Goal: Book appointment/travel/reservation

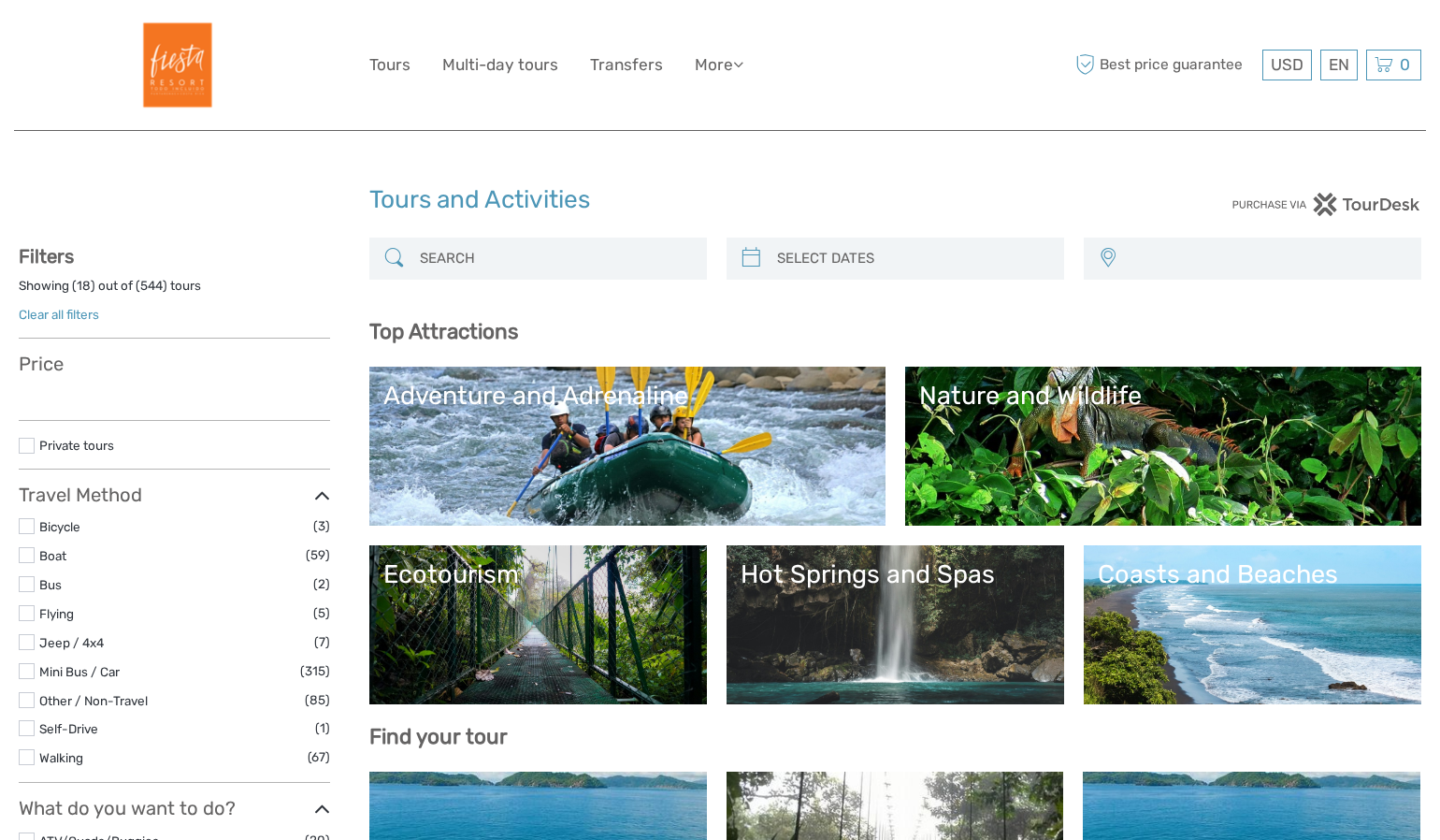
select select
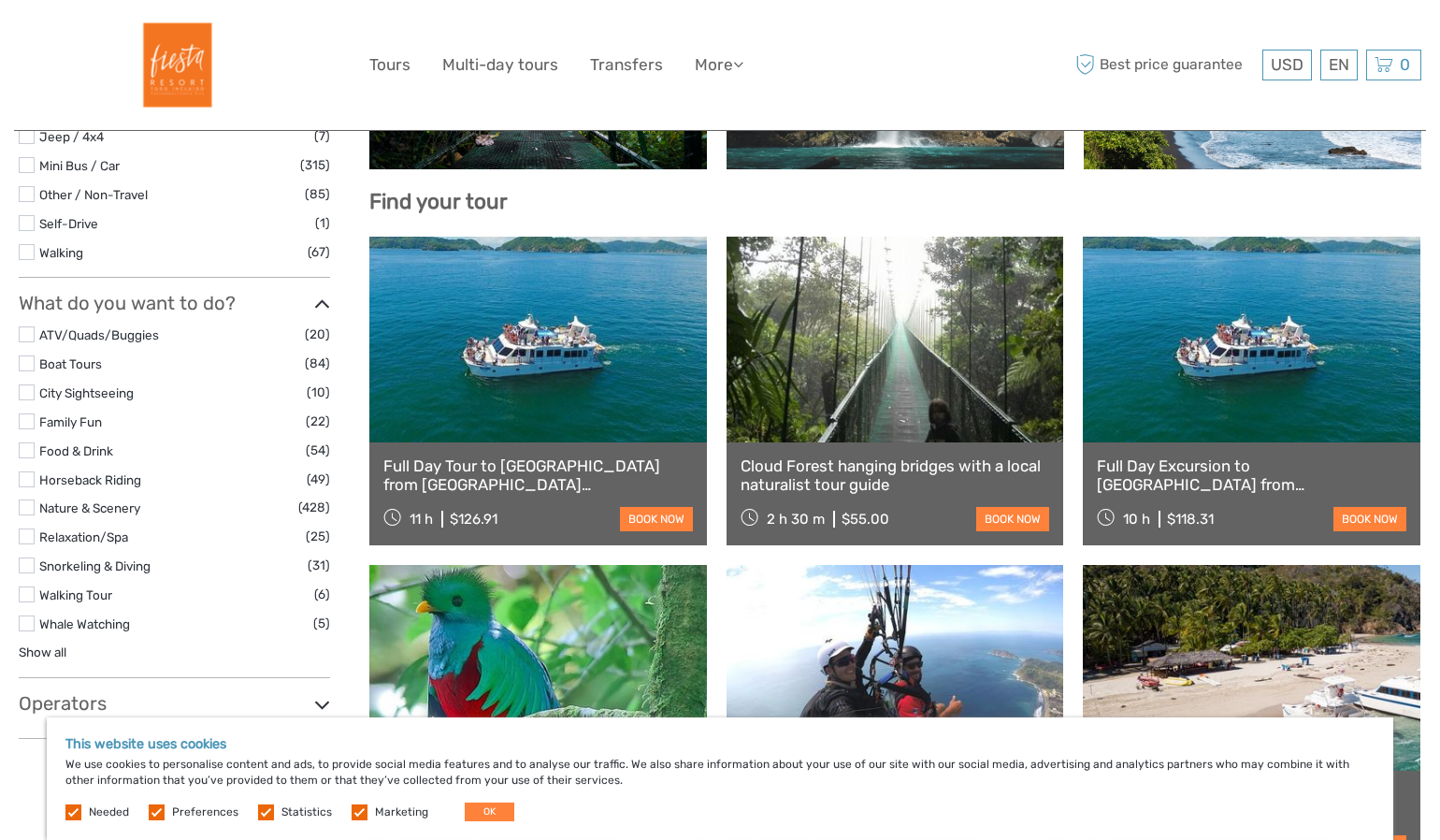
scroll to position [539, 0]
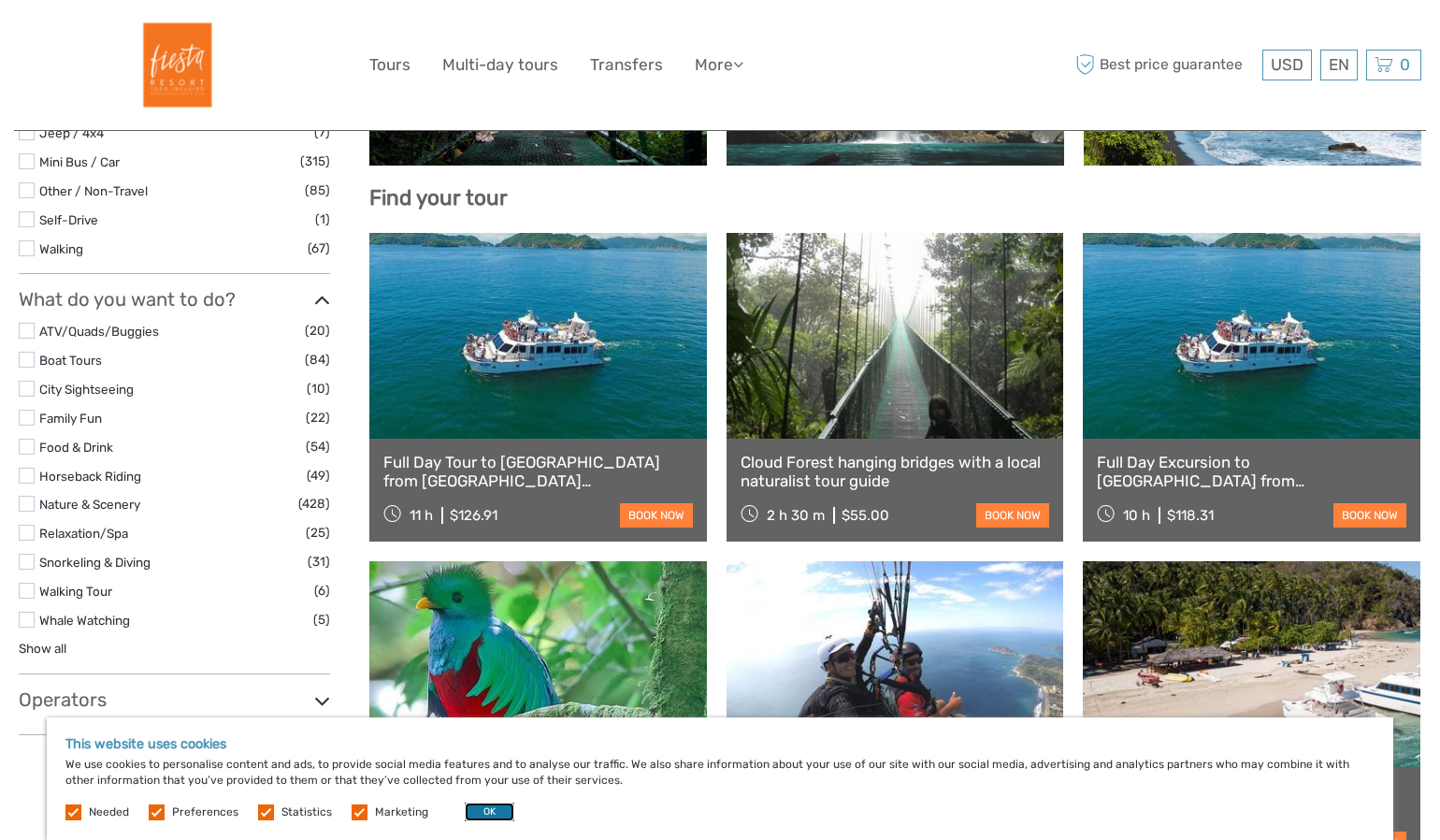
click at [478, 810] on button "OK" at bounding box center [489, 812] width 49 height 19
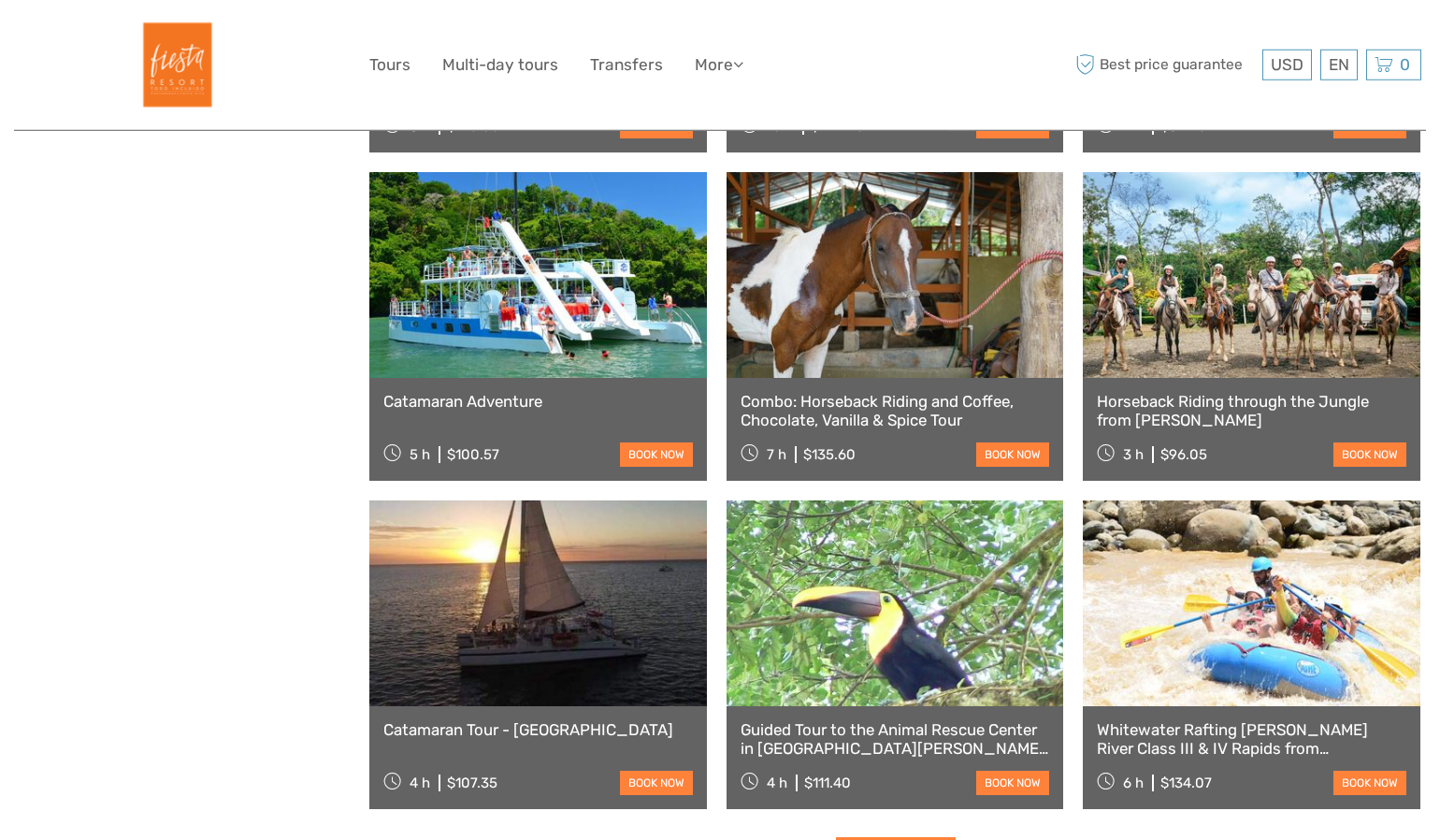
scroll to position [1901, 0]
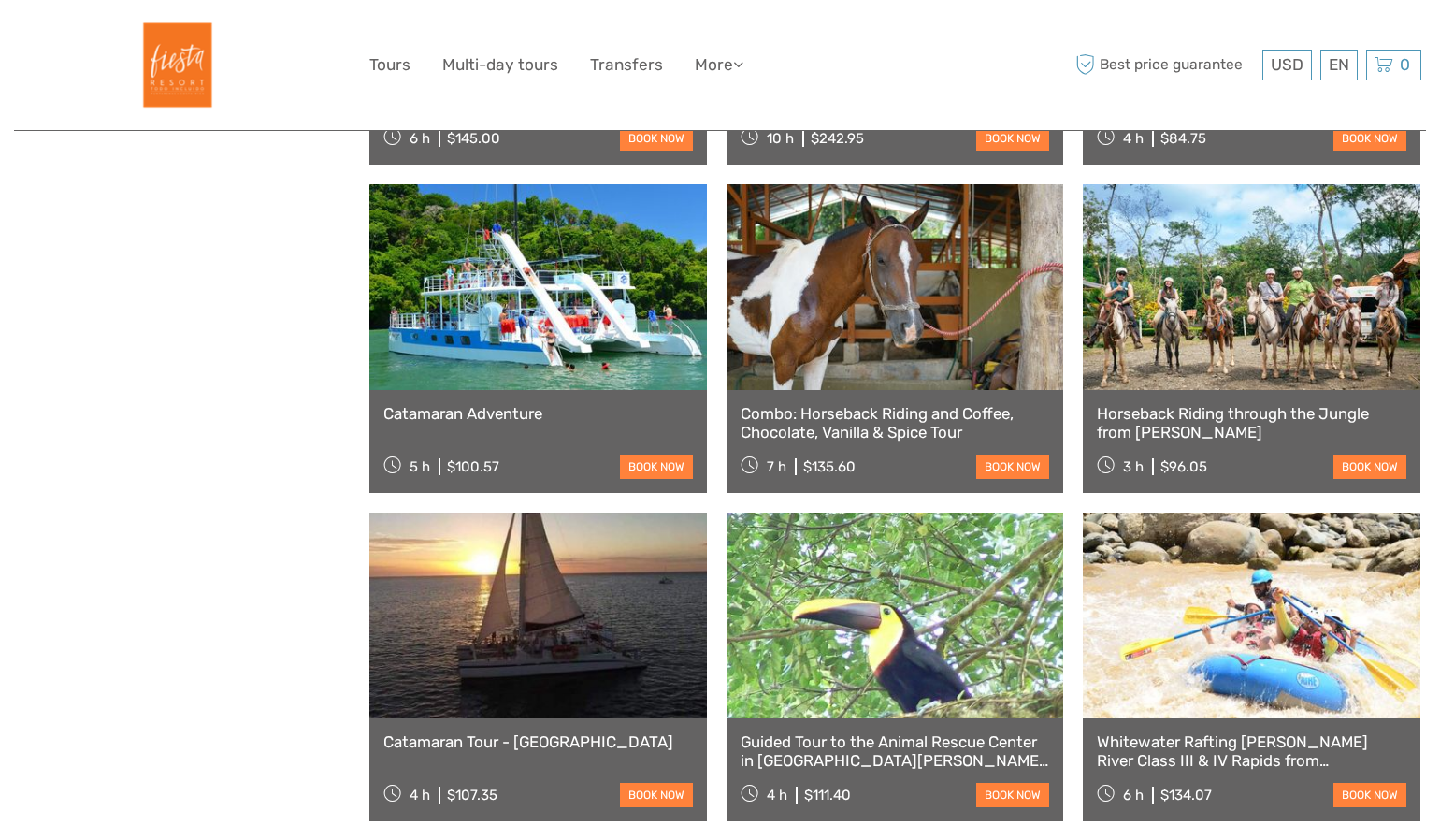
click at [548, 325] on link at bounding box center [538, 286] width 337 height 206
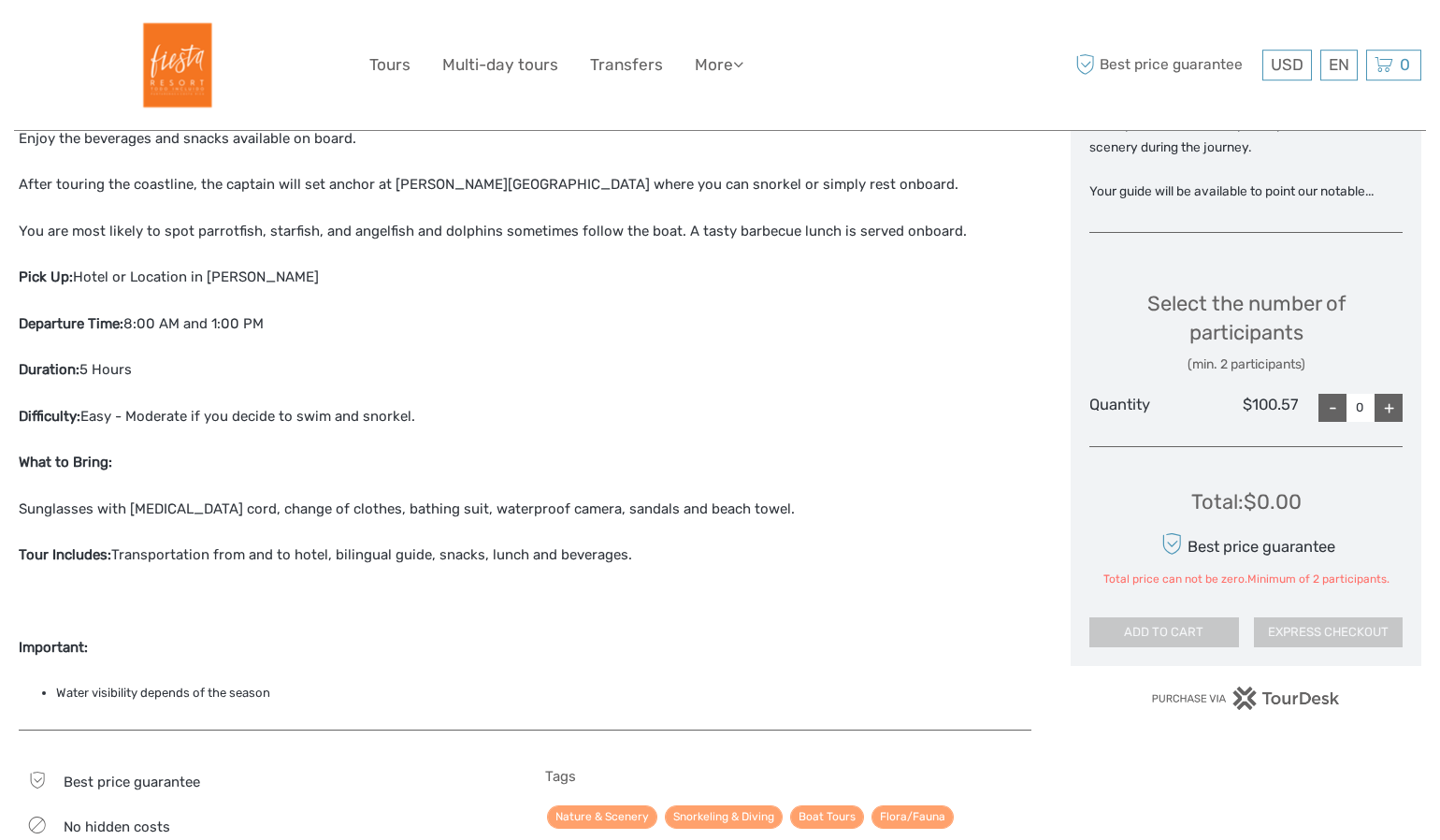
scroll to position [838, 0]
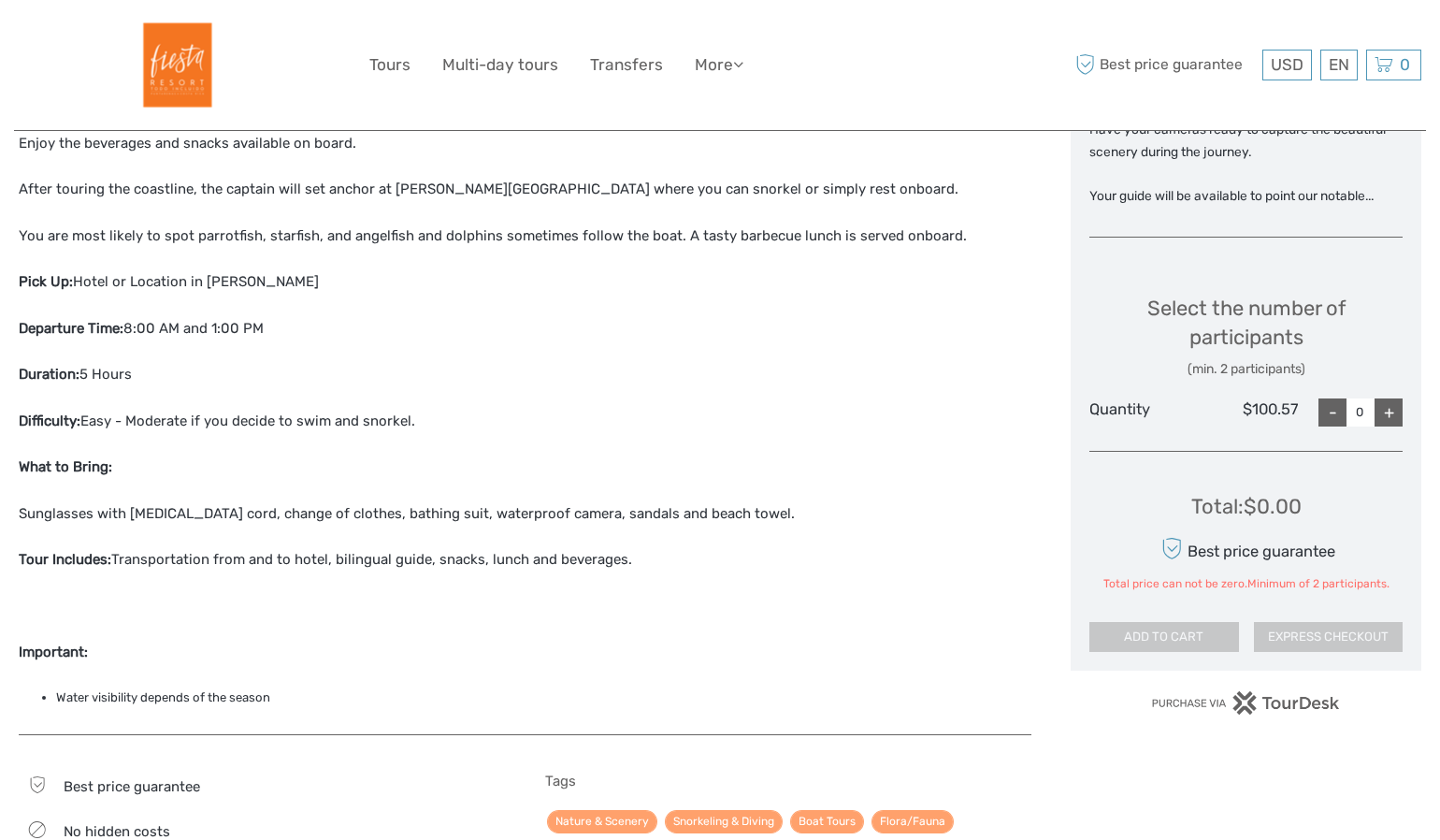
click at [1394, 398] on div "+" at bounding box center [1389, 412] width 28 height 28
type input "2"
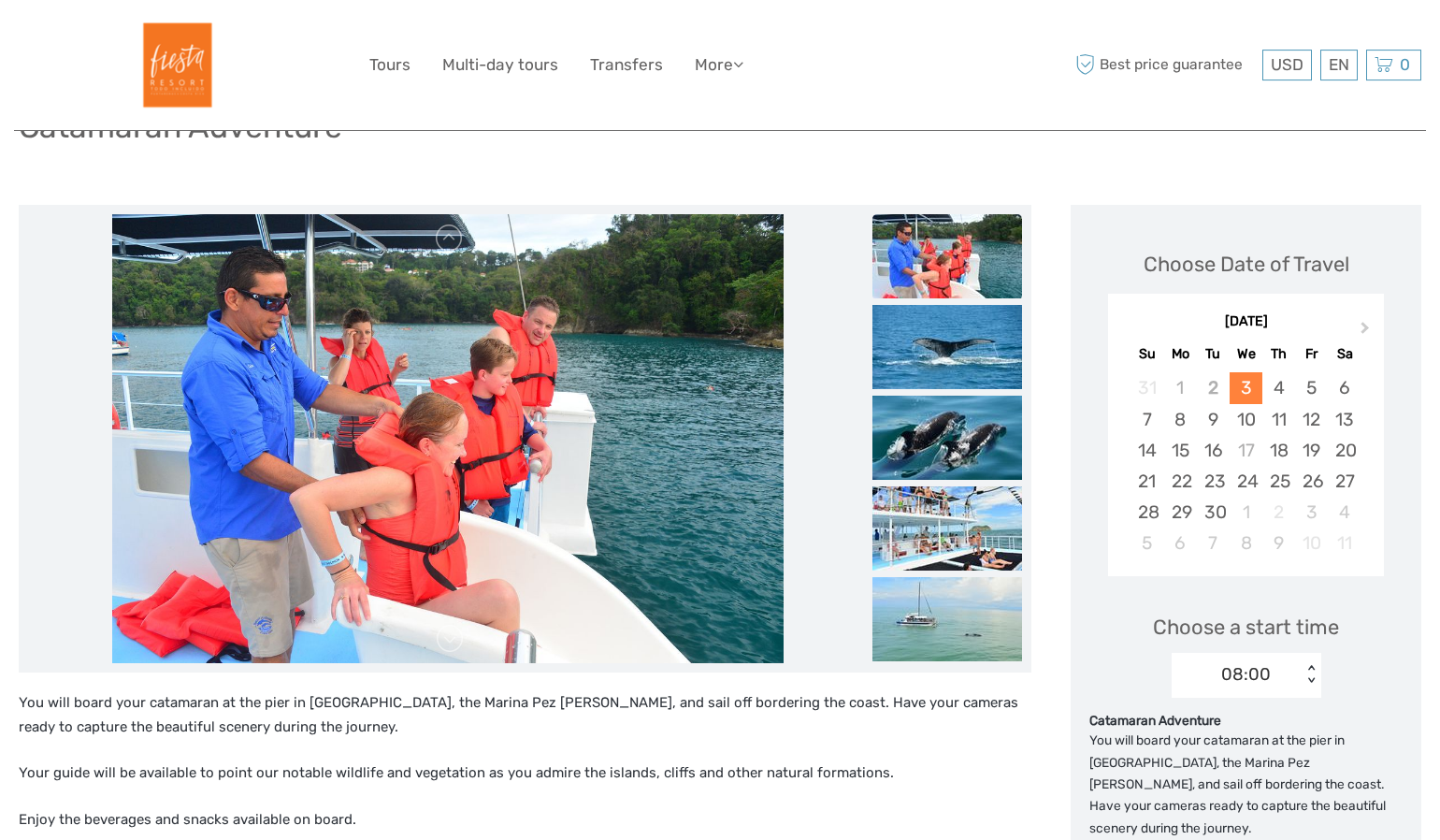
scroll to position [165, 0]
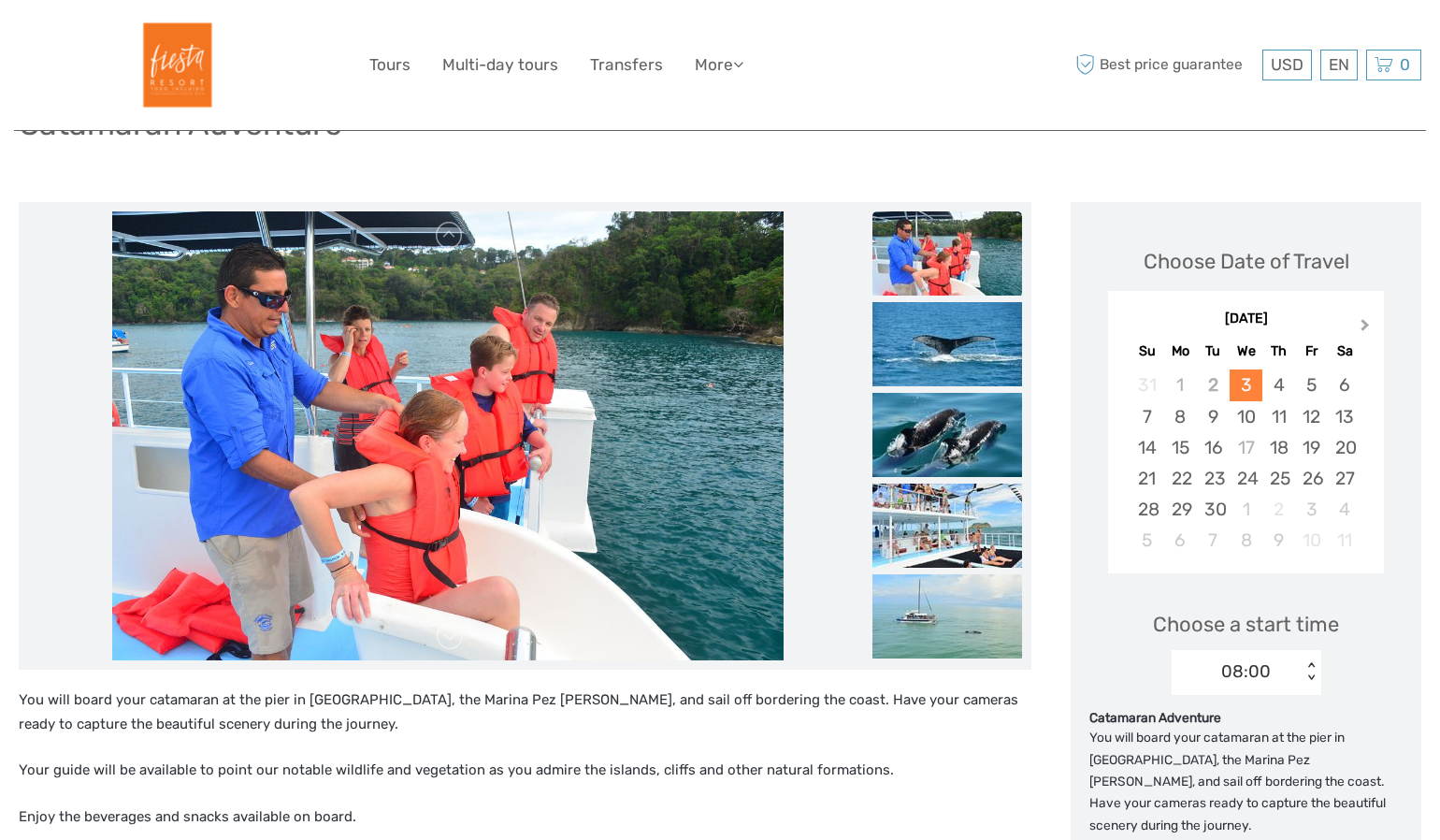
click at [1365, 327] on span "Next Month" at bounding box center [1365, 328] width 0 height 27
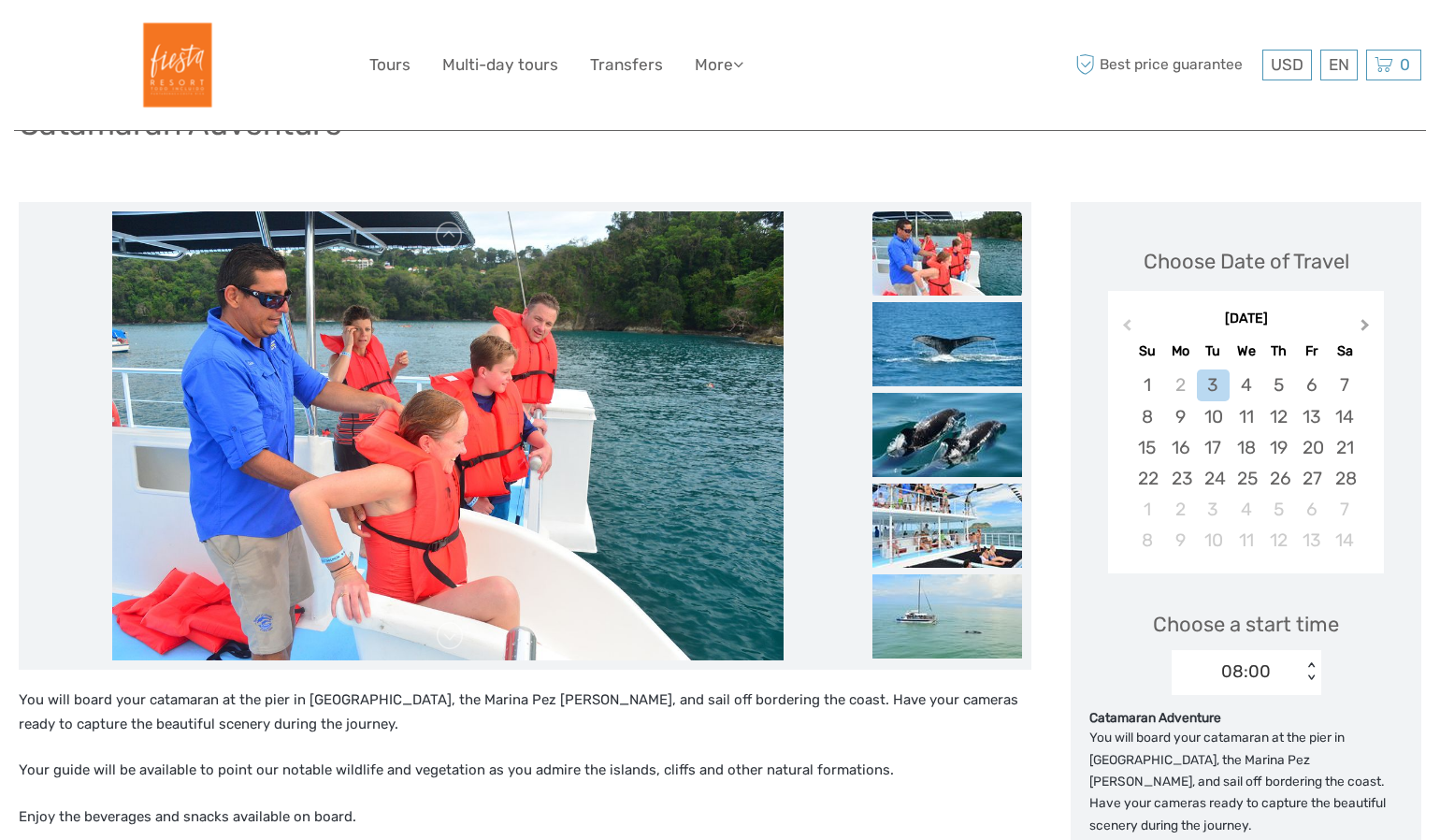
click at [1365, 327] on span "Next Month" at bounding box center [1365, 328] width 0 height 27
click at [1127, 323] on span "Previous Month" at bounding box center [1127, 328] width 0 height 27
click at [1183, 442] on div "16" at bounding box center [1180, 447] width 33 height 31
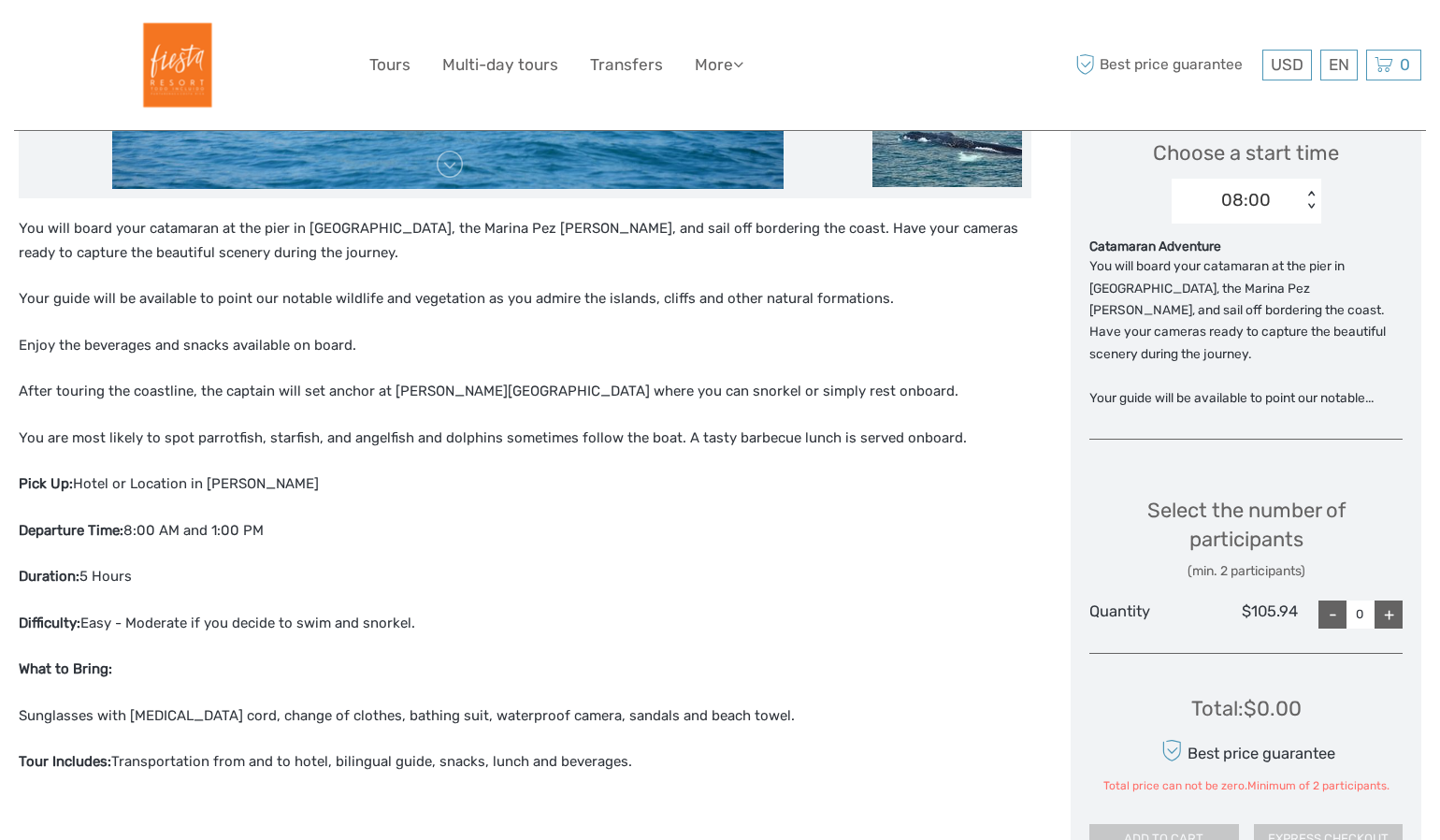
scroll to position [644, 0]
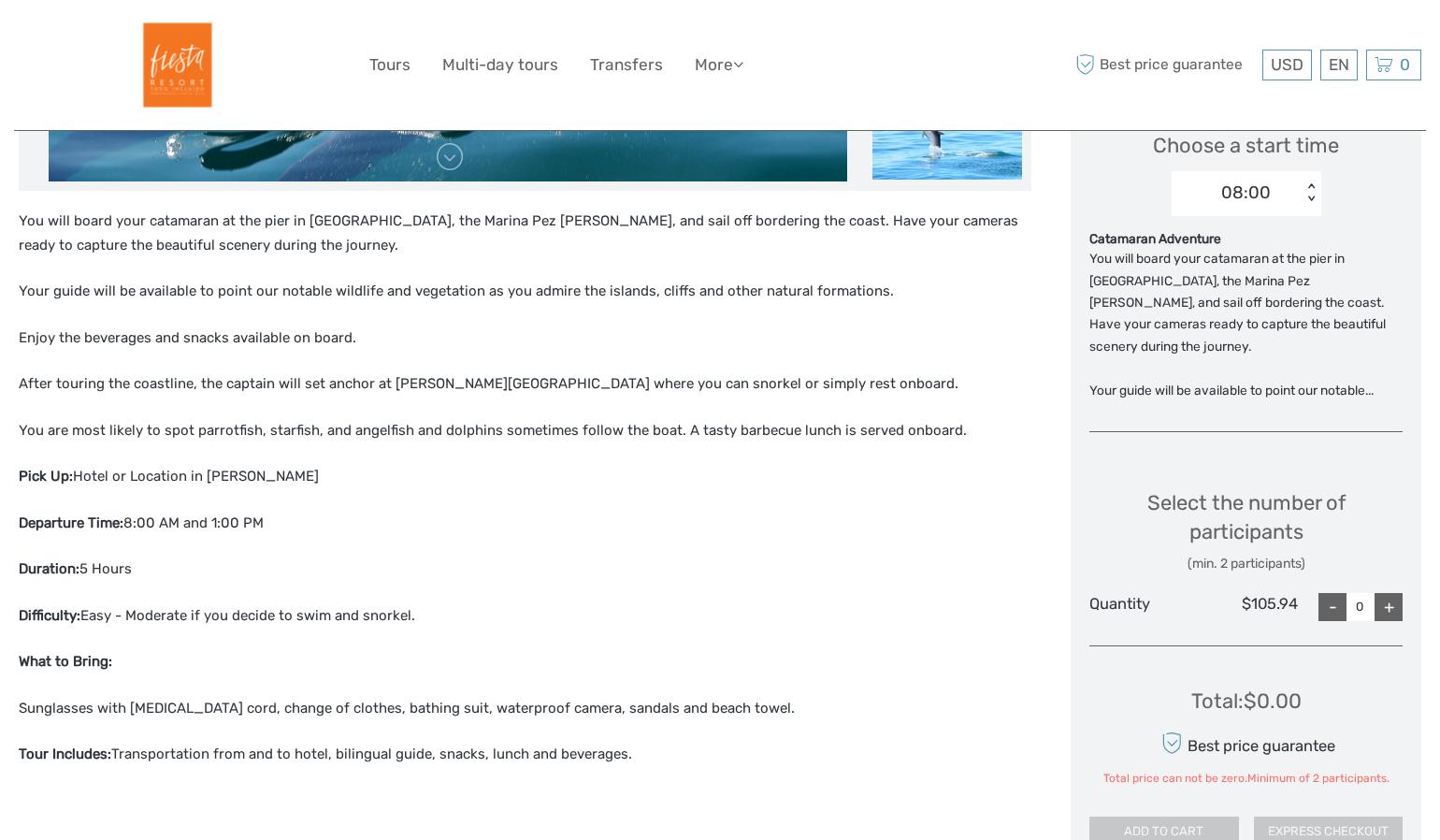
click at [1392, 593] on div "+" at bounding box center [1389, 607] width 28 height 28
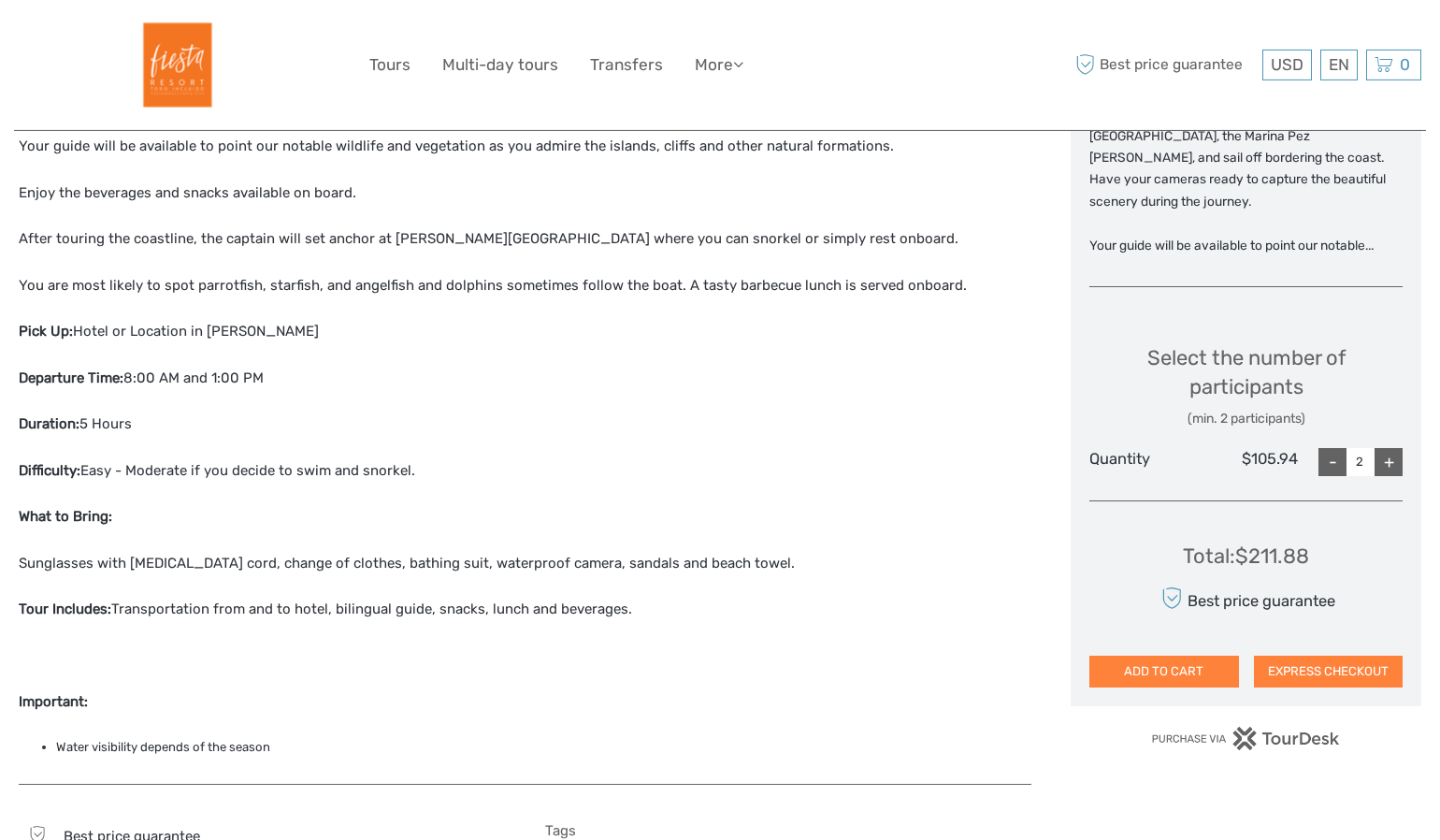
scroll to position [794, 0]
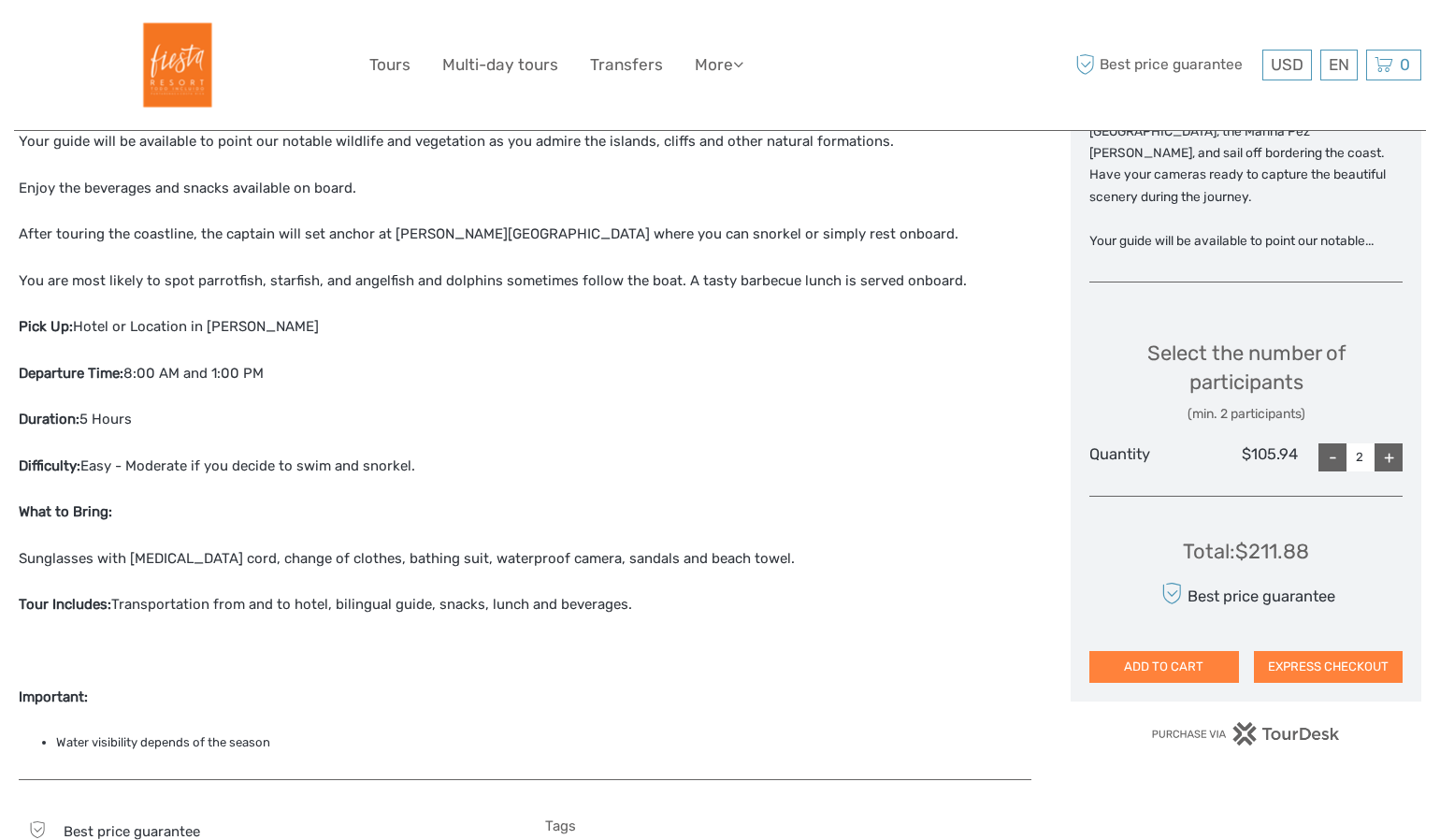
click at [1335, 444] on div "-" at bounding box center [1333, 458] width 28 height 28
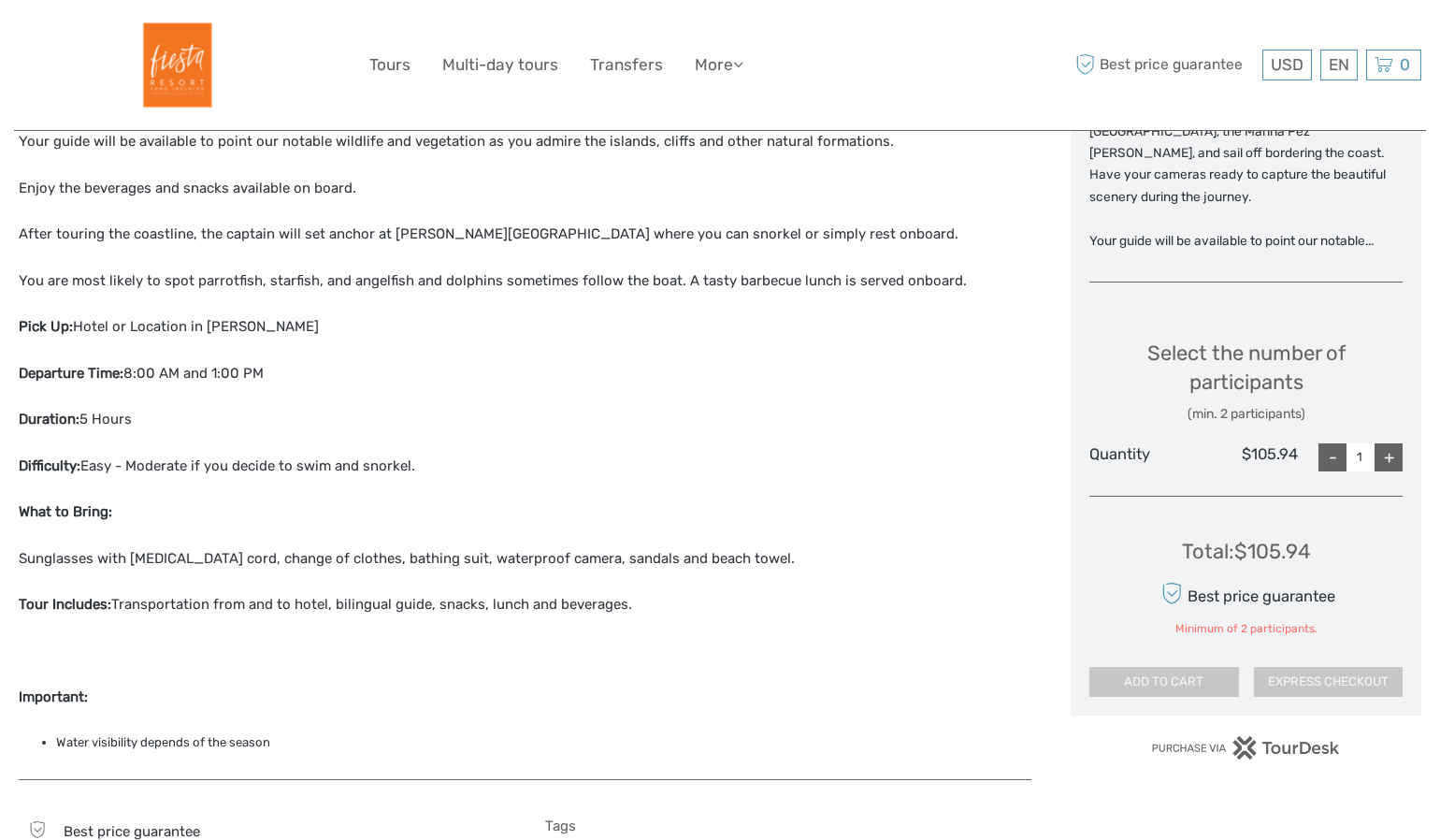
click at [1390, 444] on div "+" at bounding box center [1389, 458] width 28 height 28
type input "2"
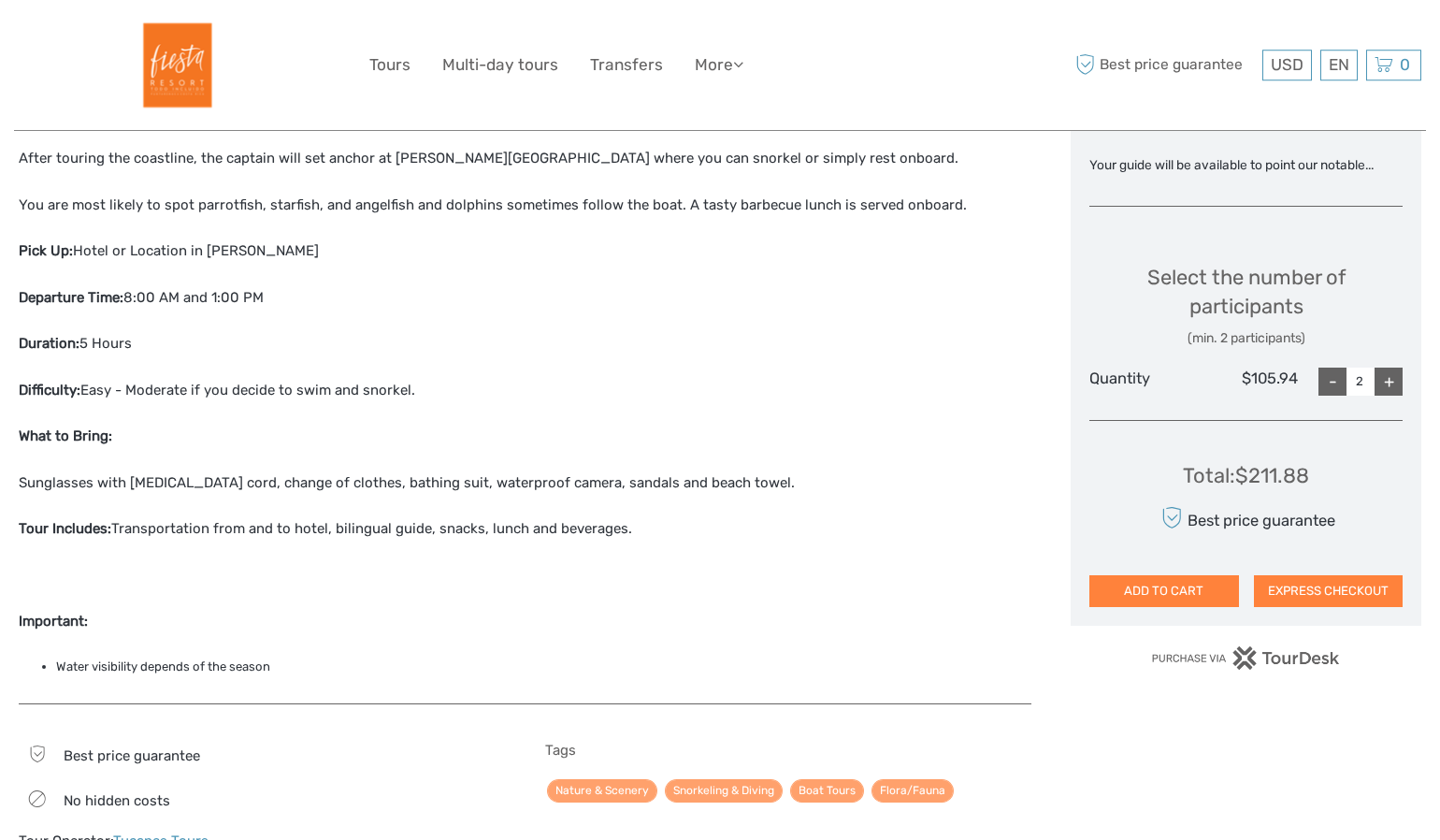
scroll to position [838, 0]
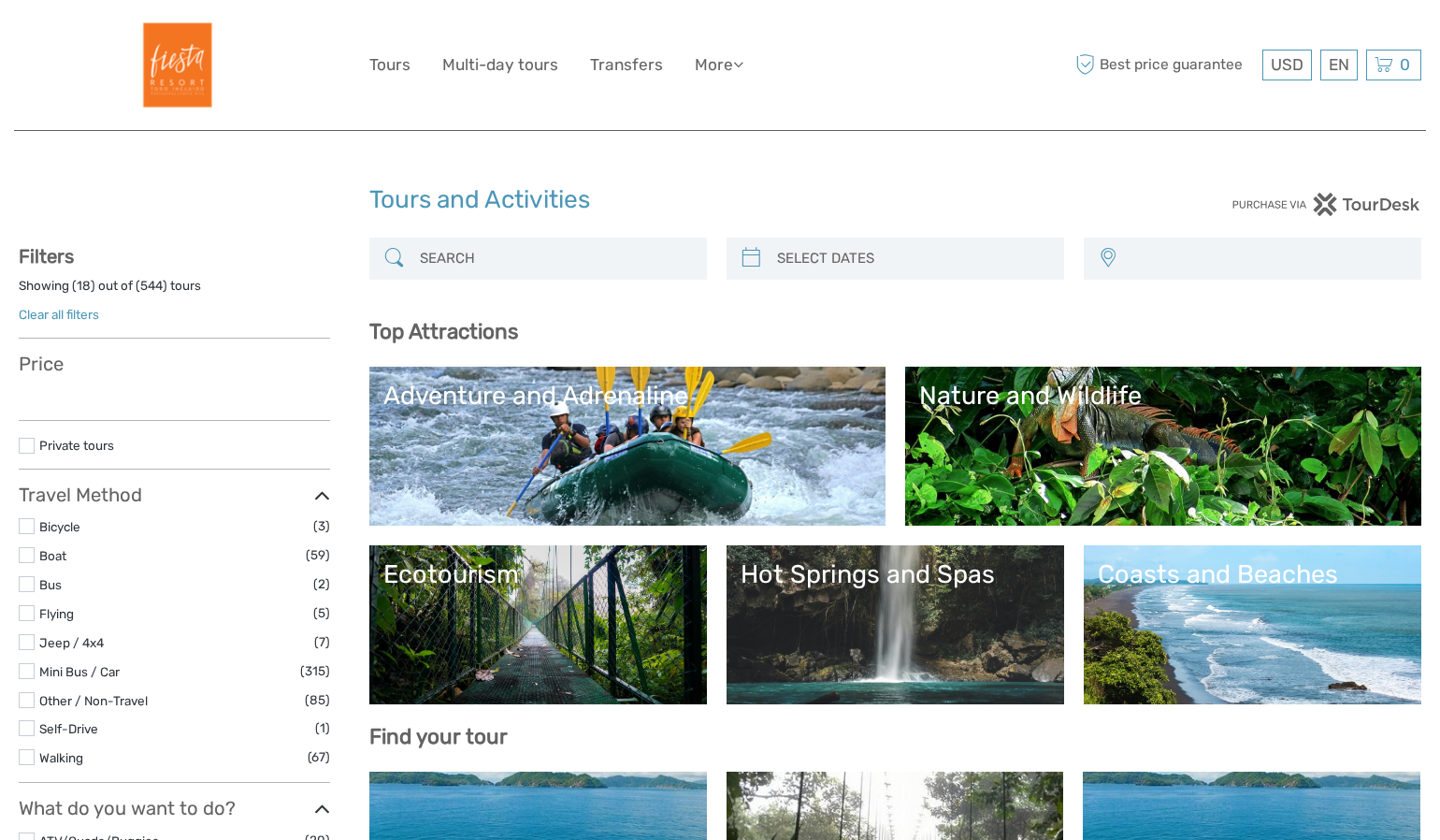
select select
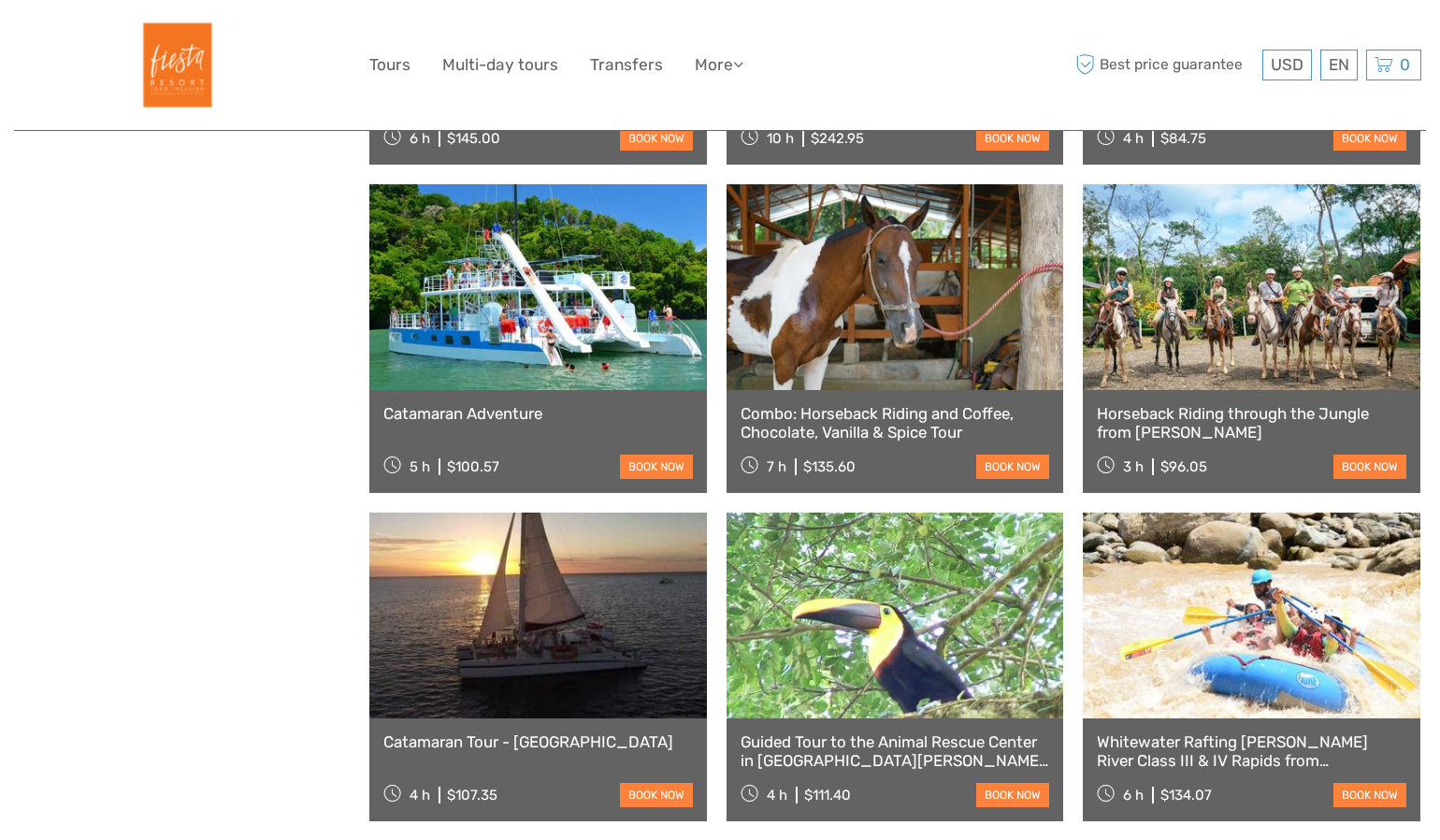
select select
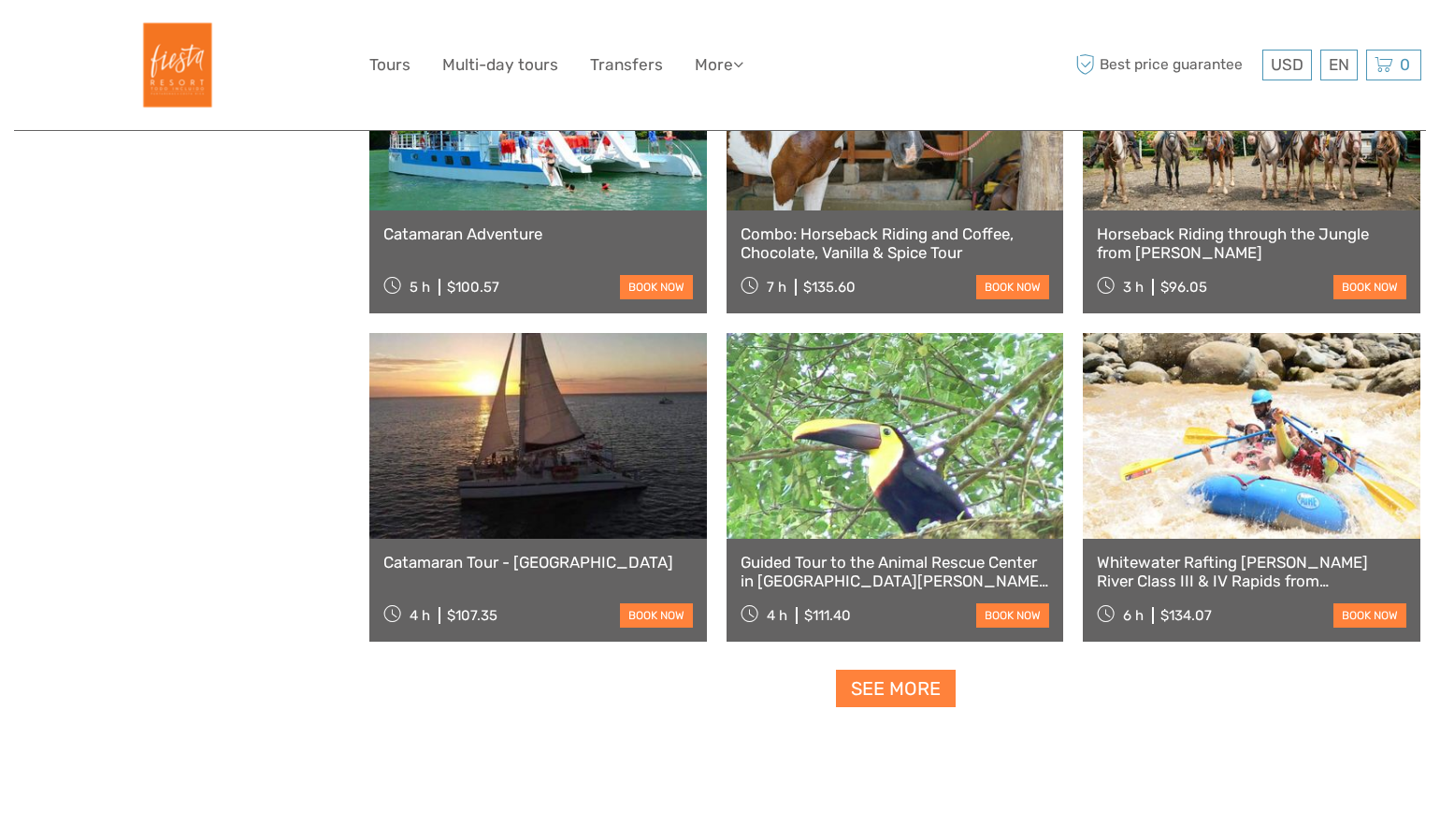
scroll to position [2095, 0]
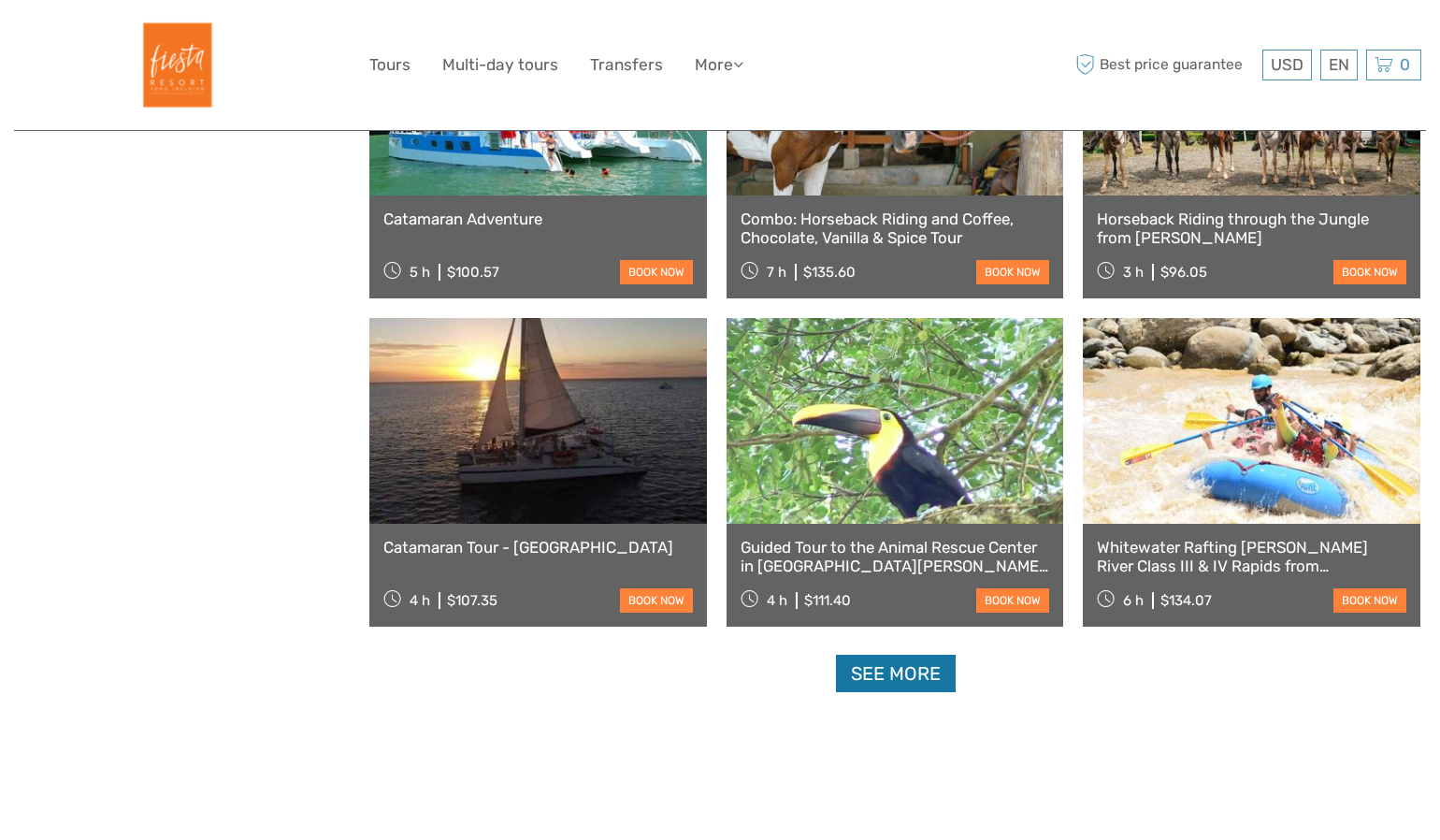
click at [902, 678] on link "See more" at bounding box center [896, 674] width 119 height 38
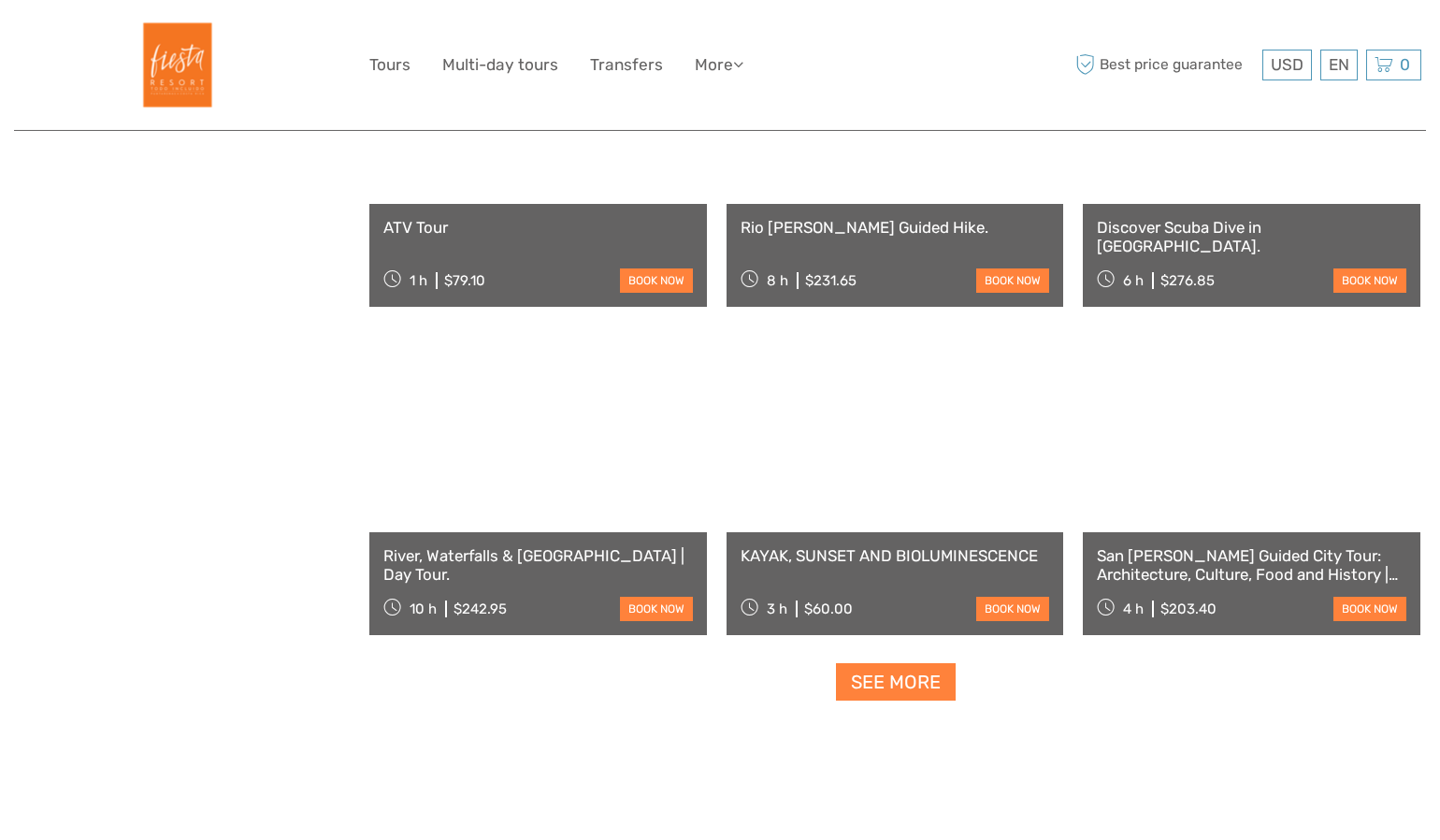
scroll to position [3607, 0]
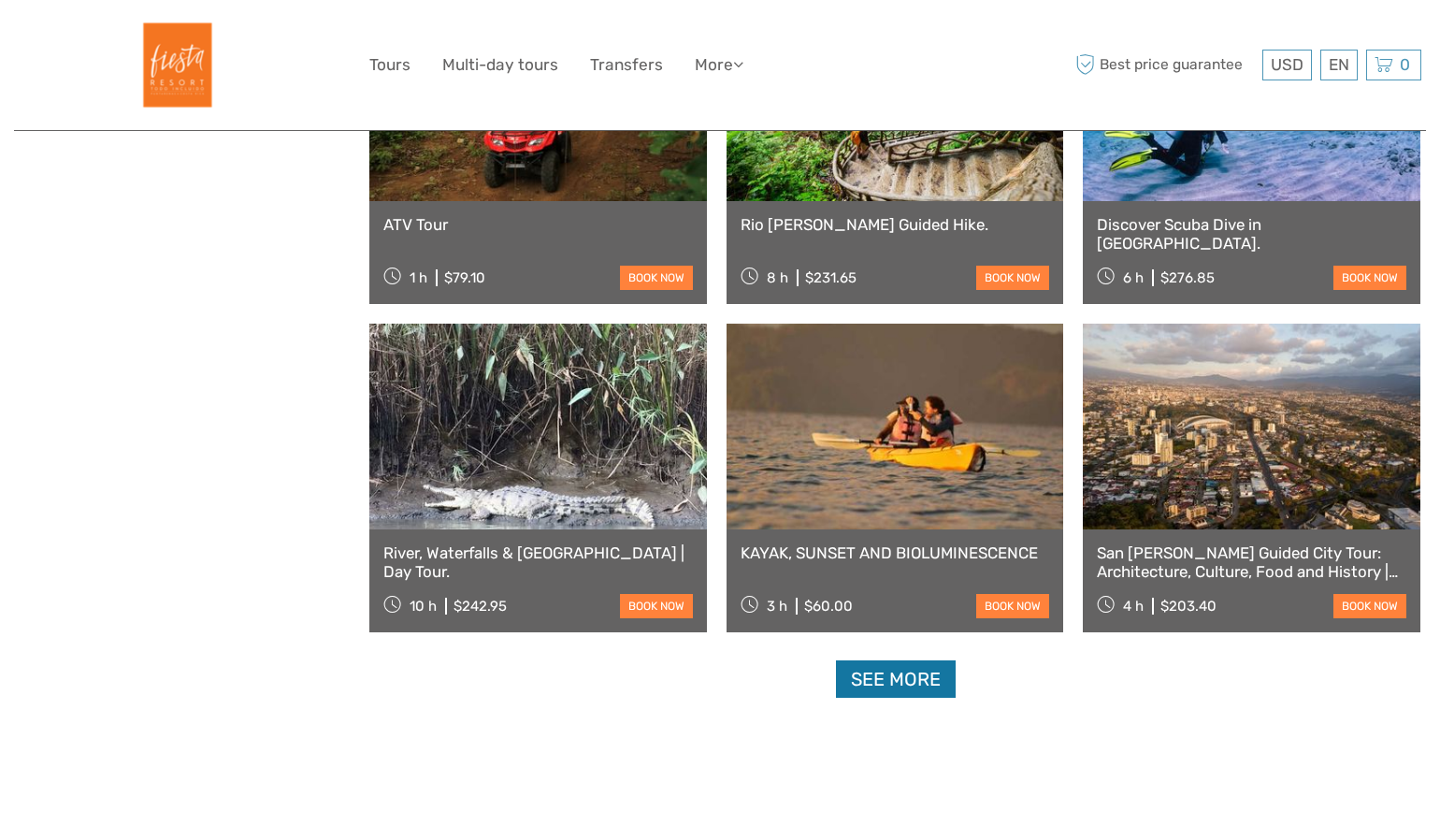
click at [886, 679] on link "See more" at bounding box center [896, 679] width 119 height 38
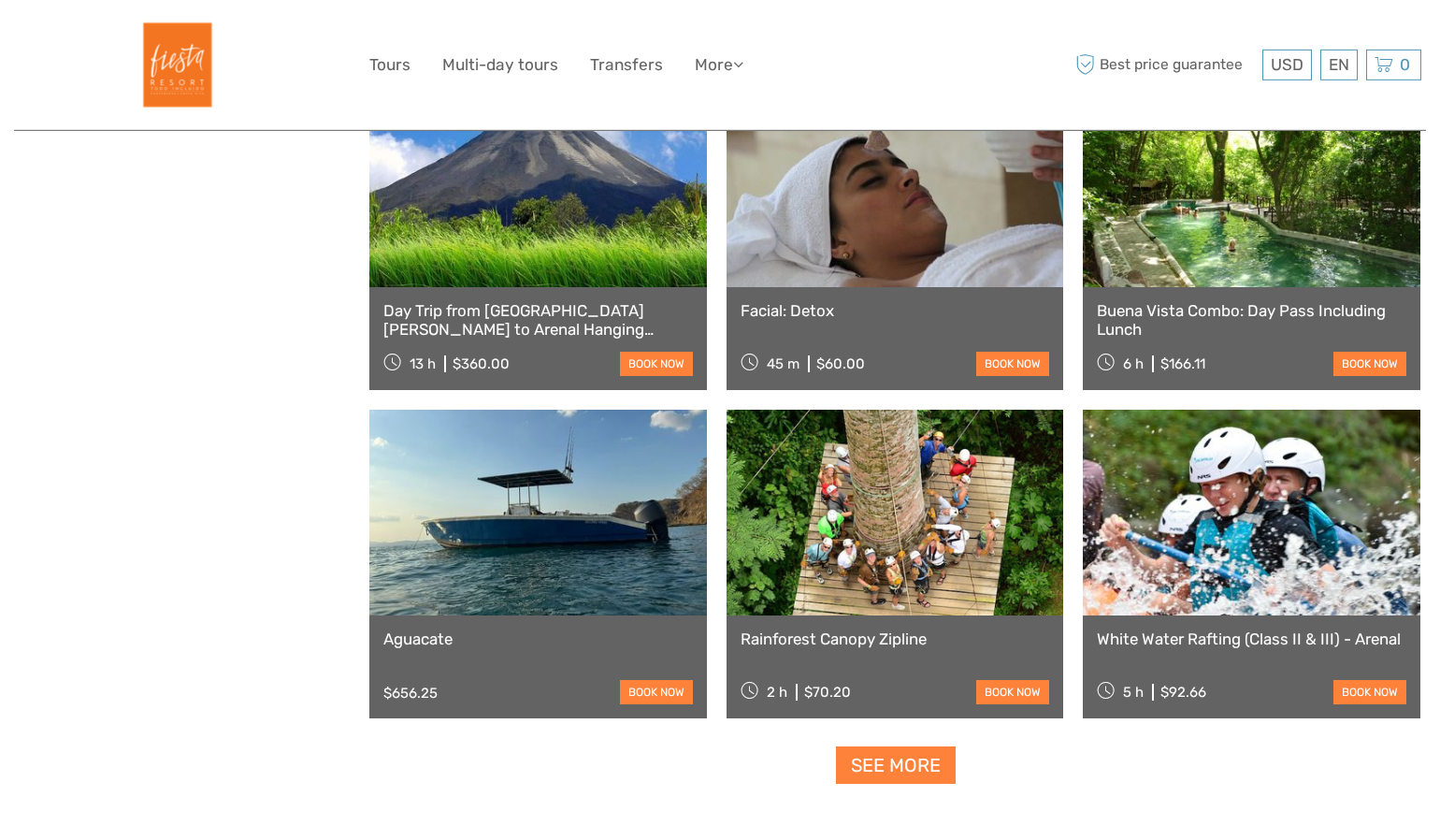
scroll to position [5492, 0]
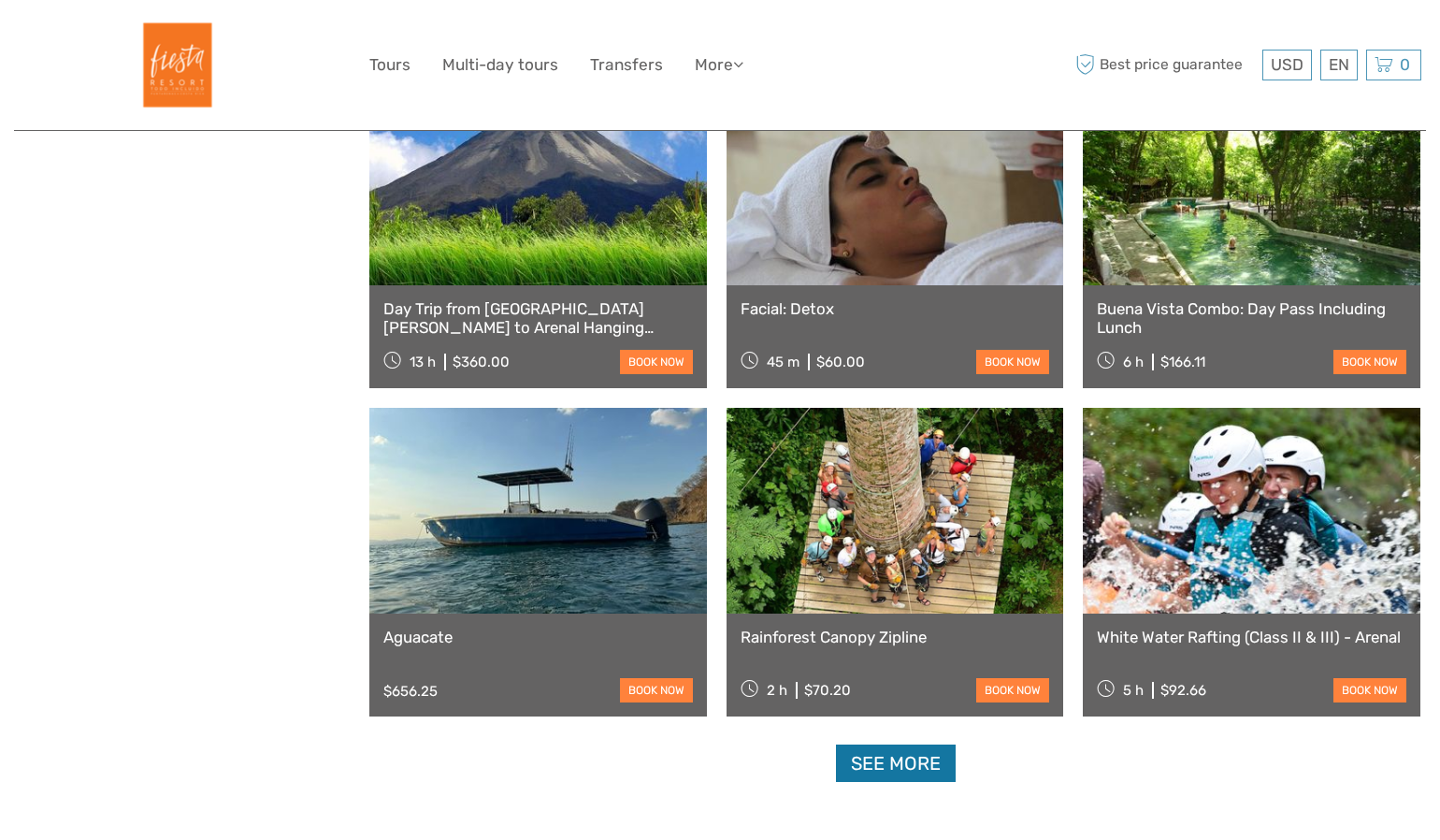
click at [901, 779] on link "See more" at bounding box center [896, 763] width 119 height 38
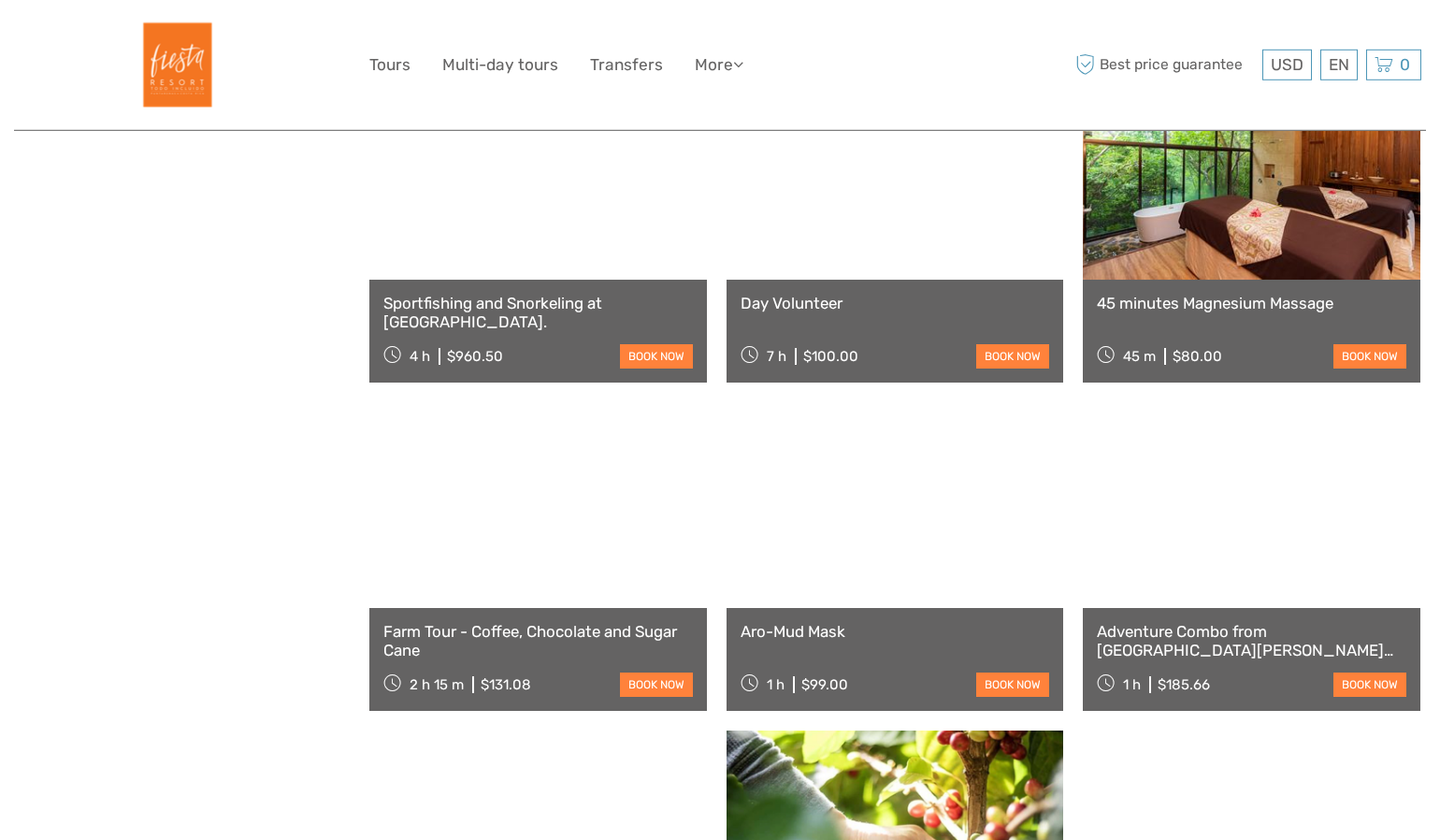
scroll to position [6150, 0]
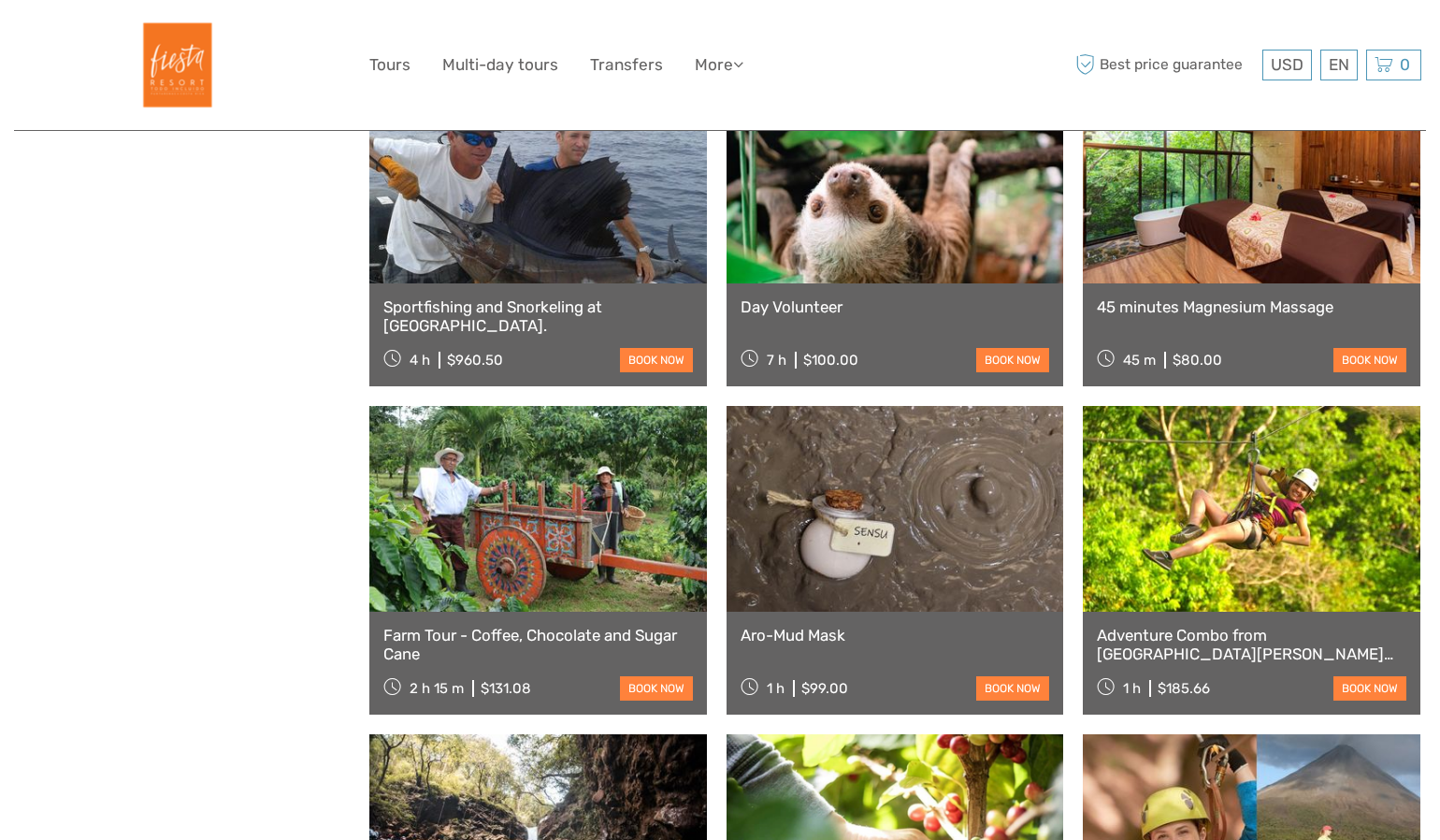
click at [925, 240] on link at bounding box center [896, 180] width 337 height 206
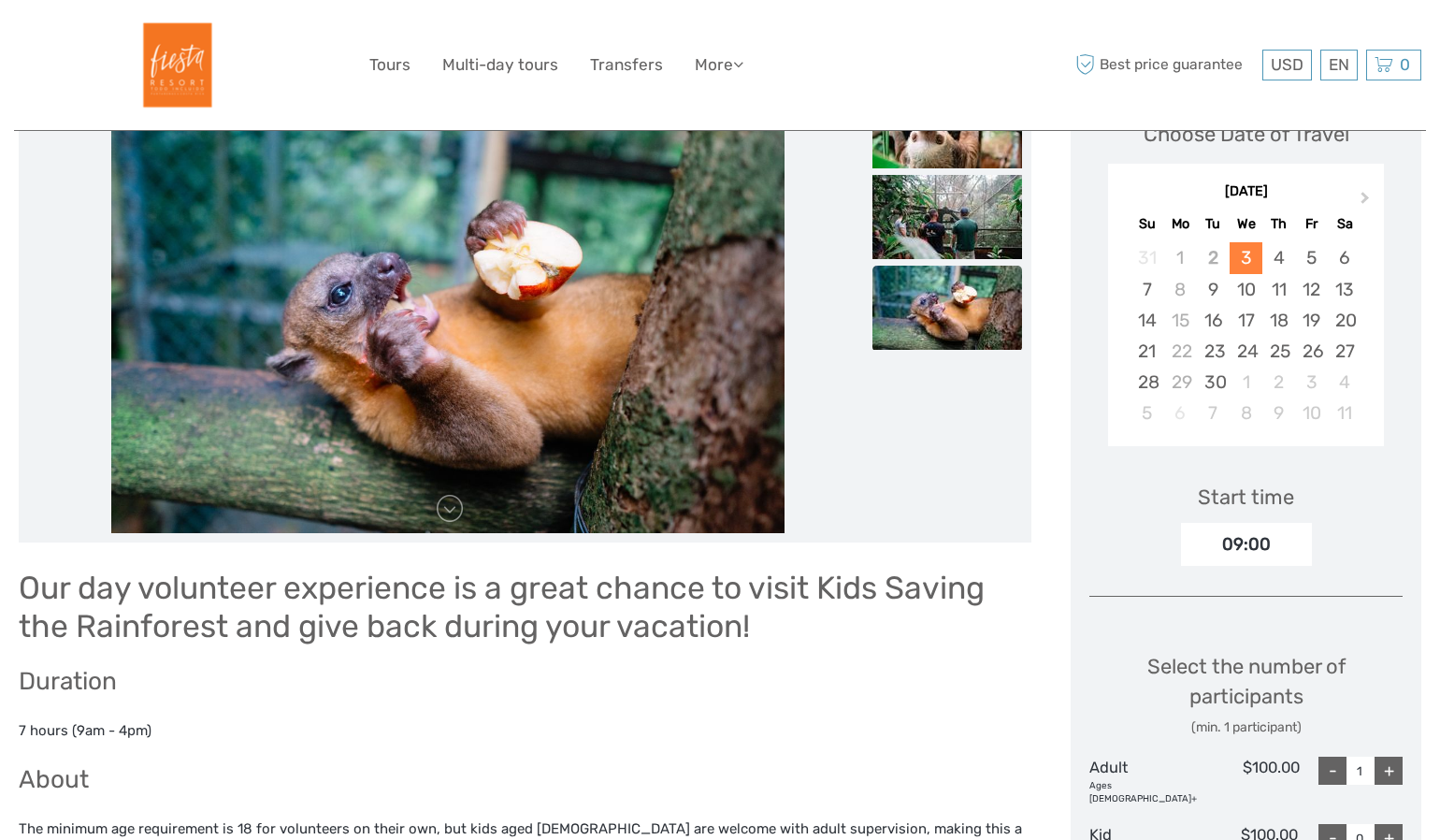
scroll to position [284, 0]
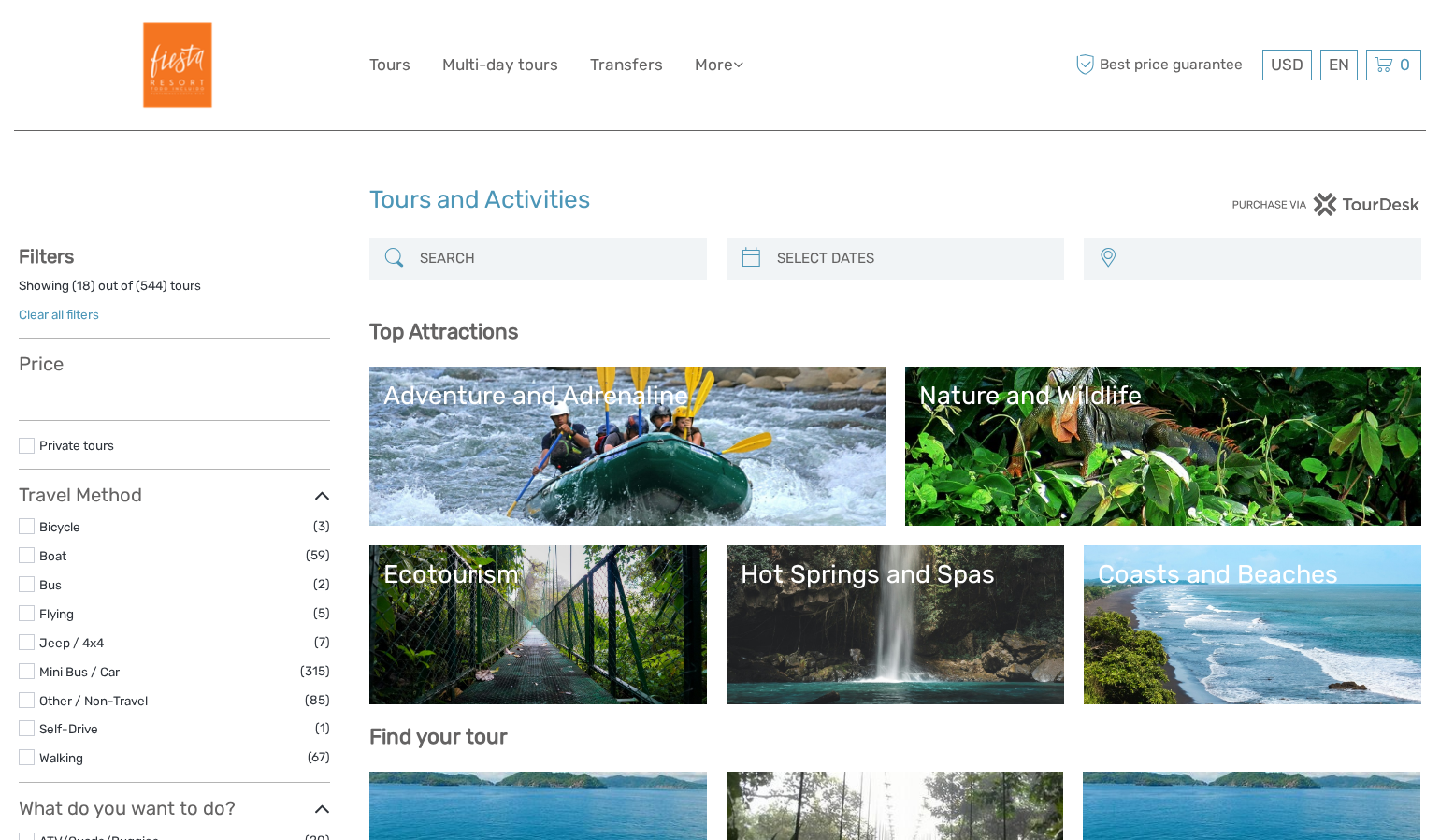
select select
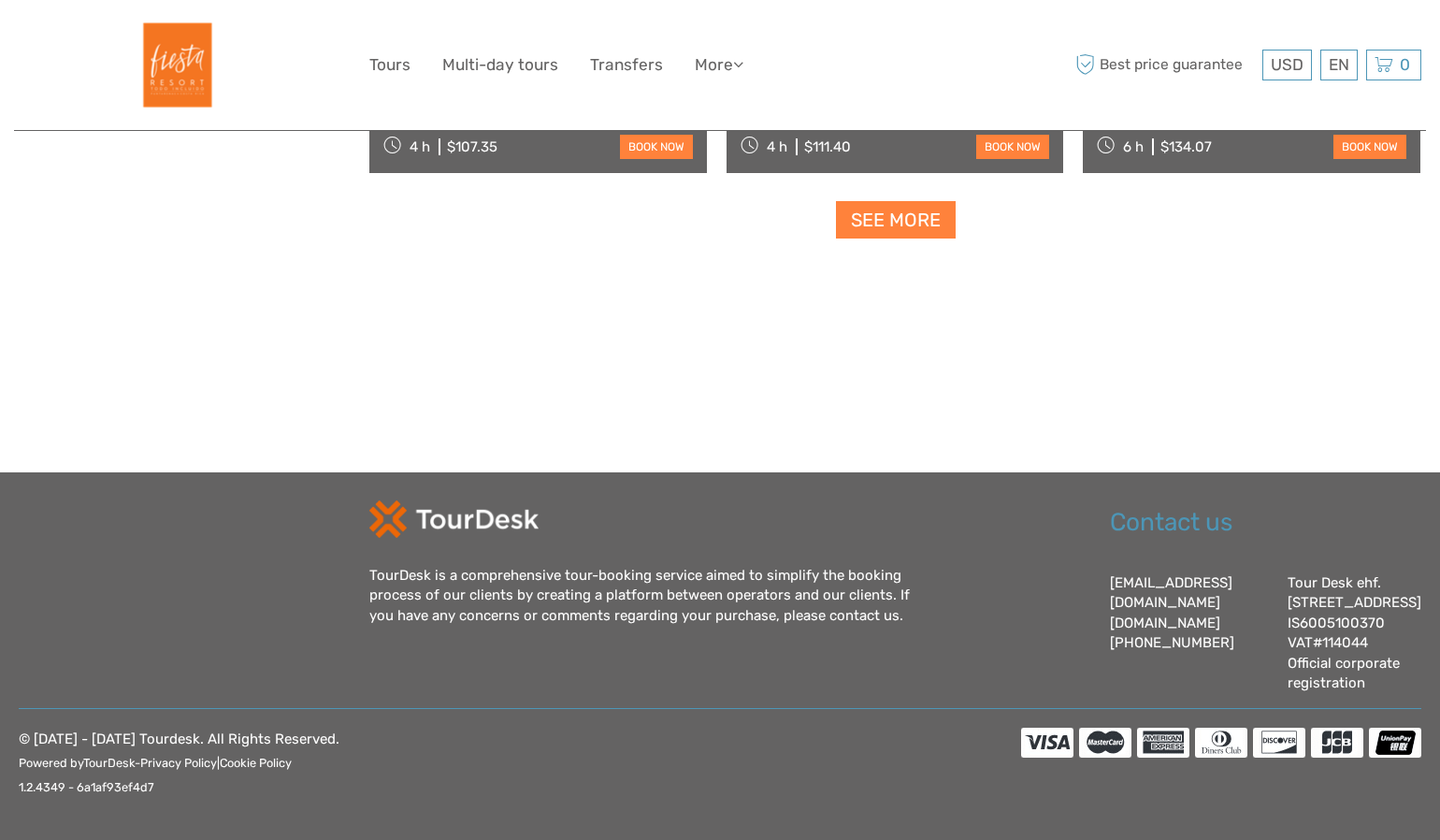
select select
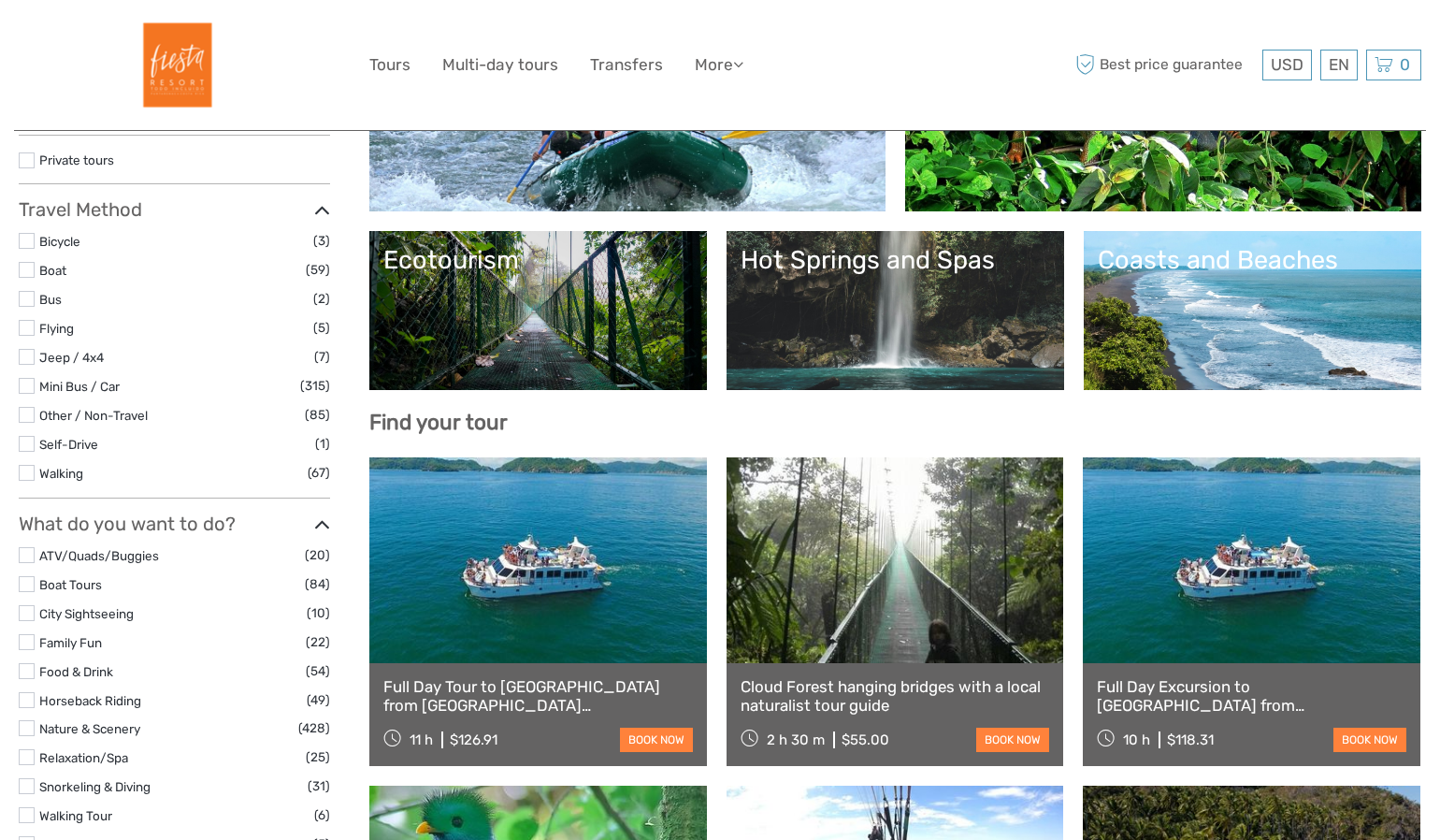
scroll to position [300, 0]
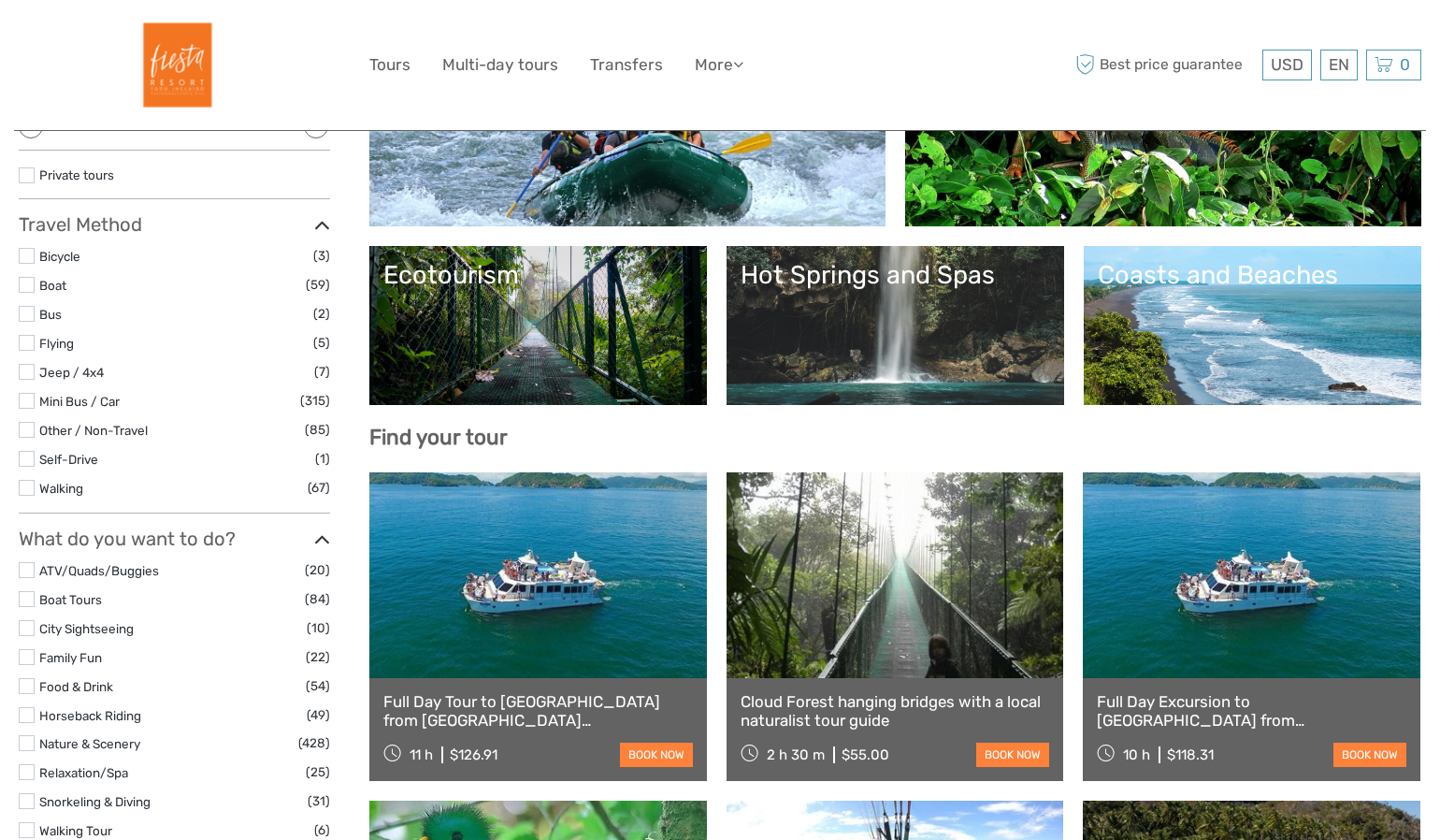
click at [857, 567] on link at bounding box center [896, 575] width 337 height 206
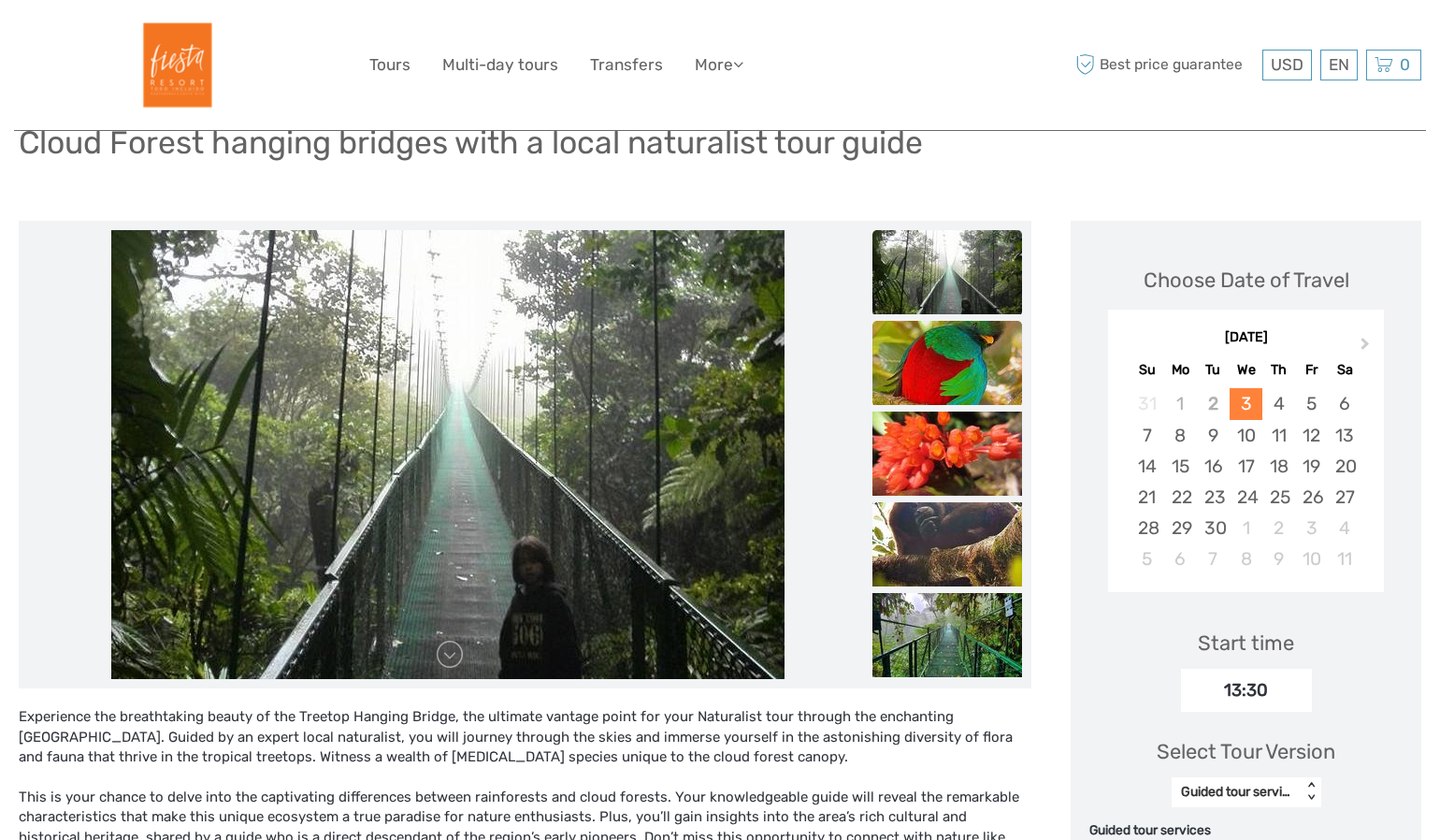
scroll to position [225, 0]
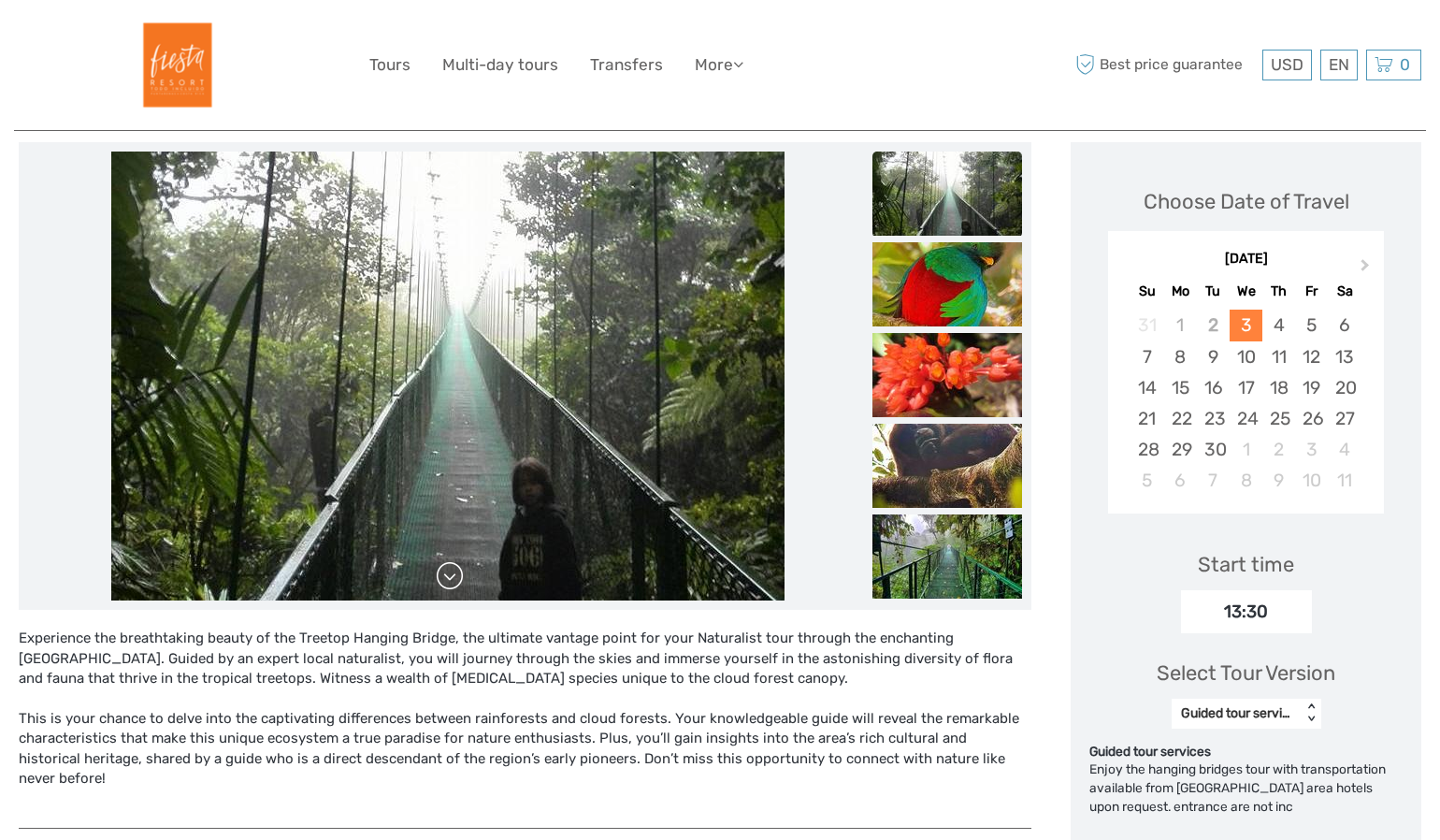
click at [458, 582] on link at bounding box center [450, 576] width 30 height 30
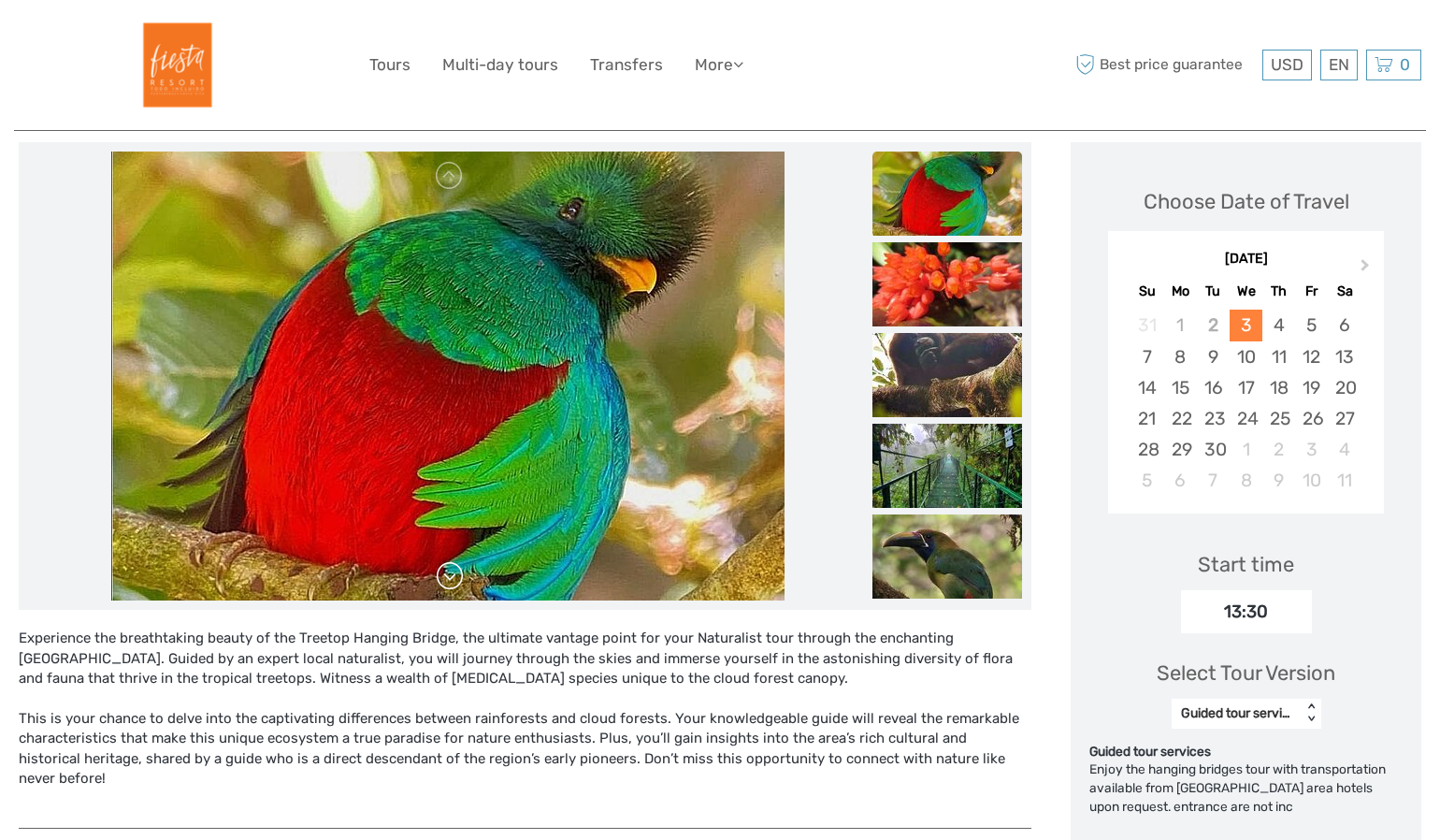
click at [458, 582] on link at bounding box center [450, 576] width 30 height 30
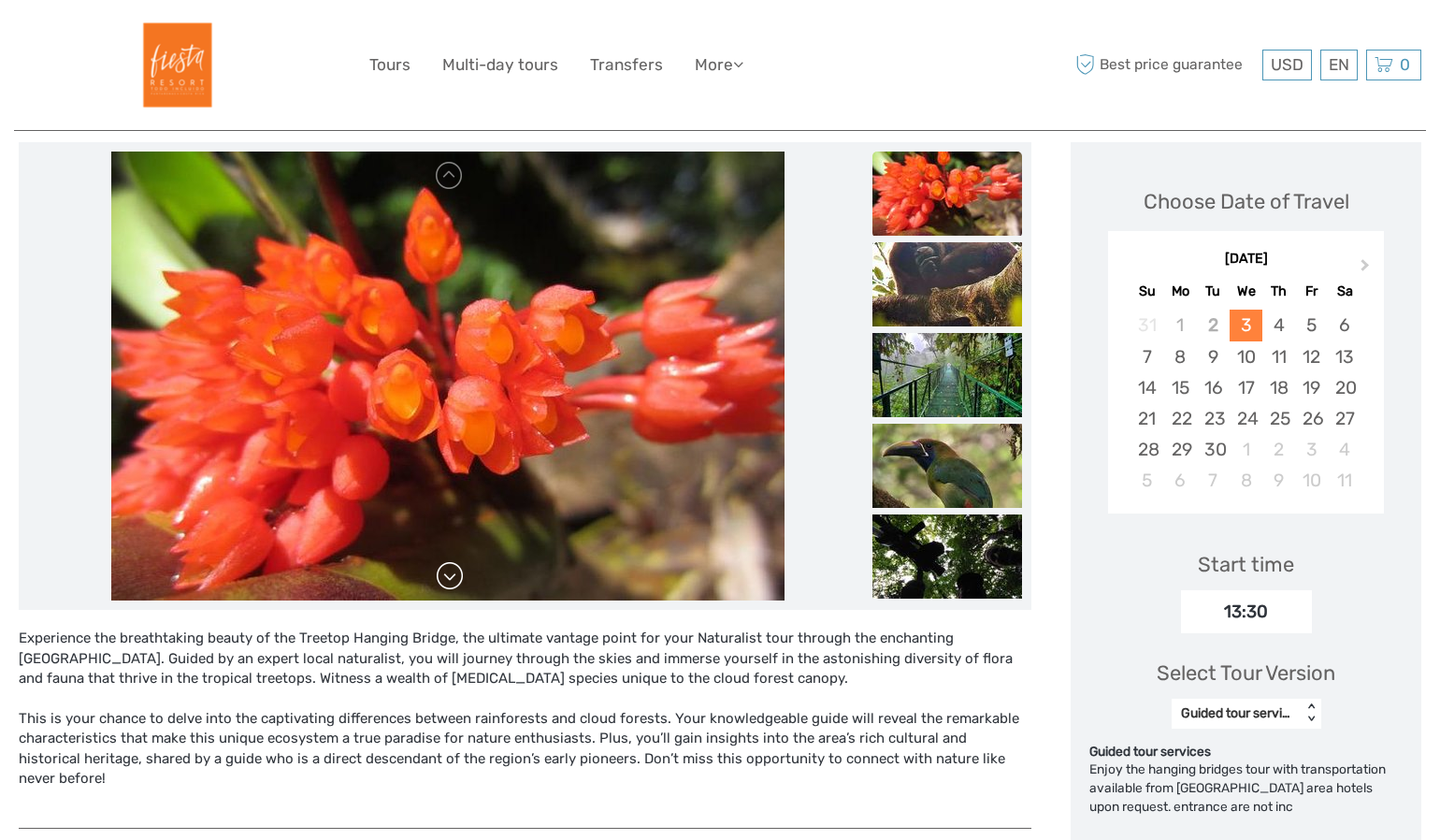
click at [458, 582] on link at bounding box center [450, 576] width 30 height 30
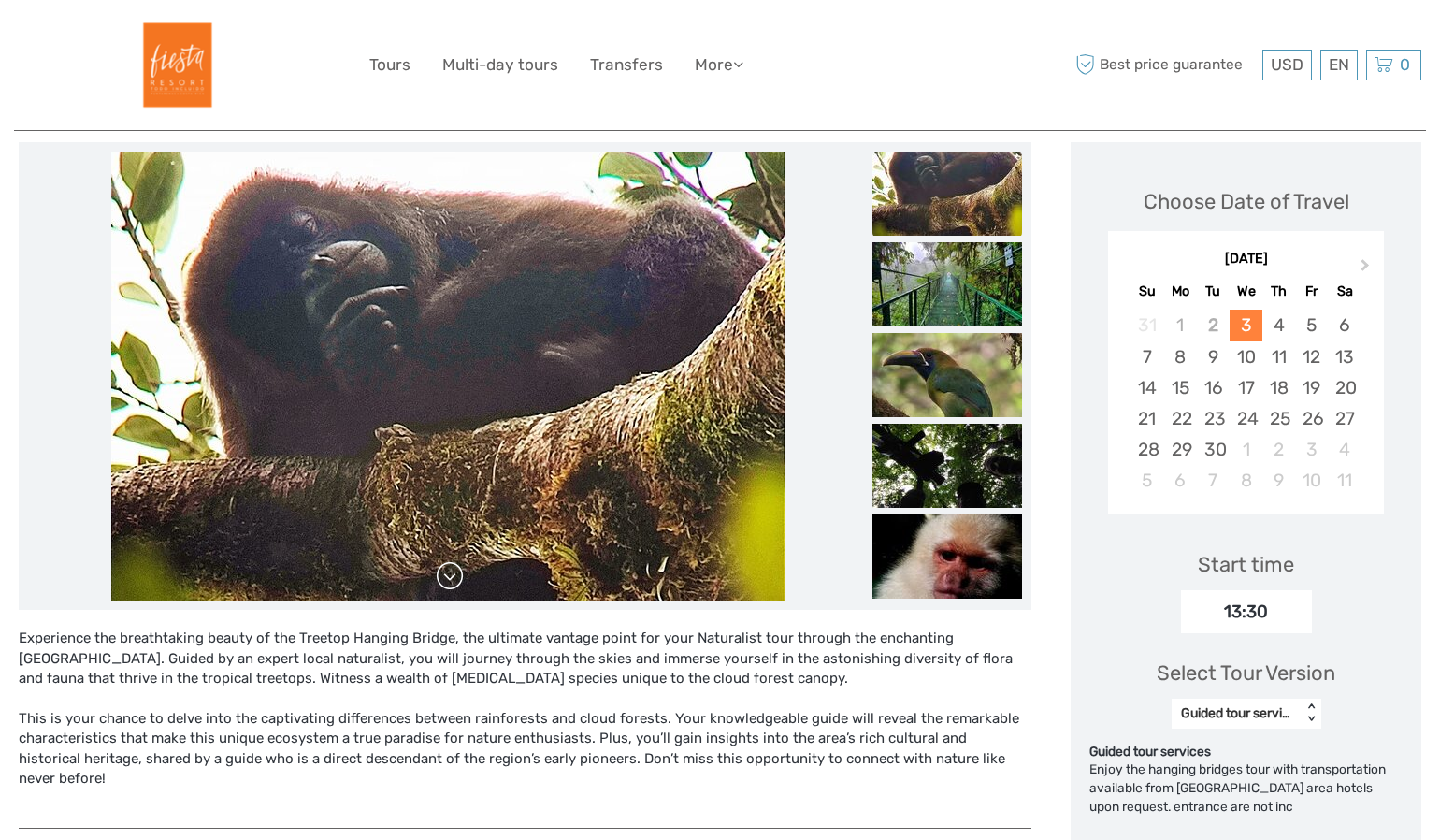
click at [458, 582] on link at bounding box center [450, 576] width 30 height 30
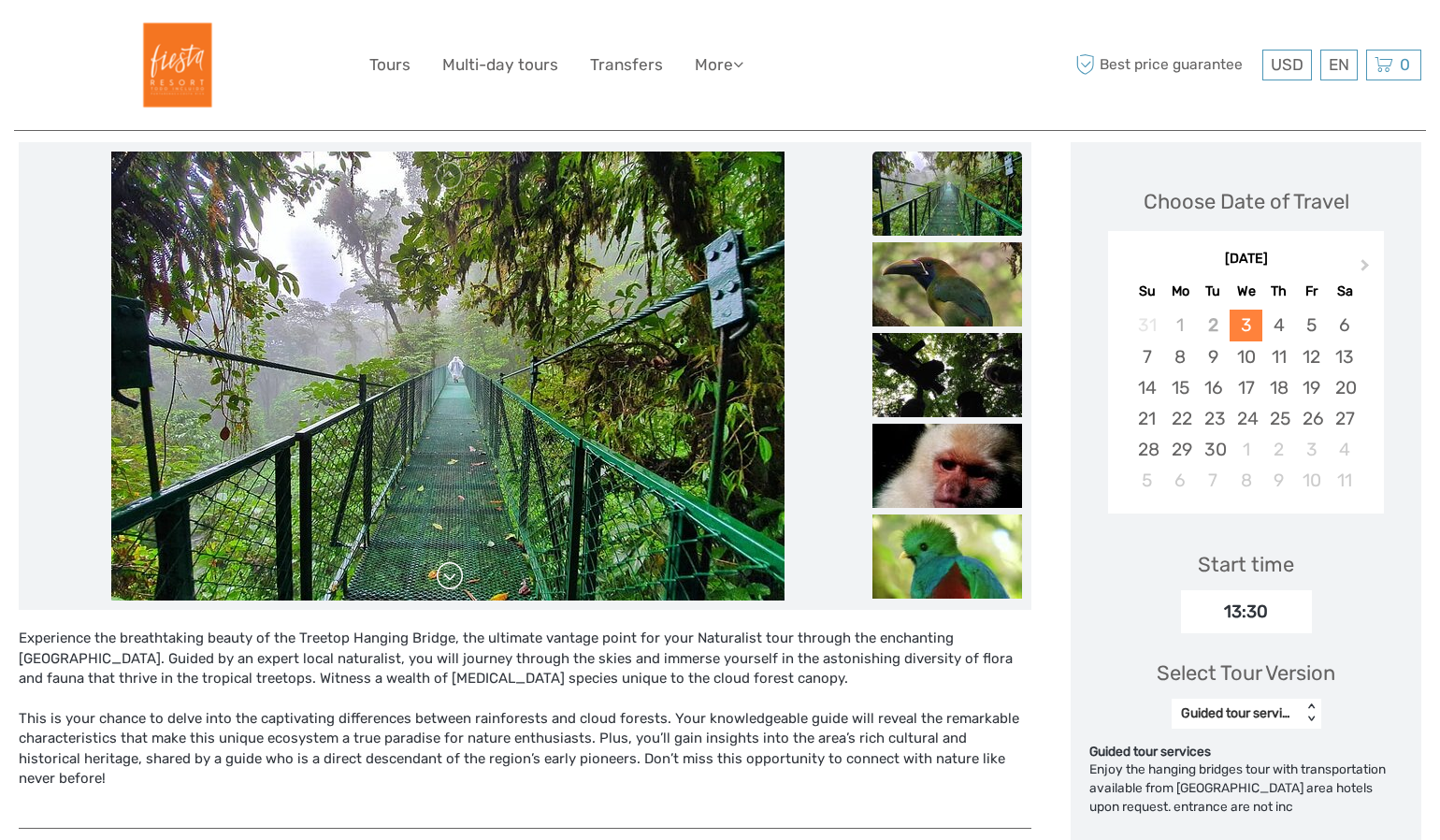
click at [458, 582] on link at bounding box center [450, 576] width 30 height 30
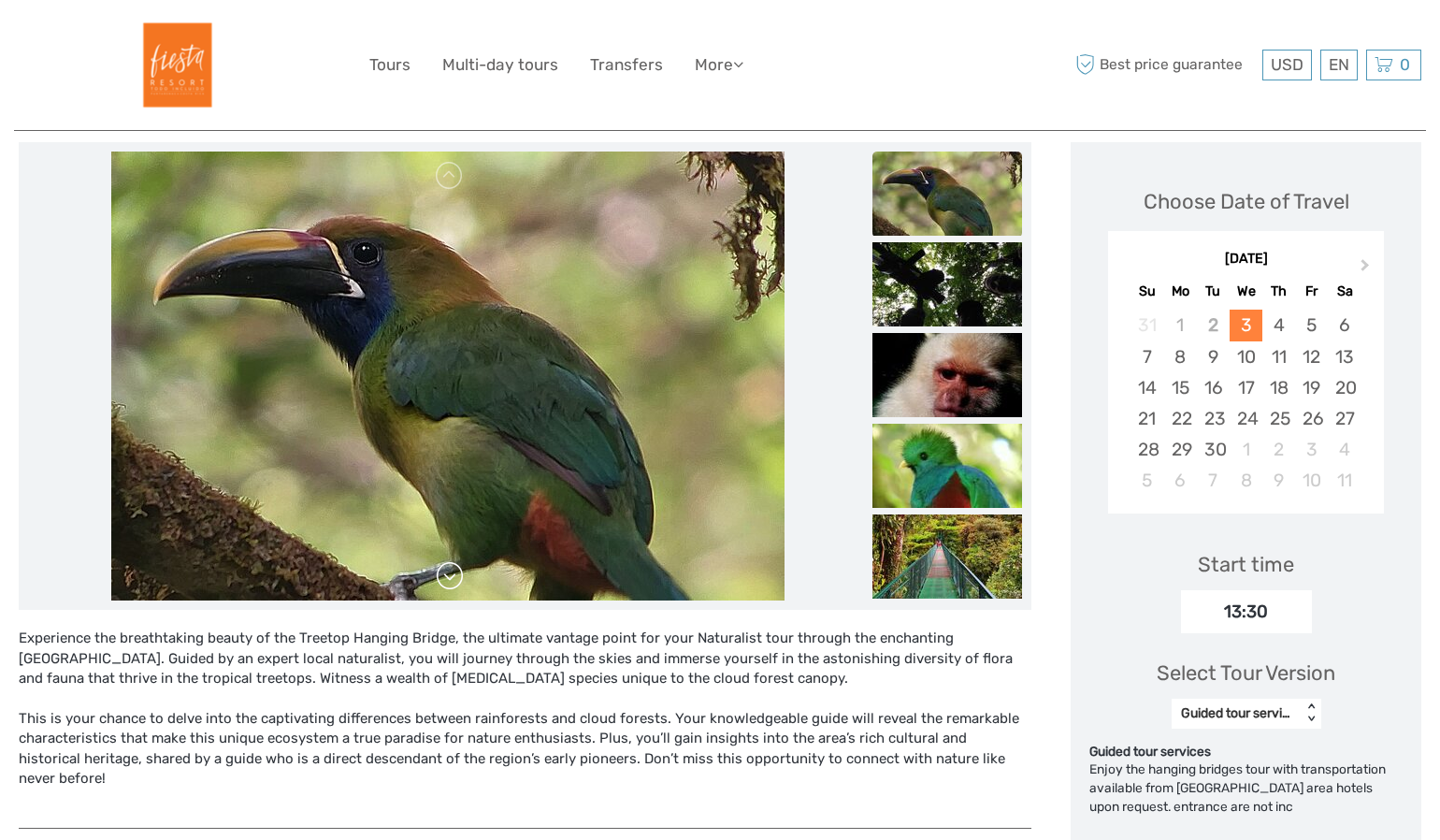
click at [458, 582] on link at bounding box center [450, 576] width 30 height 30
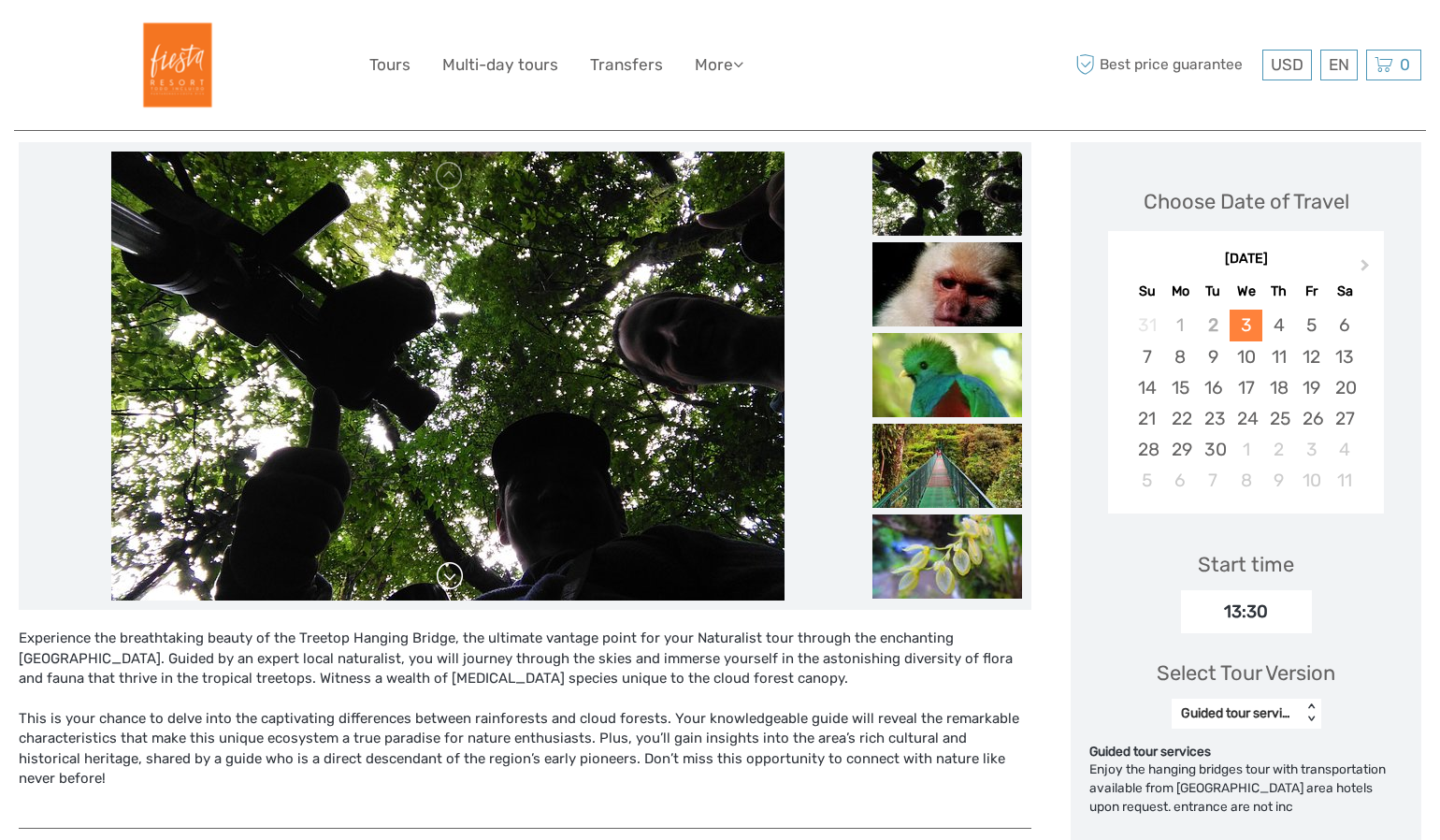
click at [458, 582] on link at bounding box center [450, 576] width 30 height 30
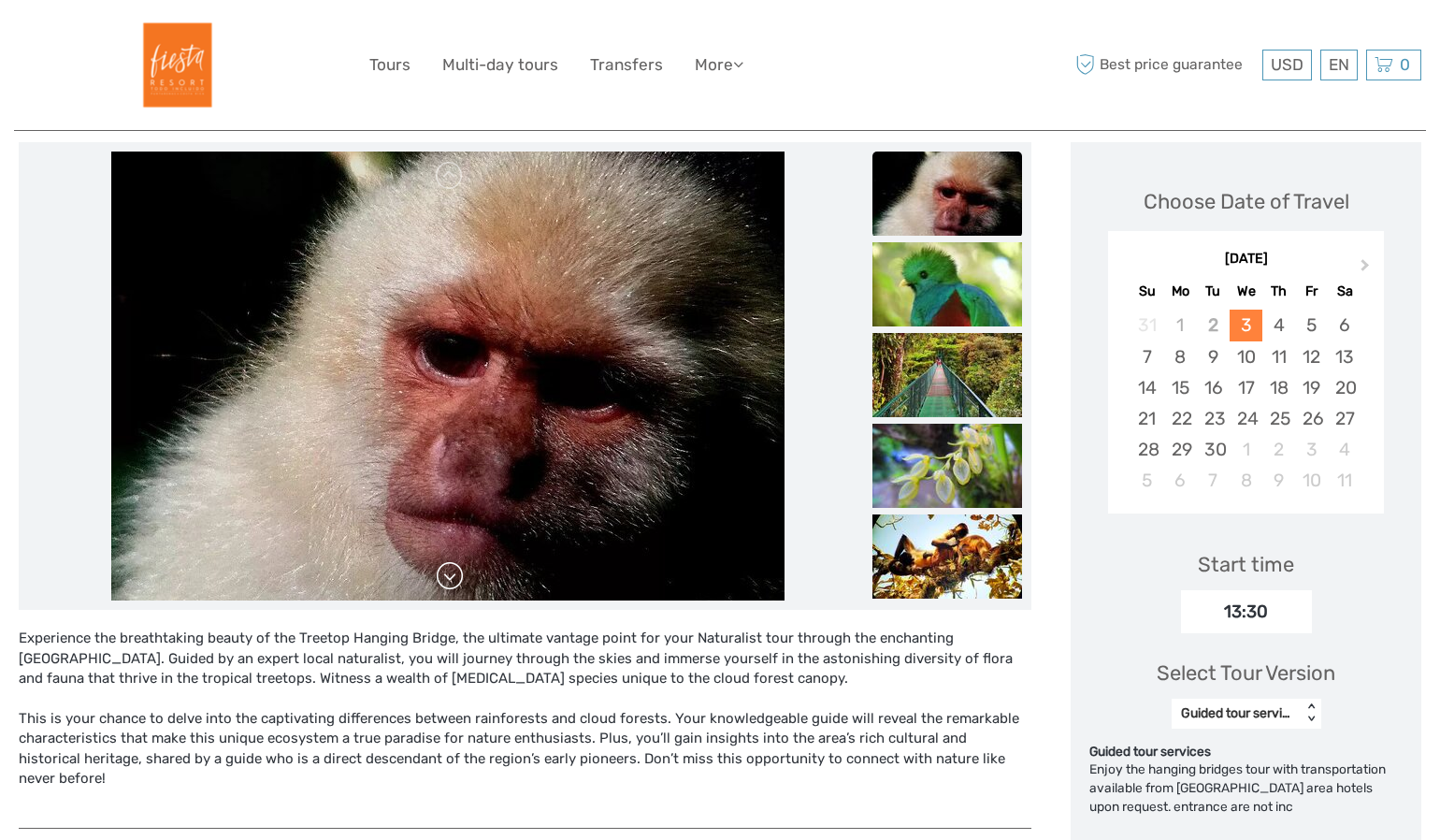
click at [458, 582] on link at bounding box center [450, 576] width 30 height 30
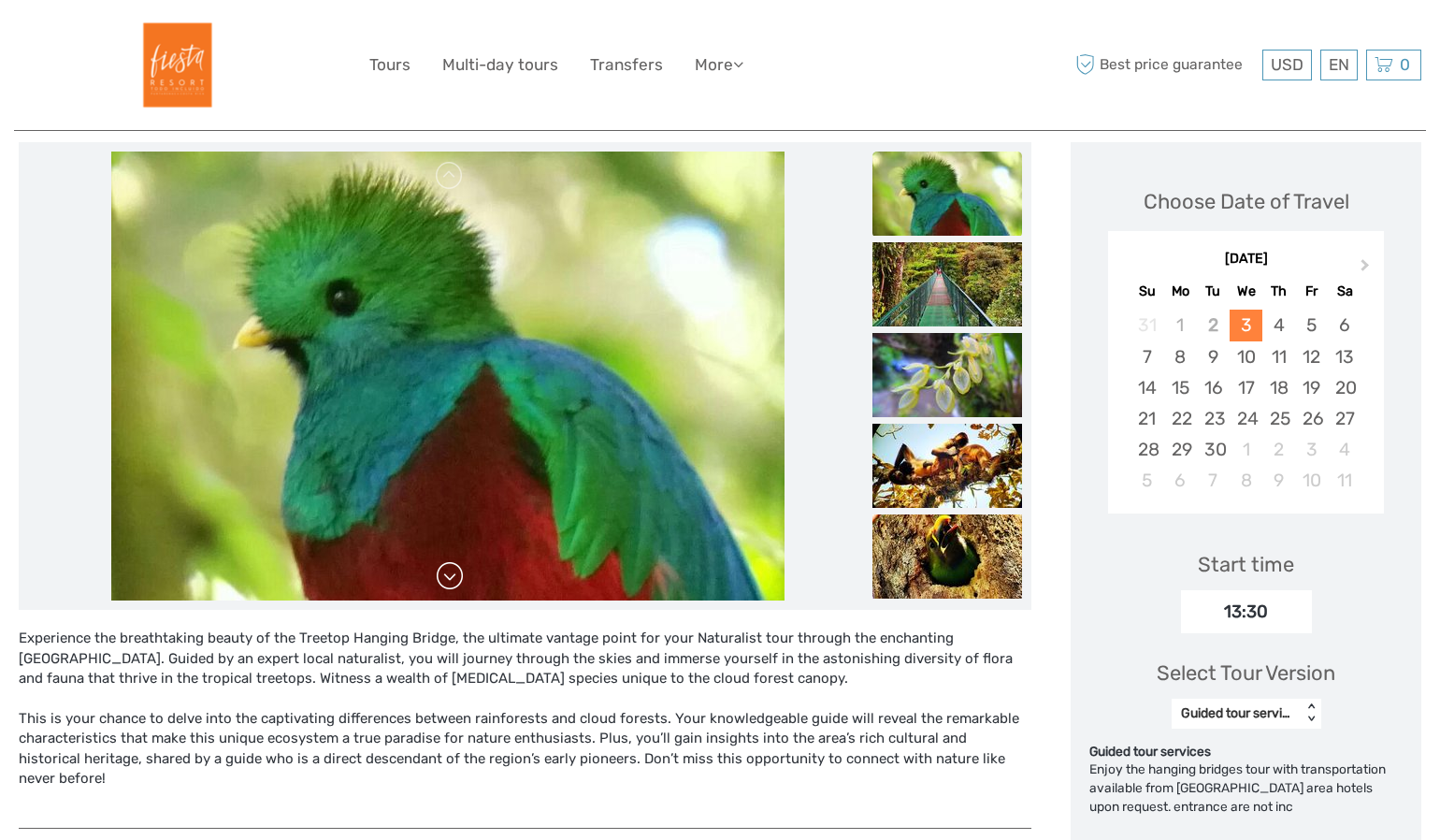
click at [458, 582] on link at bounding box center [450, 576] width 30 height 30
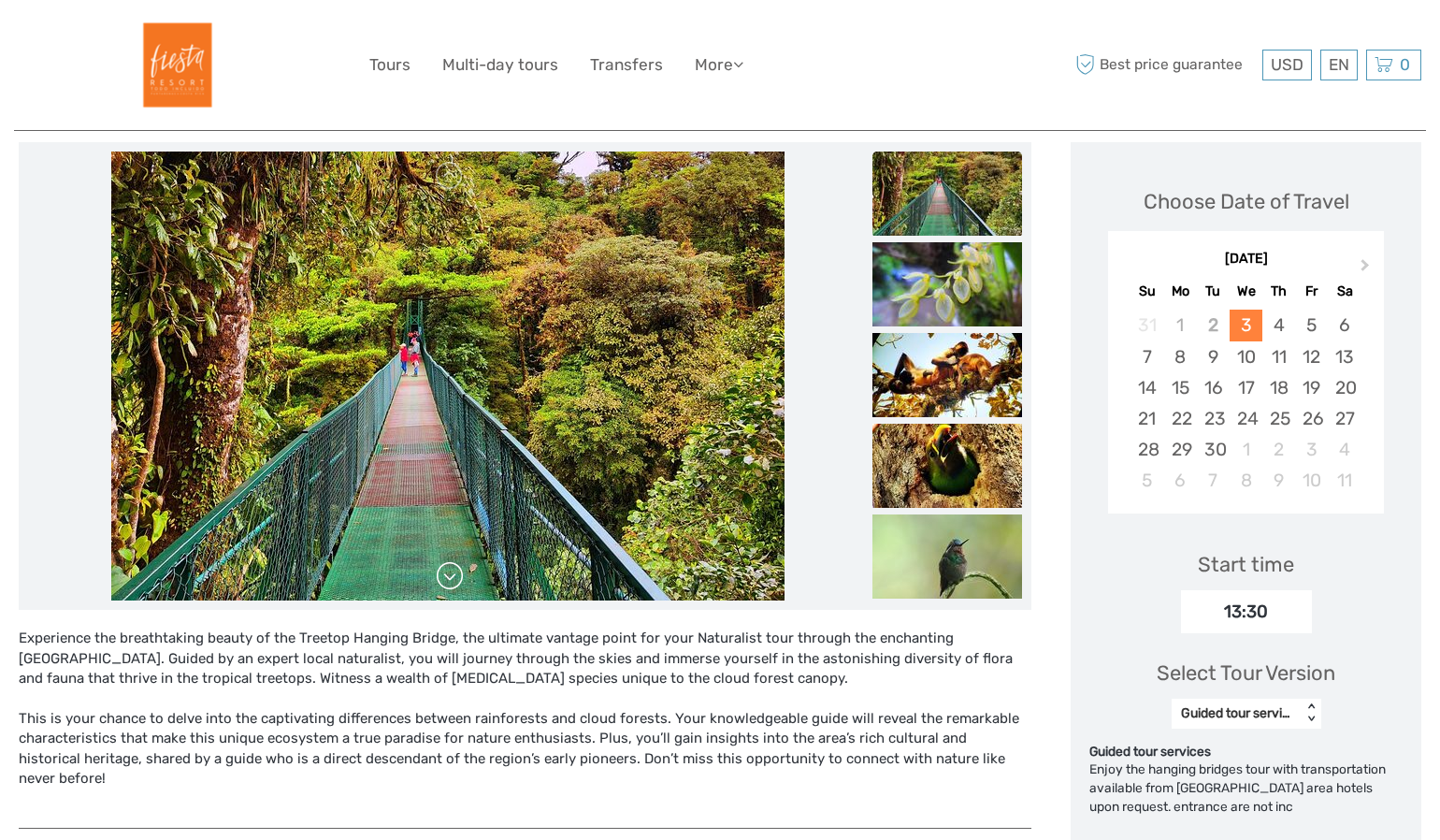
click at [458, 582] on link at bounding box center [450, 576] width 30 height 30
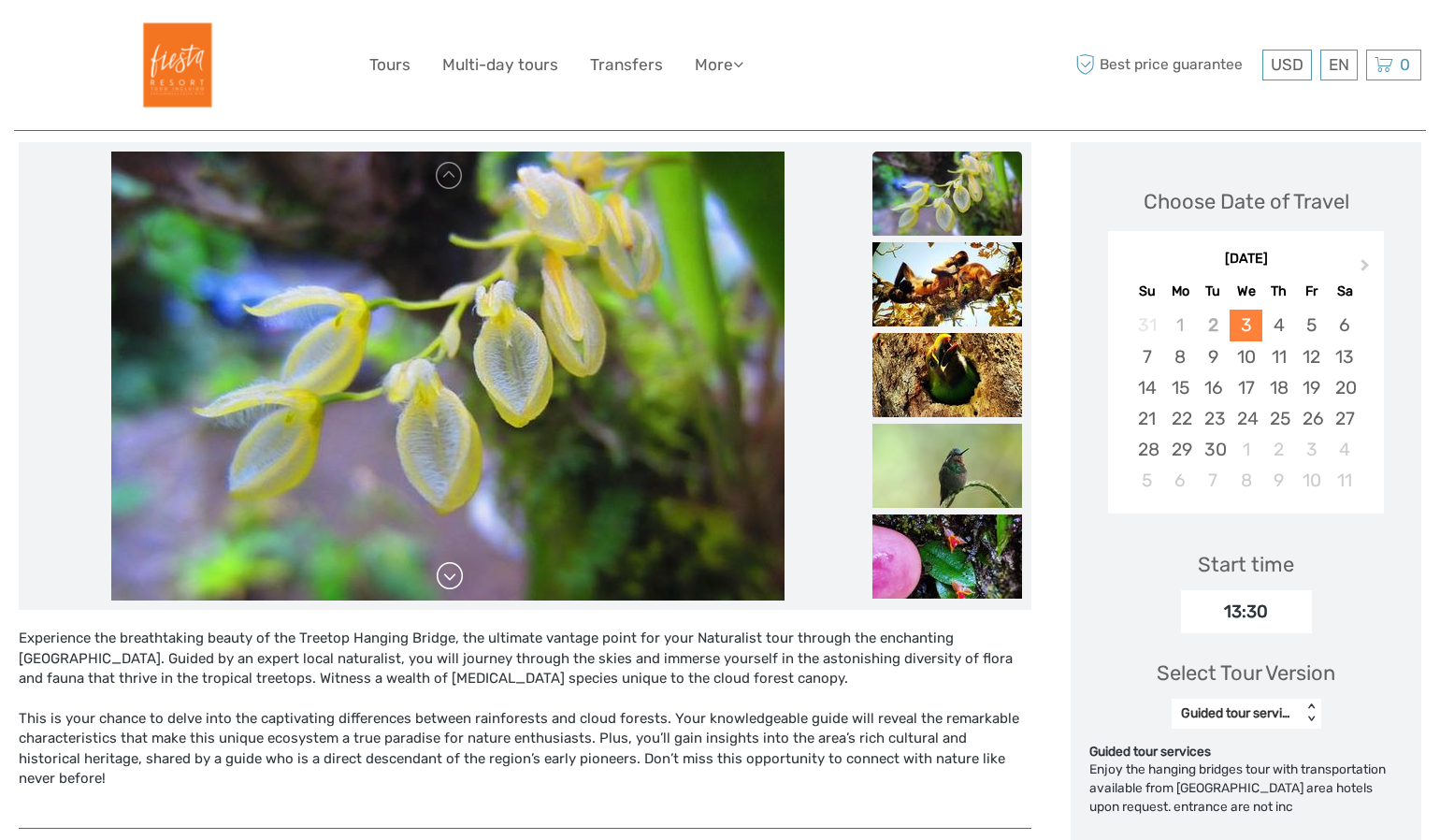
click at [458, 582] on link at bounding box center [450, 576] width 30 height 30
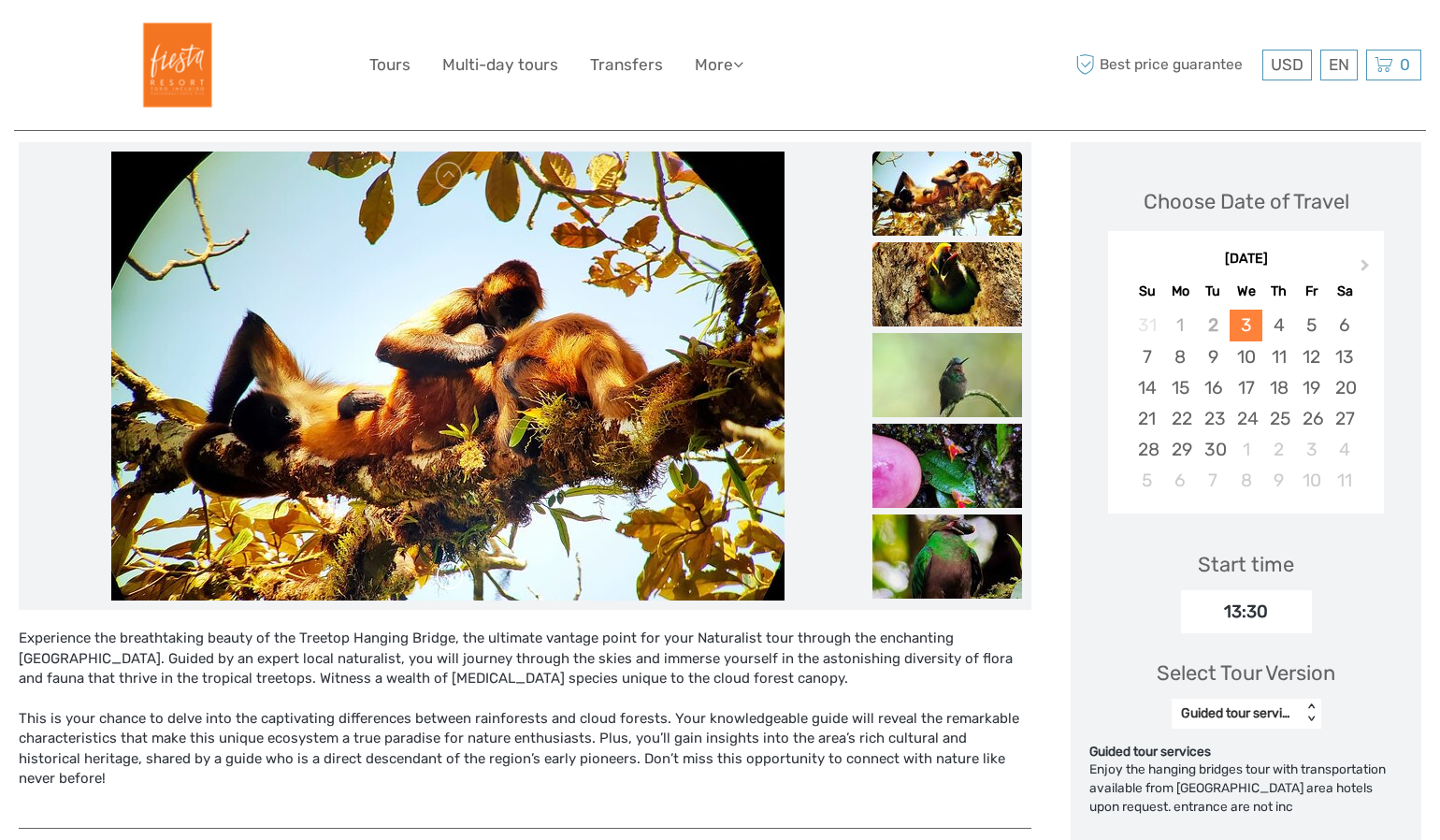
click at [447, 571] on link at bounding box center [450, 576] width 30 height 30
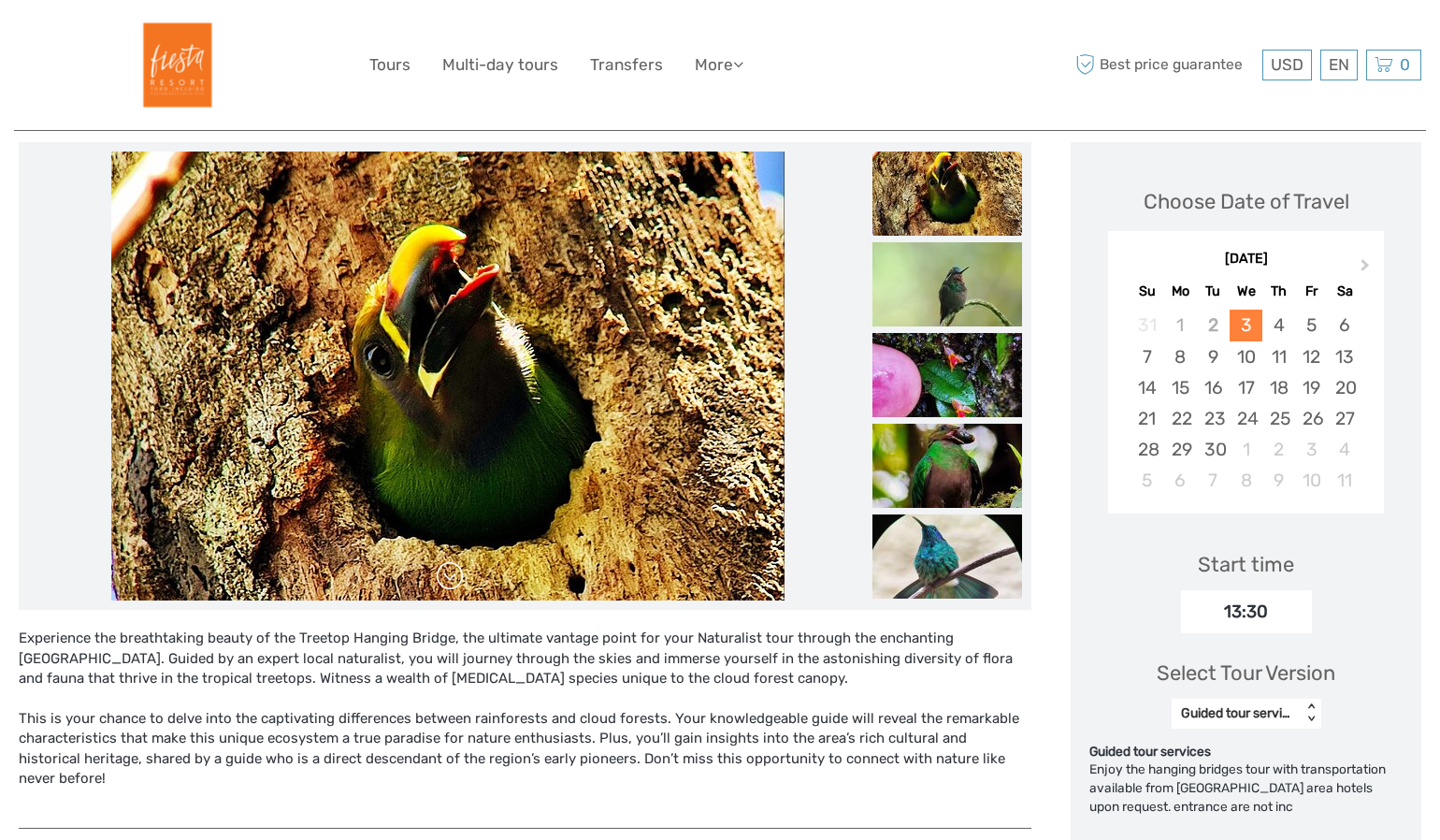
click at [450, 575] on link at bounding box center [450, 576] width 30 height 30
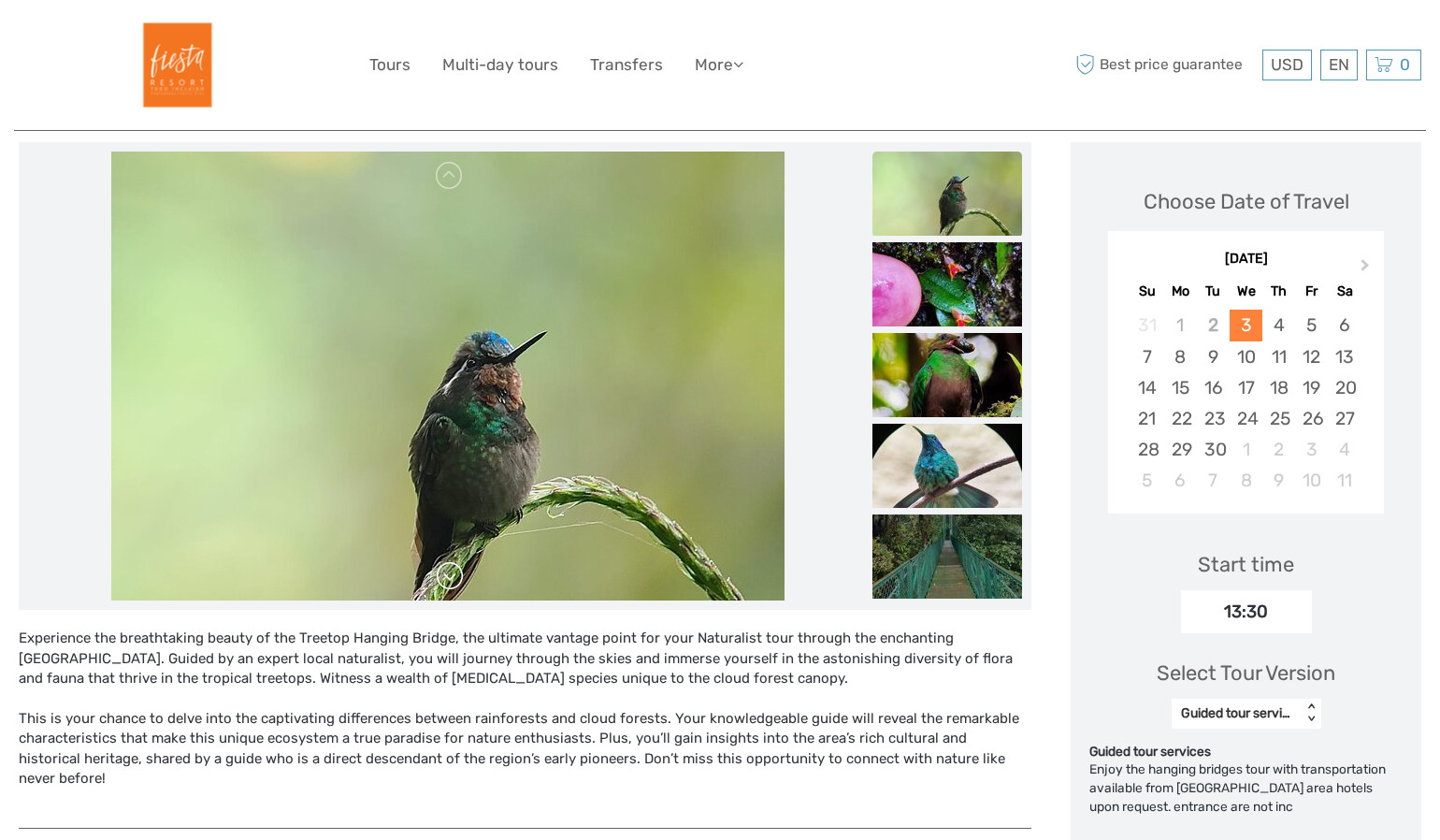
click at [450, 575] on link at bounding box center [450, 576] width 30 height 30
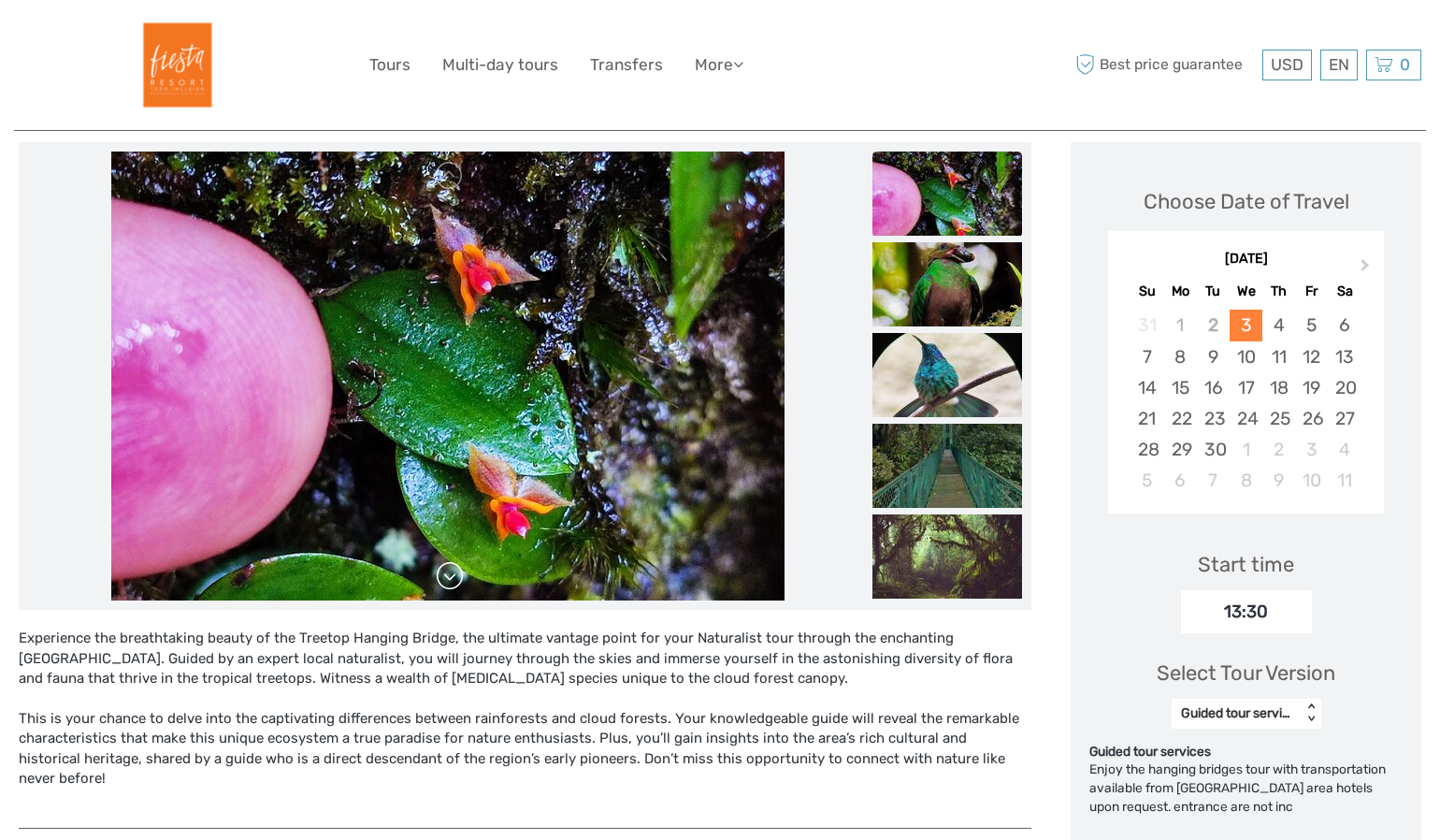
click at [450, 575] on link at bounding box center [450, 576] width 30 height 30
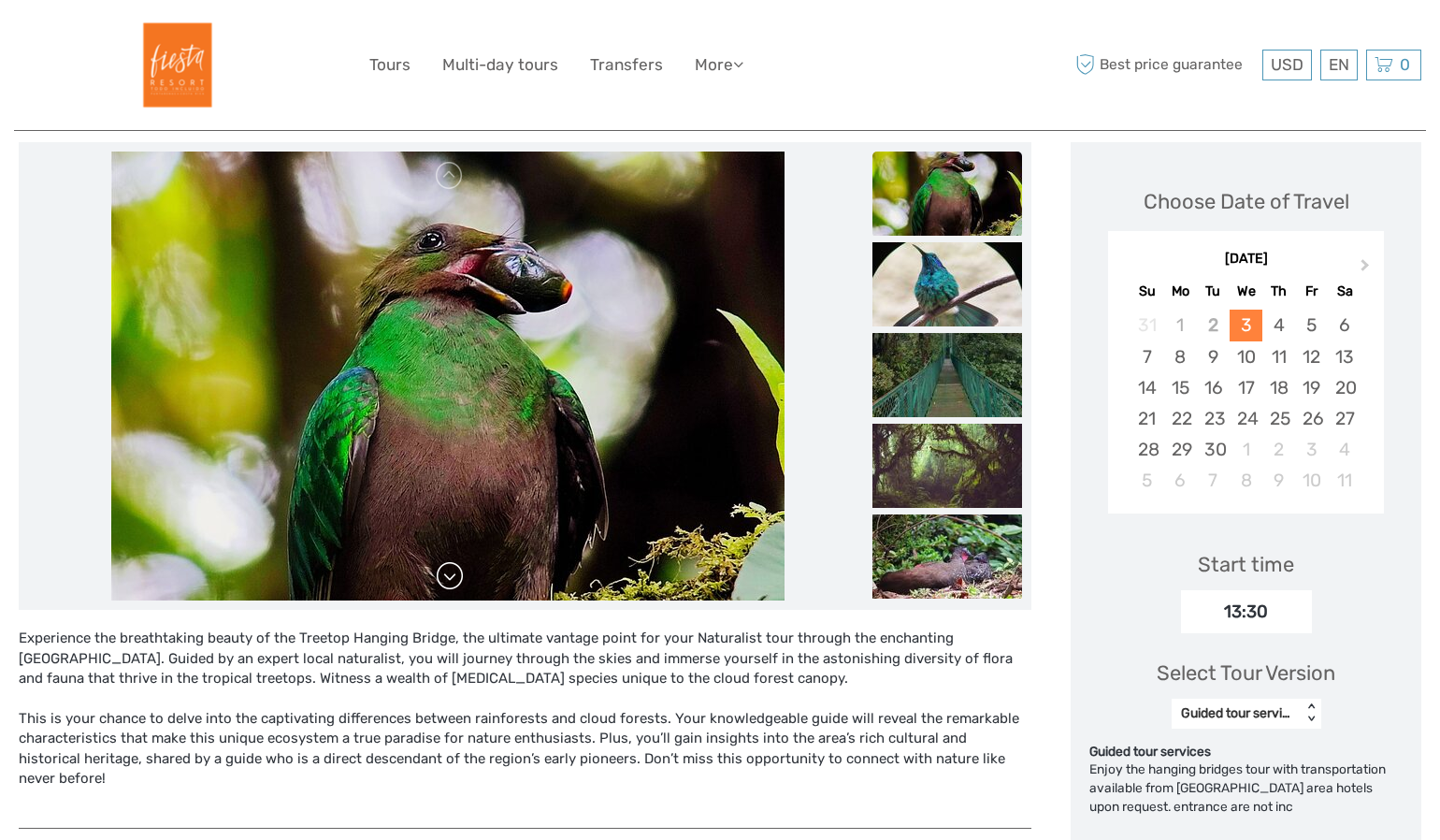
click at [450, 575] on link at bounding box center [450, 576] width 30 height 30
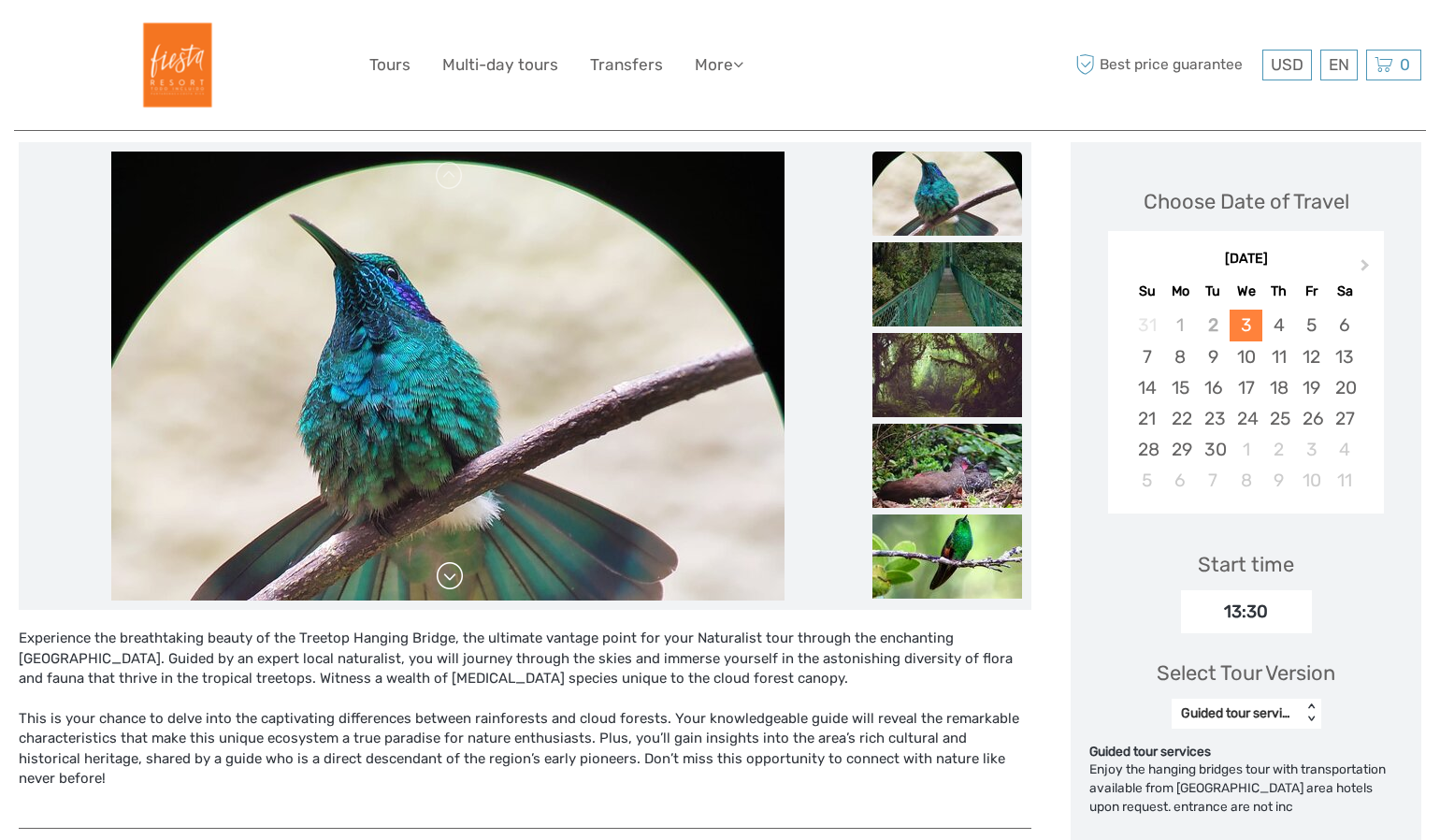
click at [450, 575] on link at bounding box center [450, 576] width 30 height 30
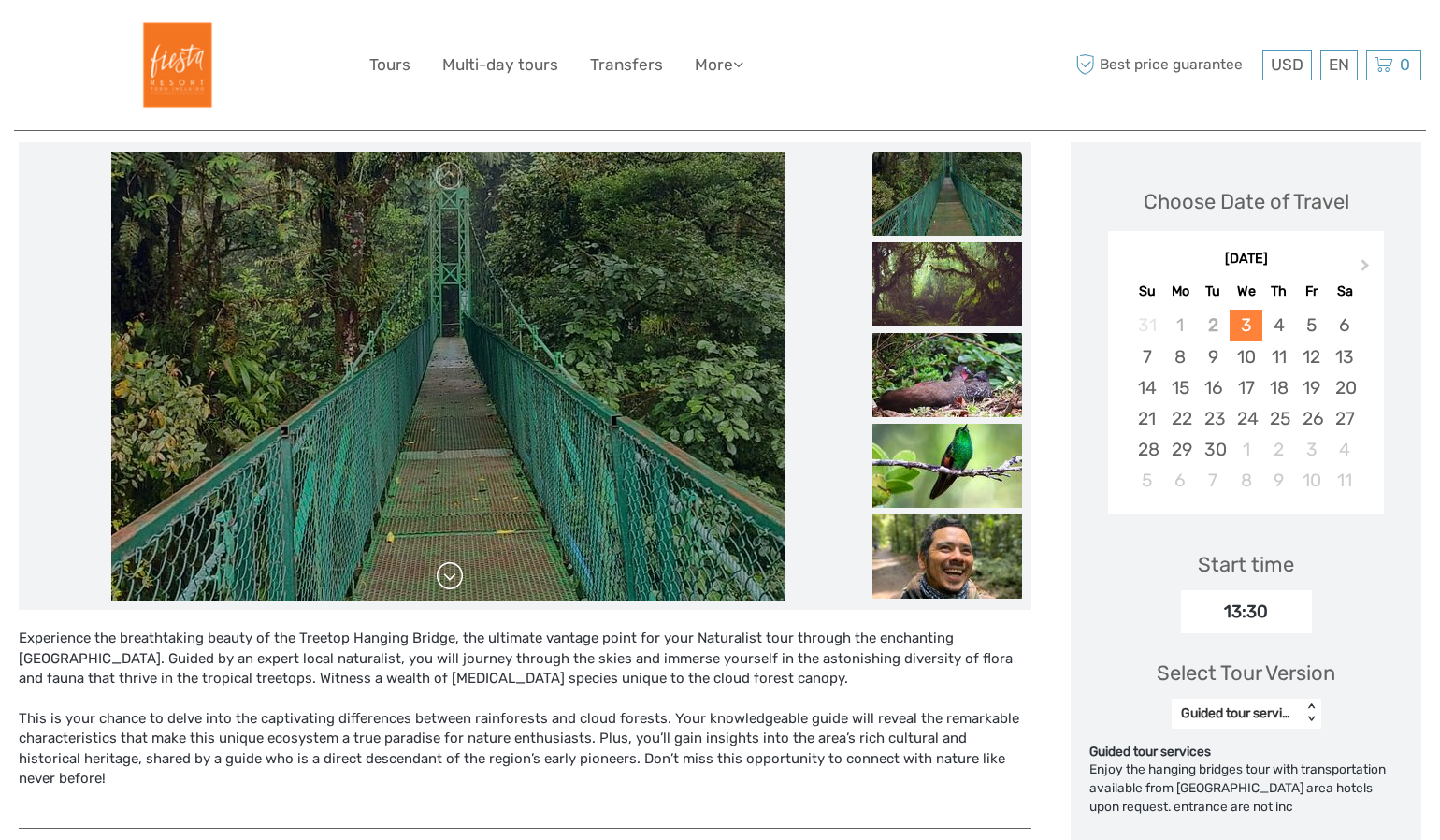
click at [450, 575] on link at bounding box center [450, 576] width 30 height 30
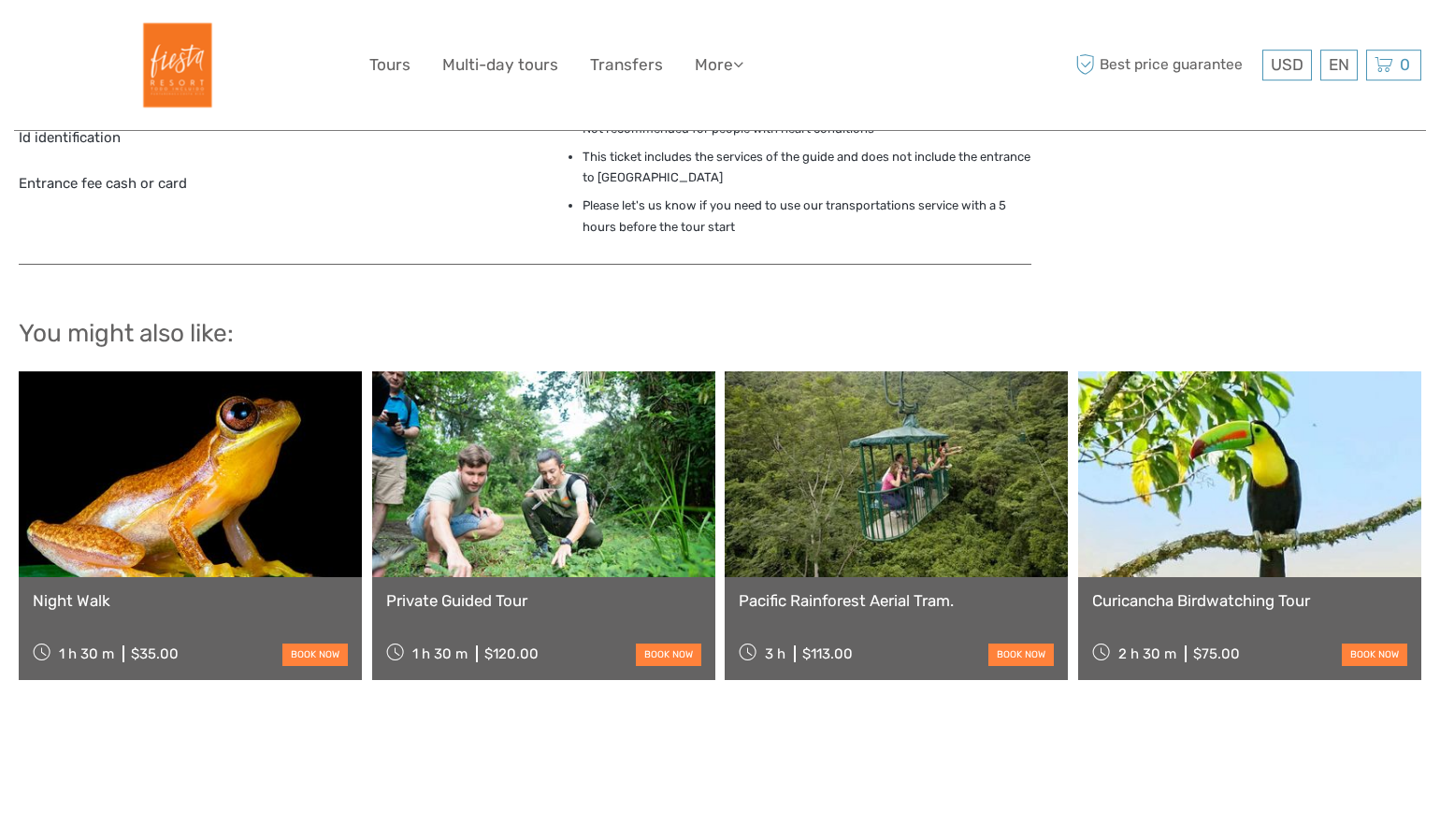
scroll to position [1661, 0]
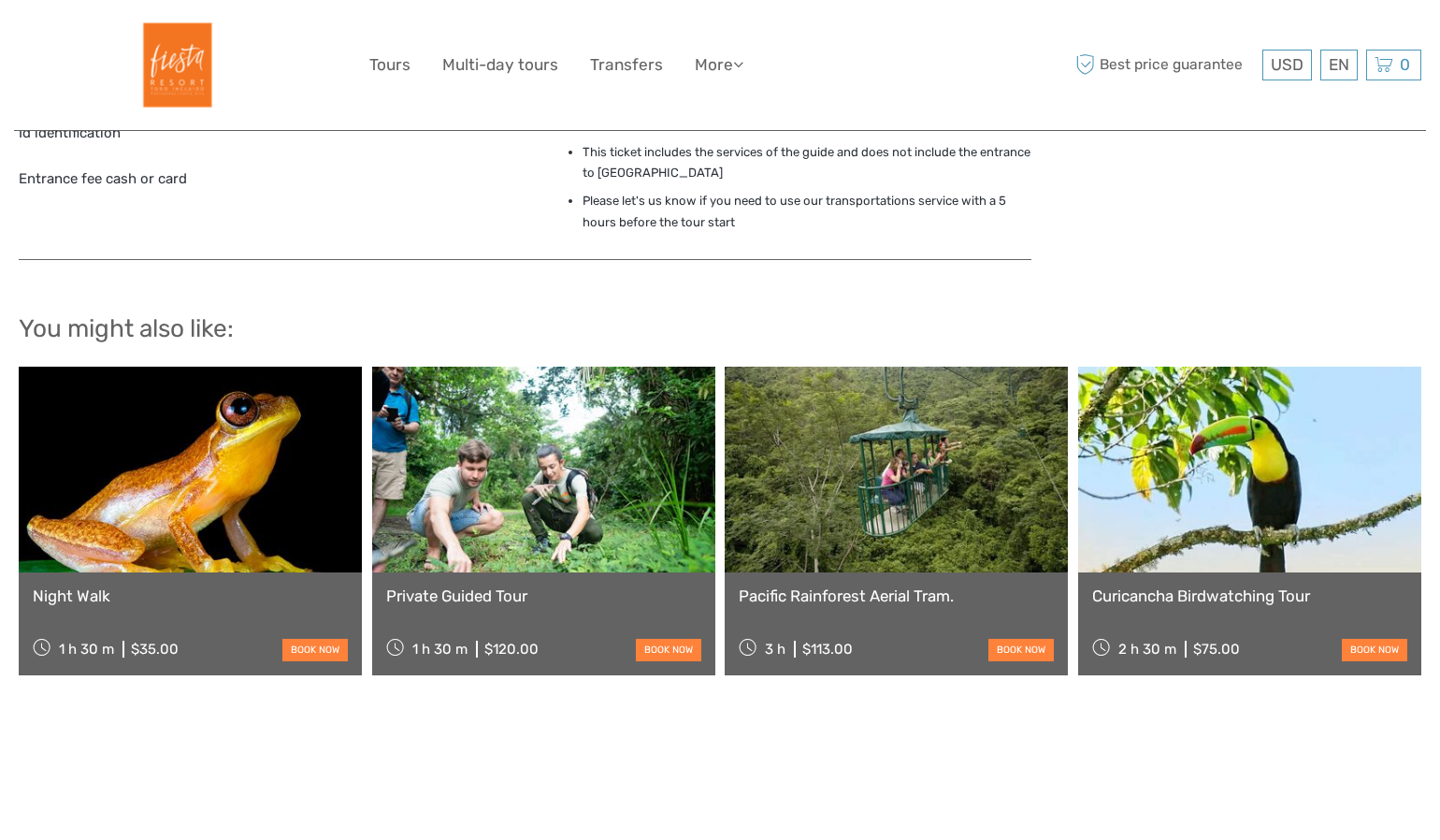
click at [881, 465] on link at bounding box center [897, 469] width 343 height 206
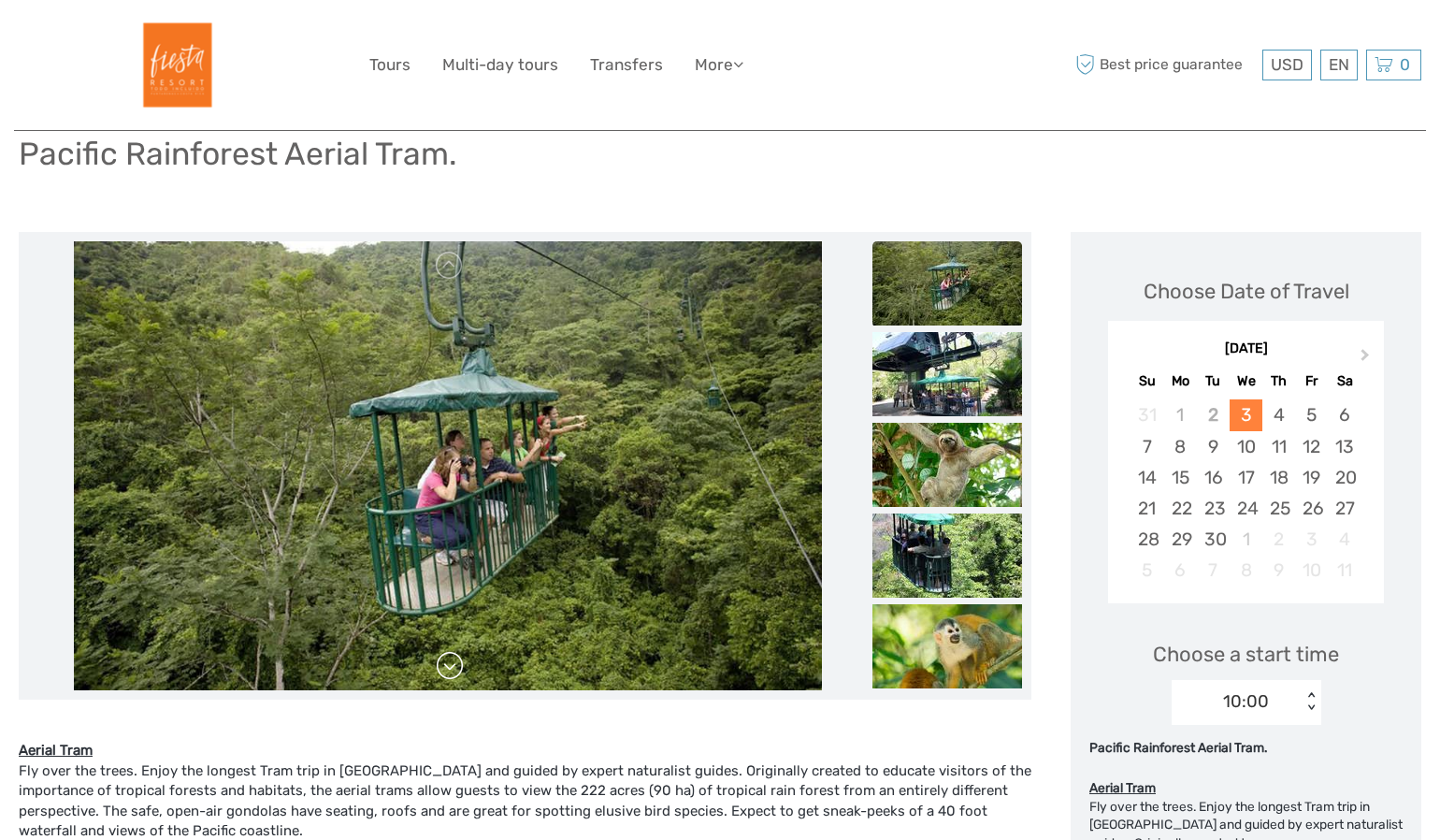
click at [449, 673] on link at bounding box center [450, 667] width 30 height 30
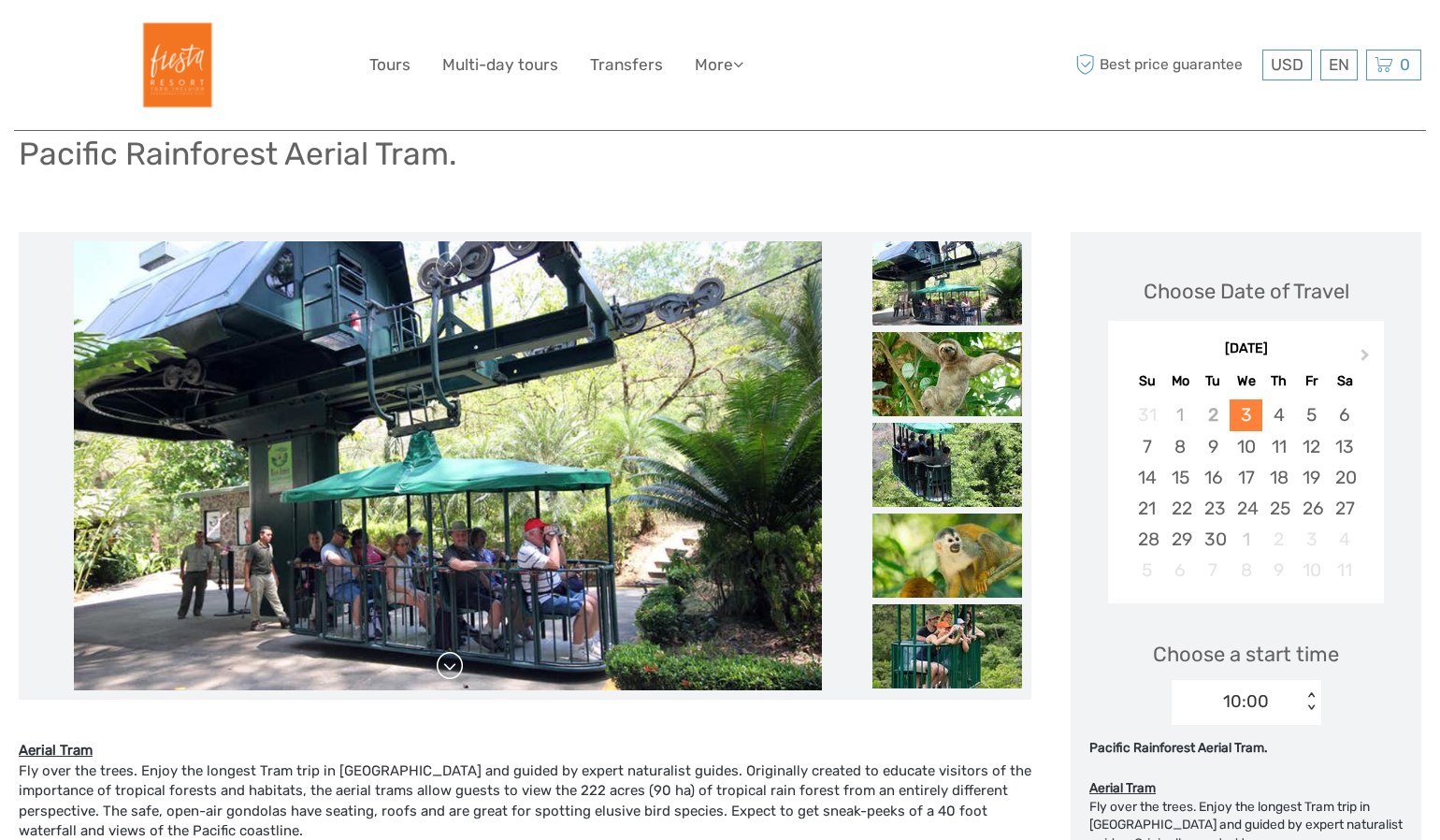
click at [449, 673] on link at bounding box center [450, 667] width 30 height 30
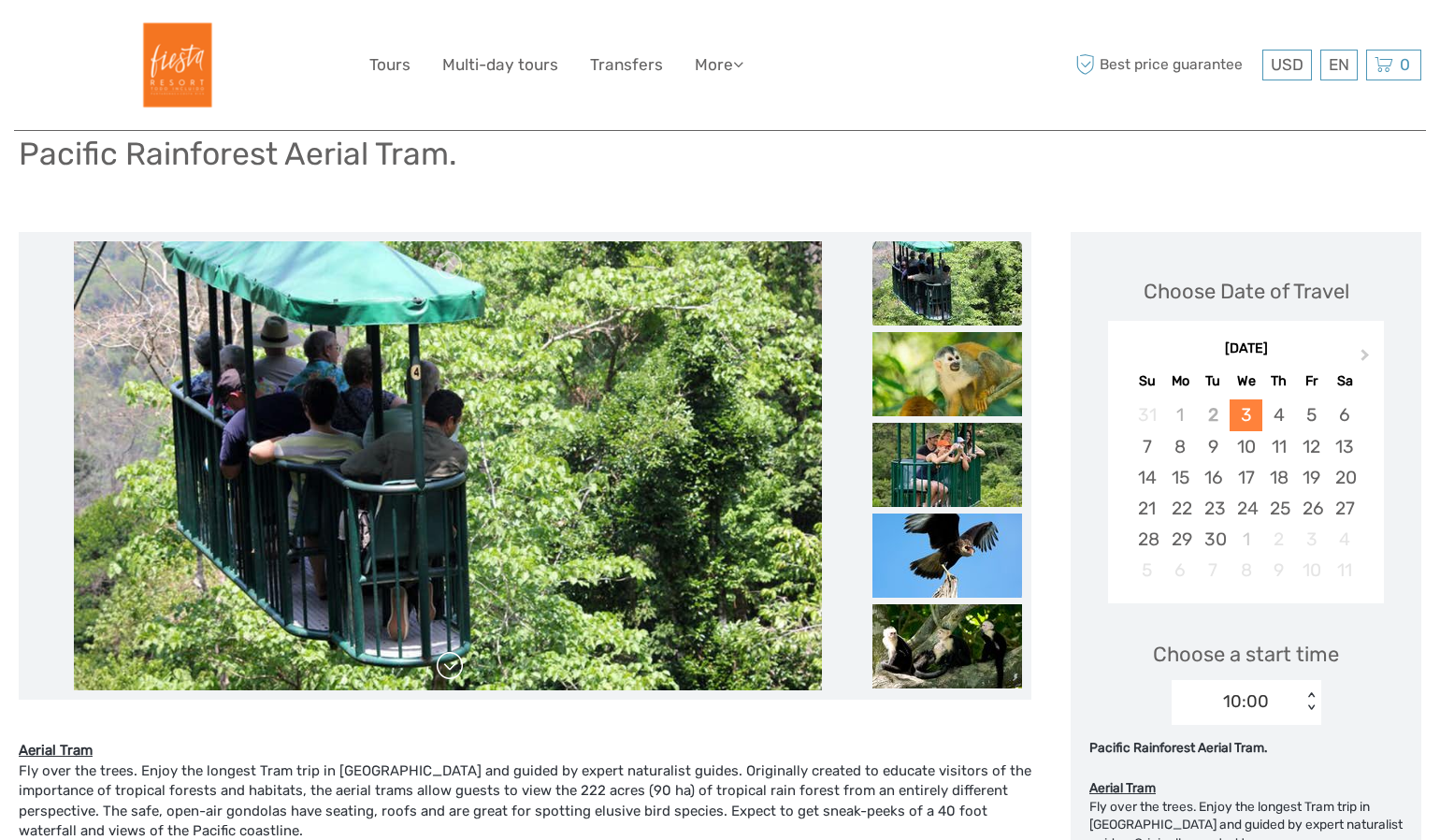
click at [449, 673] on link at bounding box center [450, 667] width 30 height 30
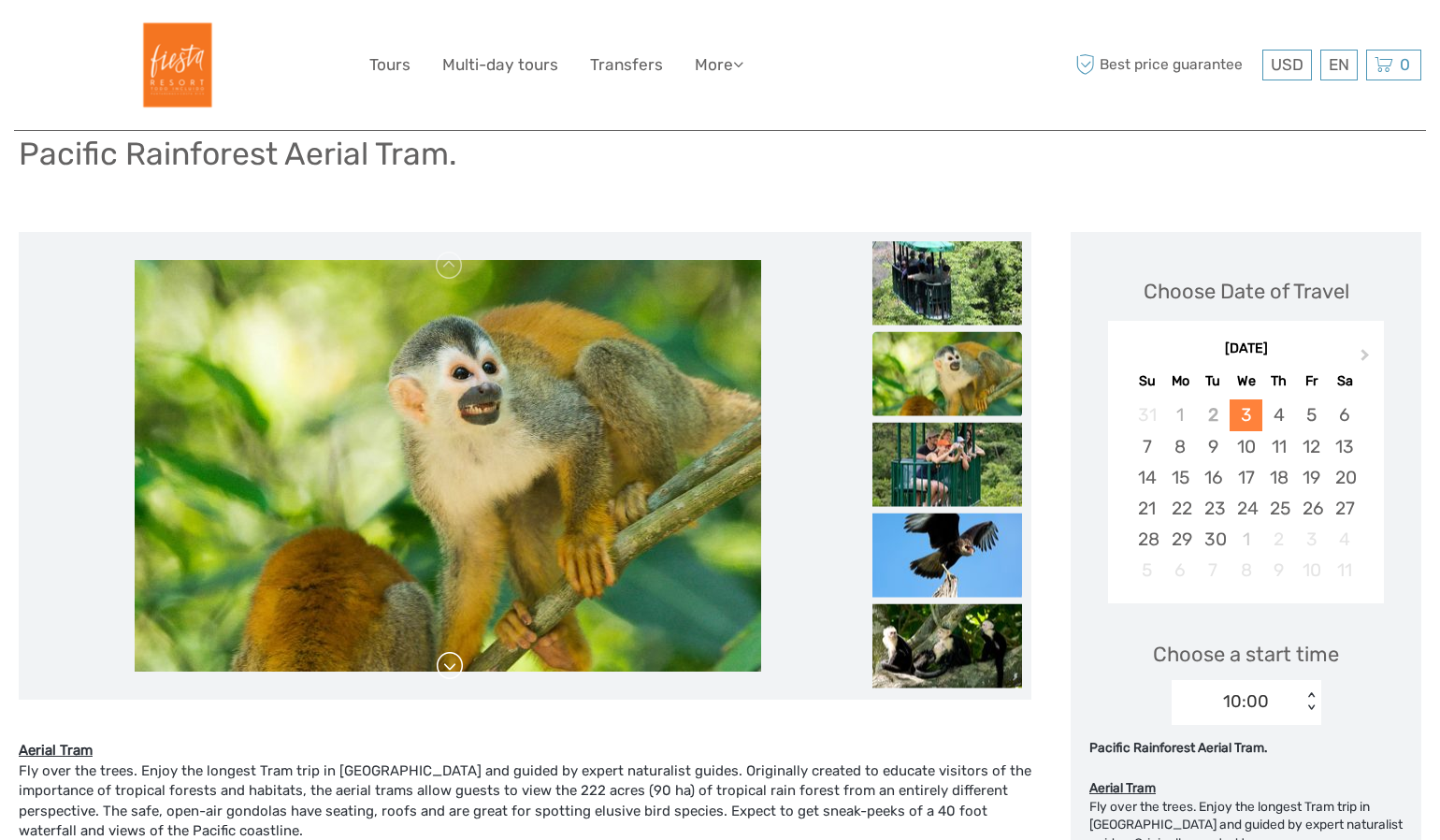
click at [449, 673] on link at bounding box center [450, 667] width 30 height 30
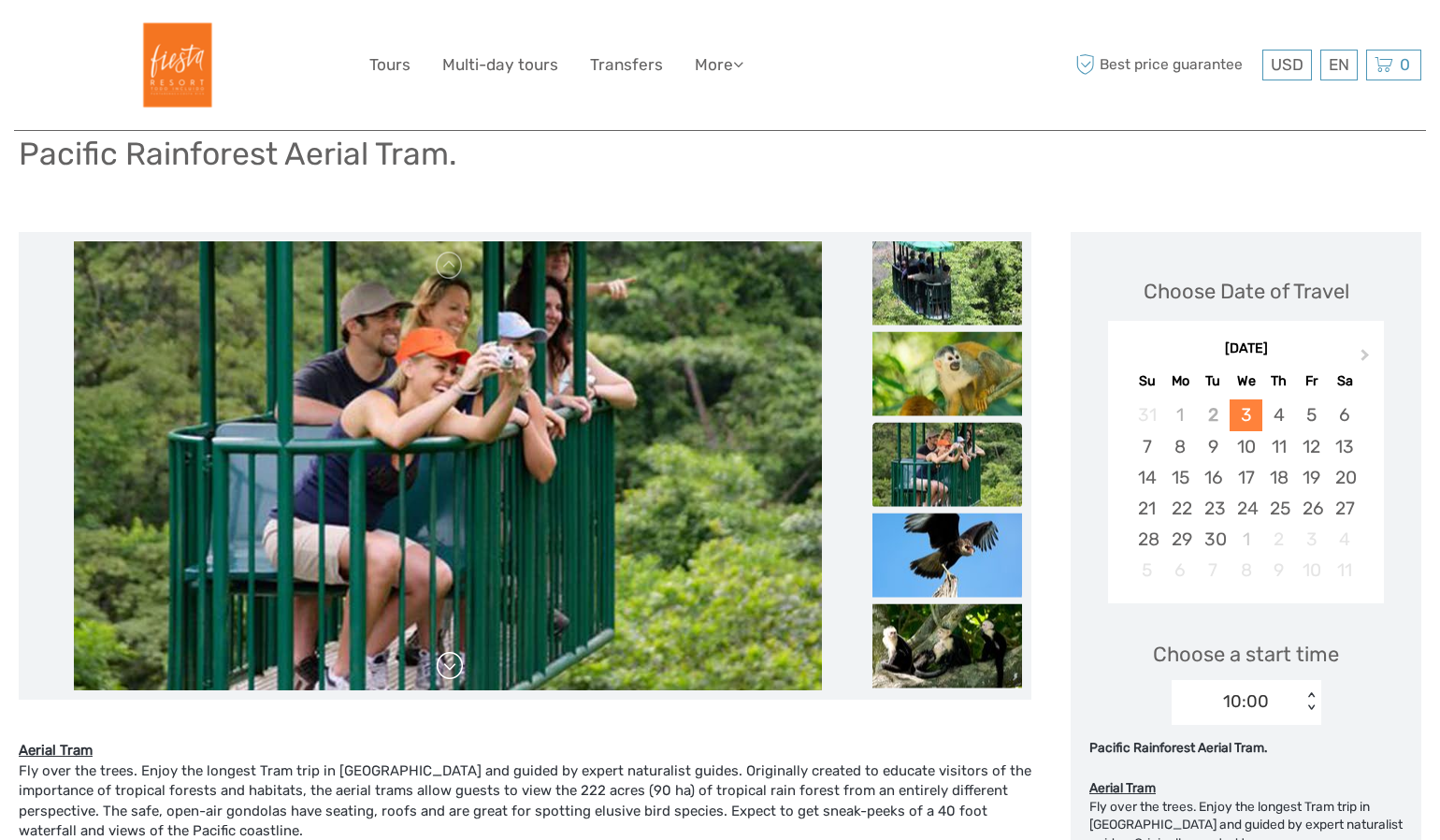
click at [449, 673] on link at bounding box center [450, 667] width 30 height 30
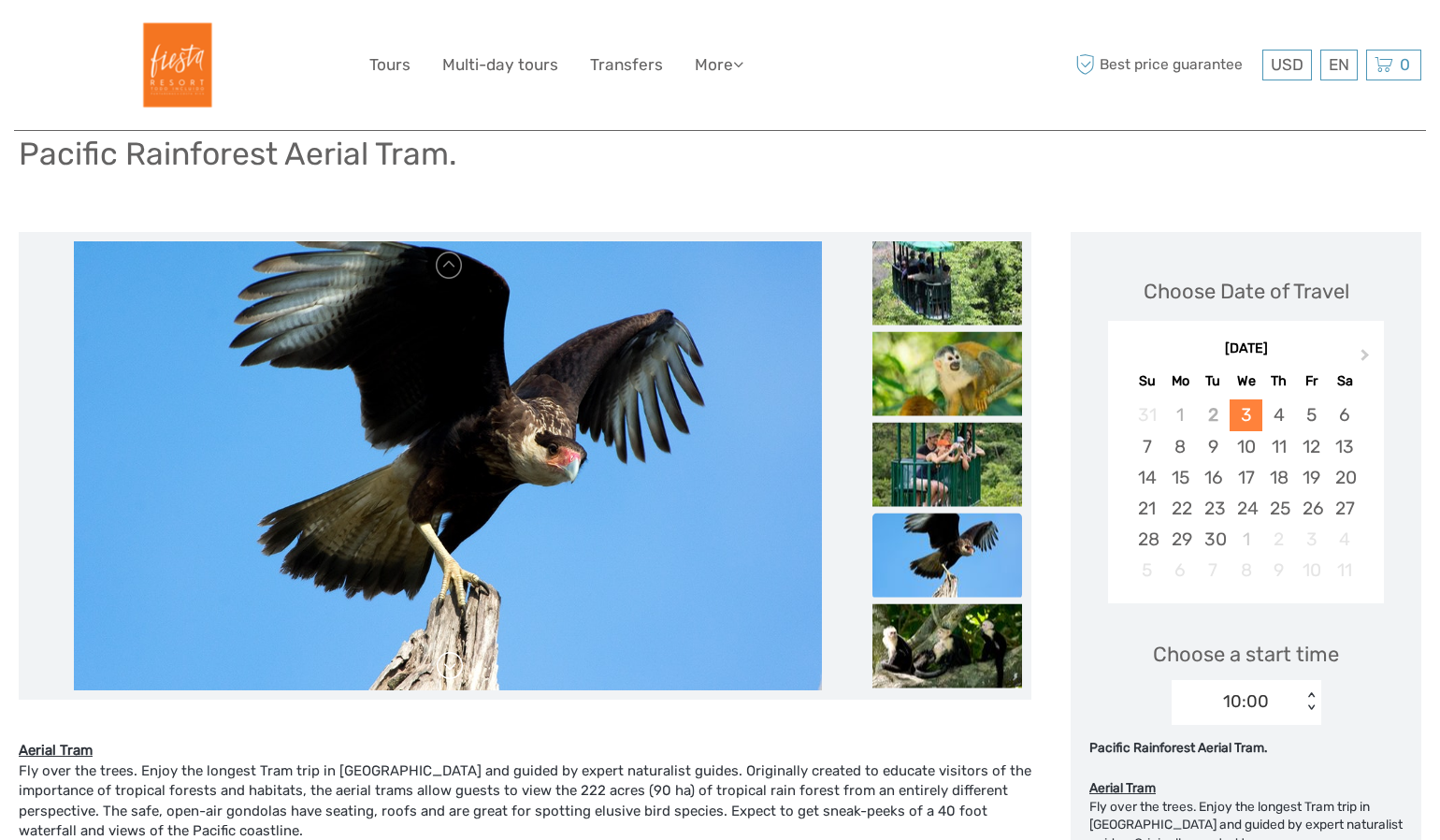
click at [455, 669] on link at bounding box center [450, 667] width 30 height 30
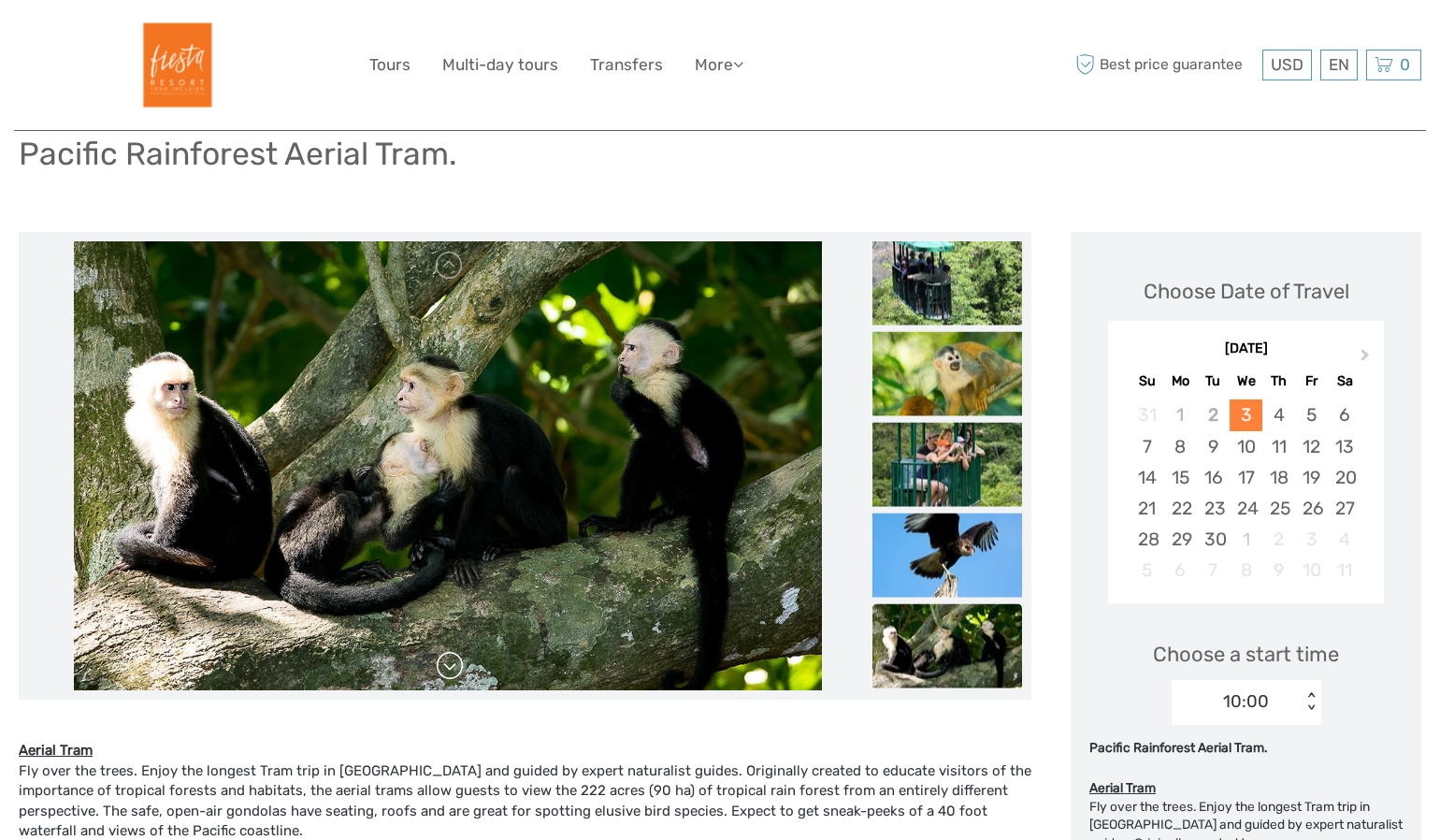
click at [455, 669] on link at bounding box center [450, 667] width 30 height 30
